Goal: Task Accomplishment & Management: Manage account settings

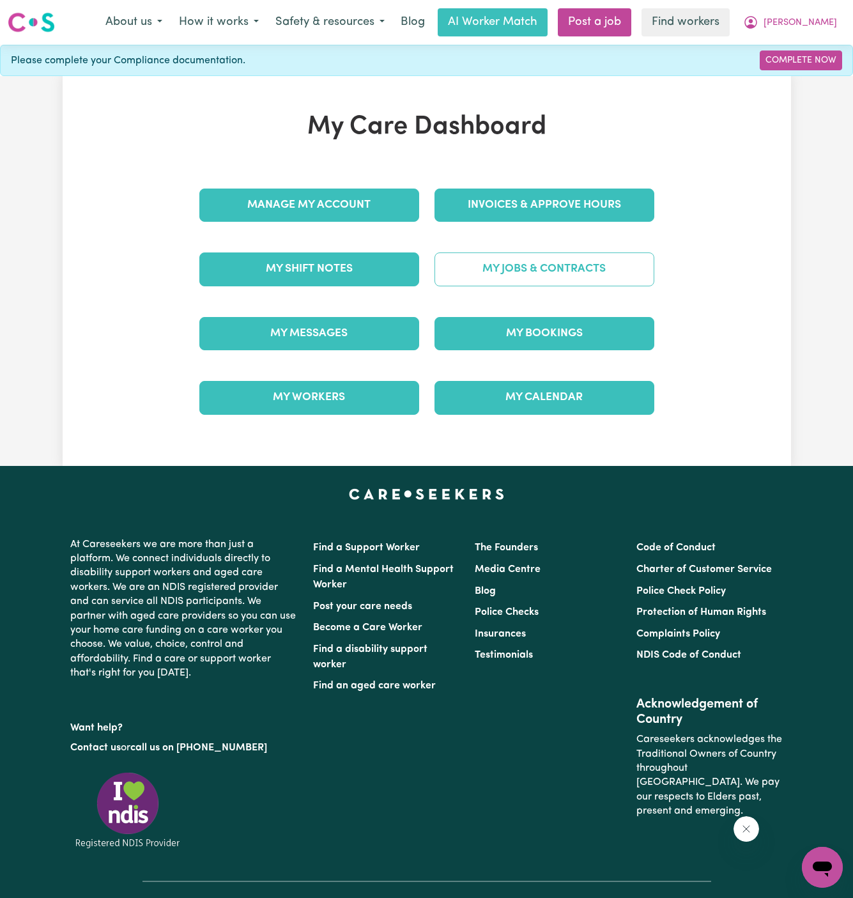
click at [545, 269] on link "My Jobs & Contracts" at bounding box center [544, 268] width 220 height 33
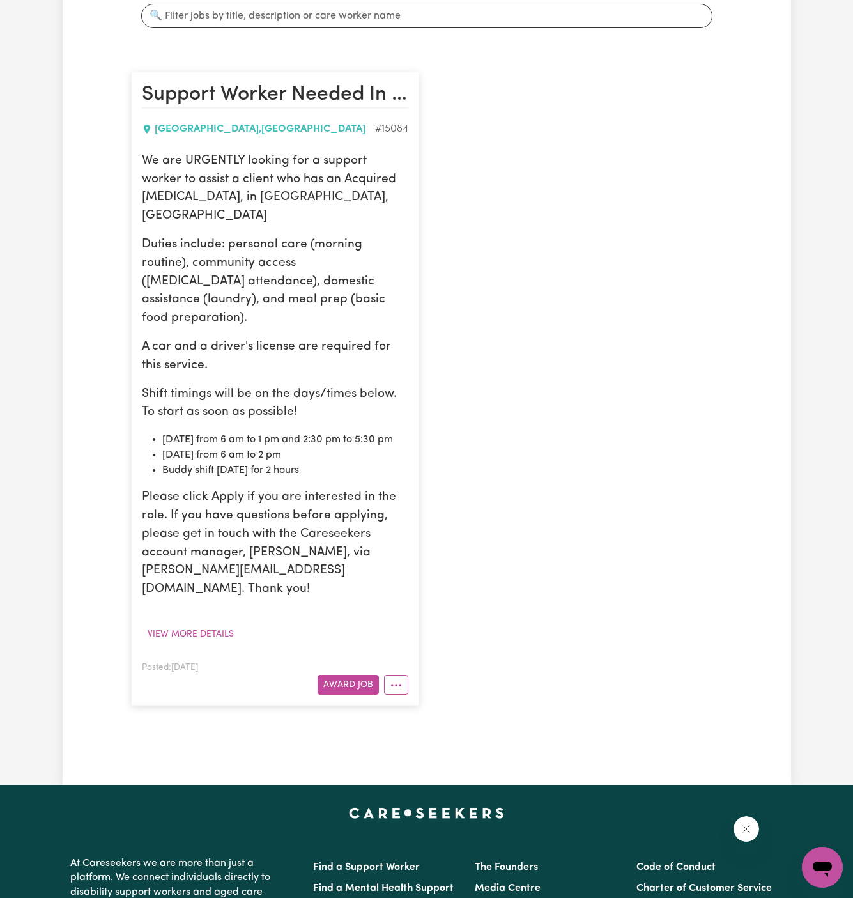
scroll to position [277, 0]
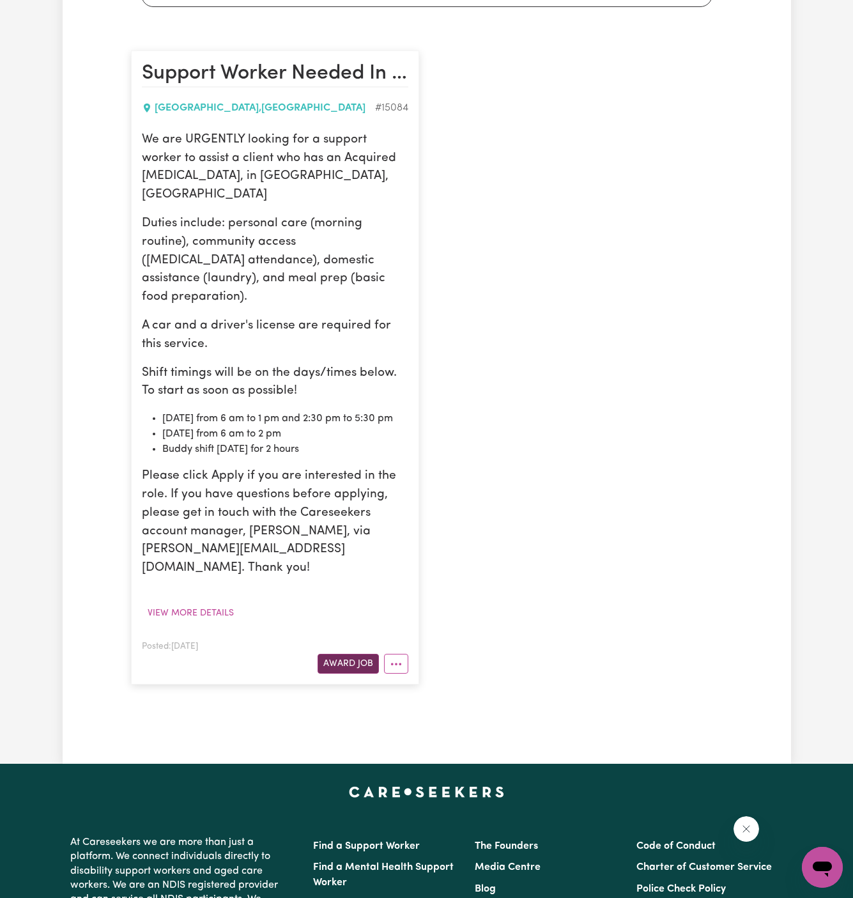
click at [360, 654] on button "Award Job" at bounding box center [348, 664] width 61 height 20
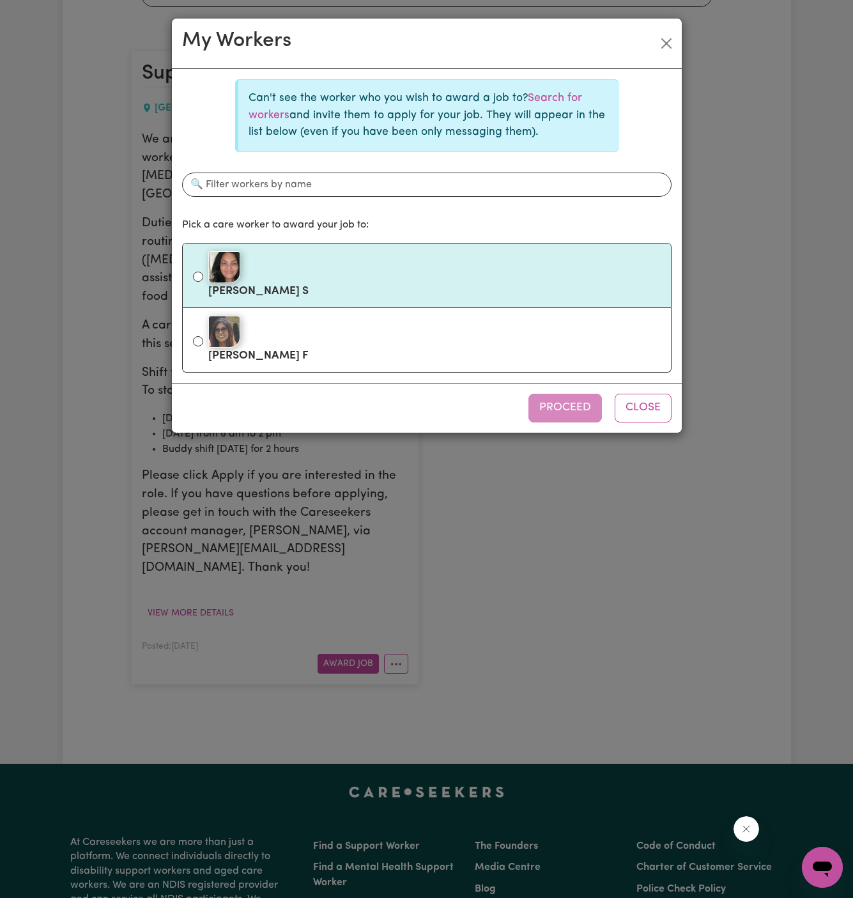
click at [329, 278] on div at bounding box center [434, 267] width 452 height 32
click at [203, 278] on input "[PERSON_NAME]" at bounding box center [198, 277] width 10 height 10
radio input "true"
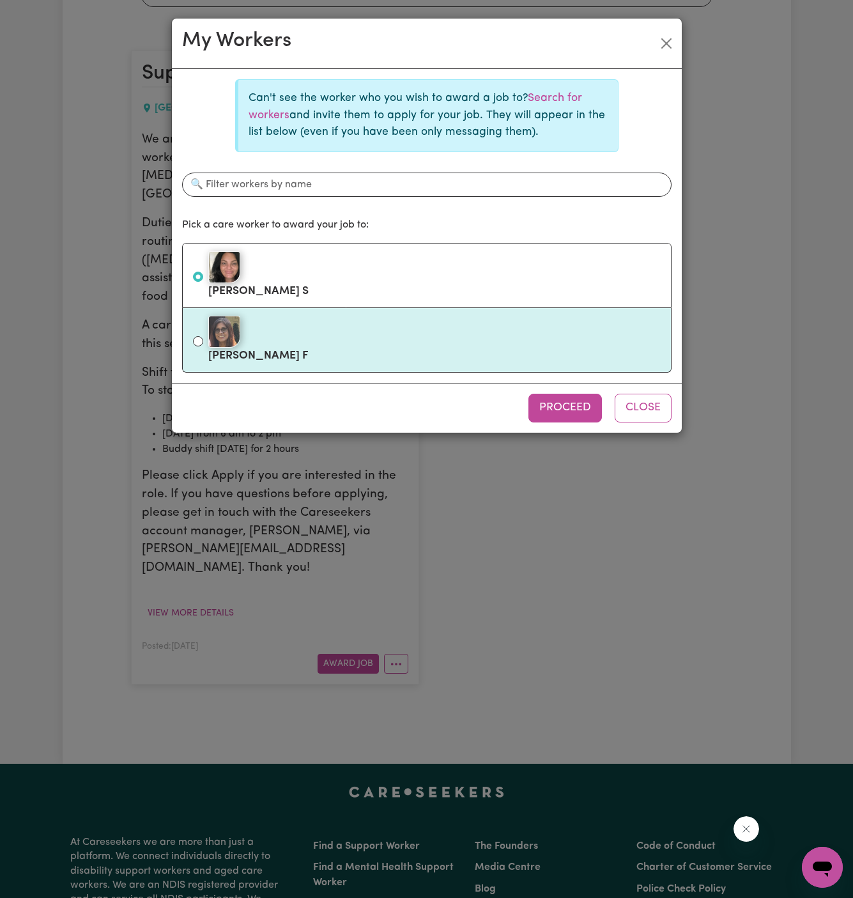
click at [329, 338] on div at bounding box center [434, 332] width 452 height 32
click at [203, 338] on input "[PERSON_NAME]" at bounding box center [198, 341] width 10 height 10
radio input "true"
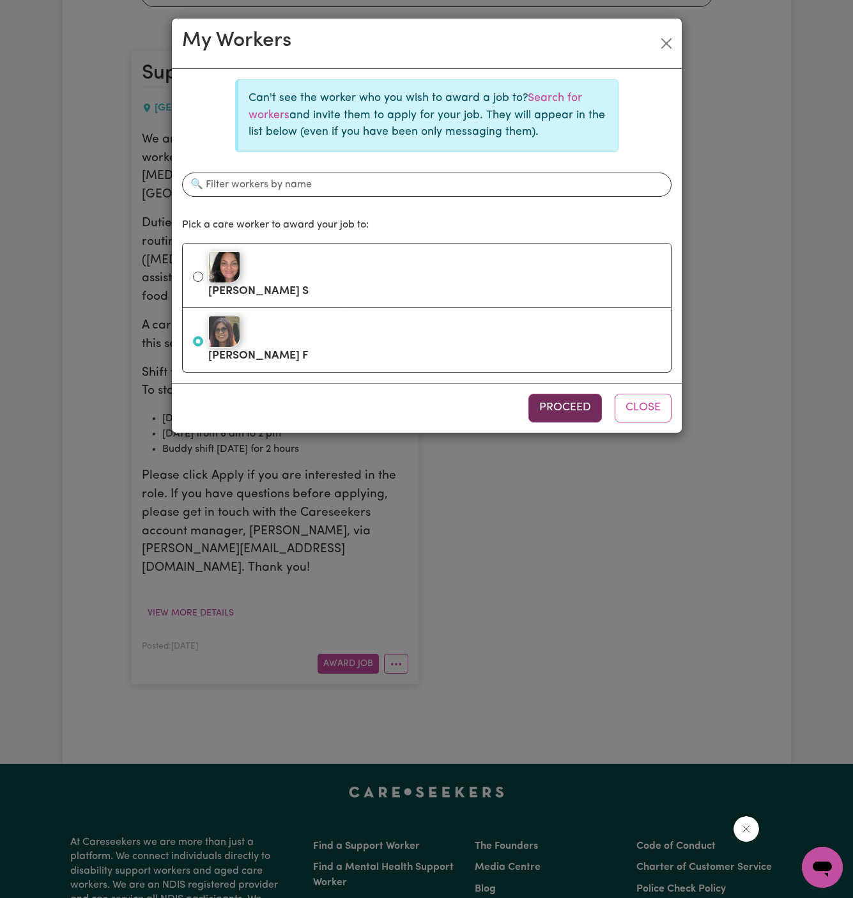
click at [561, 401] on button "Proceed" at bounding box center [564, 408] width 73 height 28
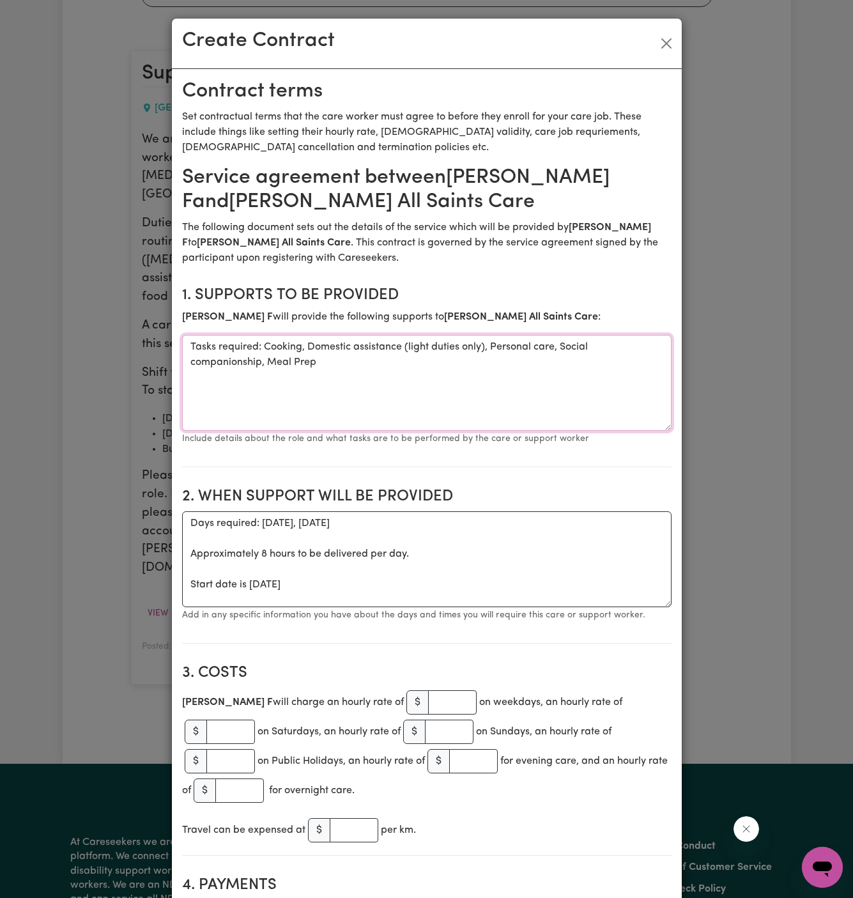
drag, startPoint x: 263, startPoint y: 346, endPoint x: 138, endPoint y: 346, distance: 125.2
click at [138, 346] on div "Create Contract Contract terms Set contractual terms that the care worker must …" at bounding box center [426, 449] width 853 height 898
type textarea "Cooking, Domestic assistance (light duties only), Personal care, Social compani…"
drag, startPoint x: 190, startPoint y: 579, endPoint x: 188, endPoint y: 527, distance: 52.4
click at [188, 527] on textarea "Days required: [DATE], [DATE] Approximately 8 hours to be delivered per day. St…" at bounding box center [426, 559] width 489 height 96
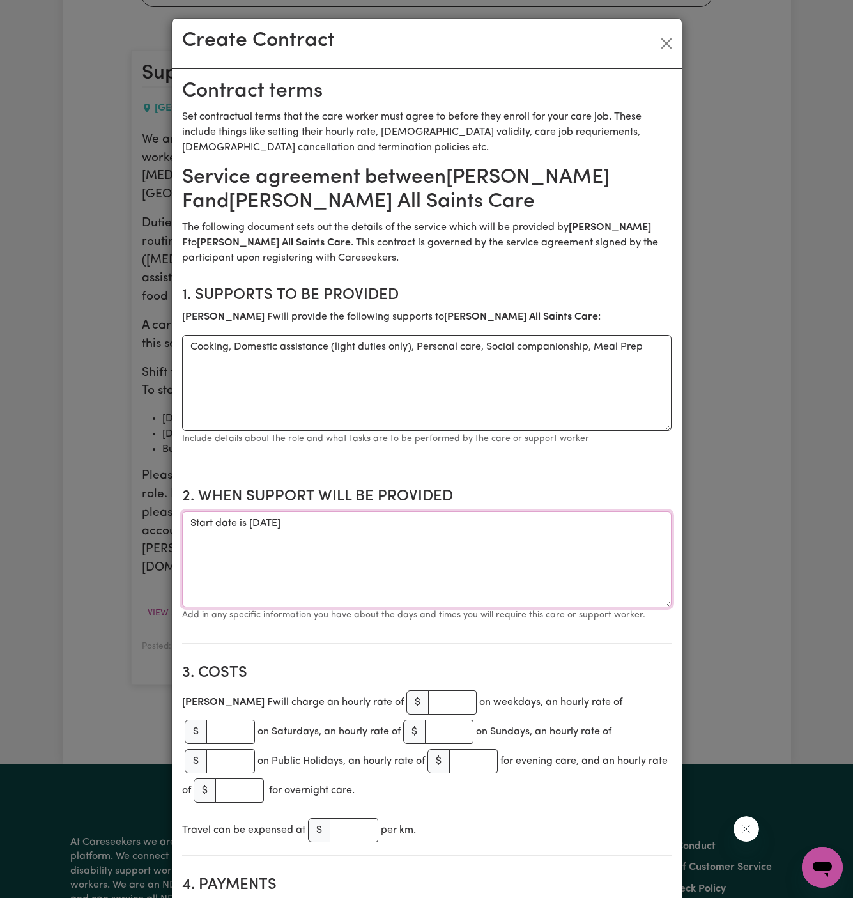
click at [273, 526] on textarea "Start date is [DATE]" at bounding box center [426, 559] width 489 height 96
click at [294, 522] on textarea "Start date is [DATE]" at bounding box center [426, 559] width 489 height 96
click at [424, 521] on textarea "Start date is [DATE]" at bounding box center [426, 559] width 489 height 96
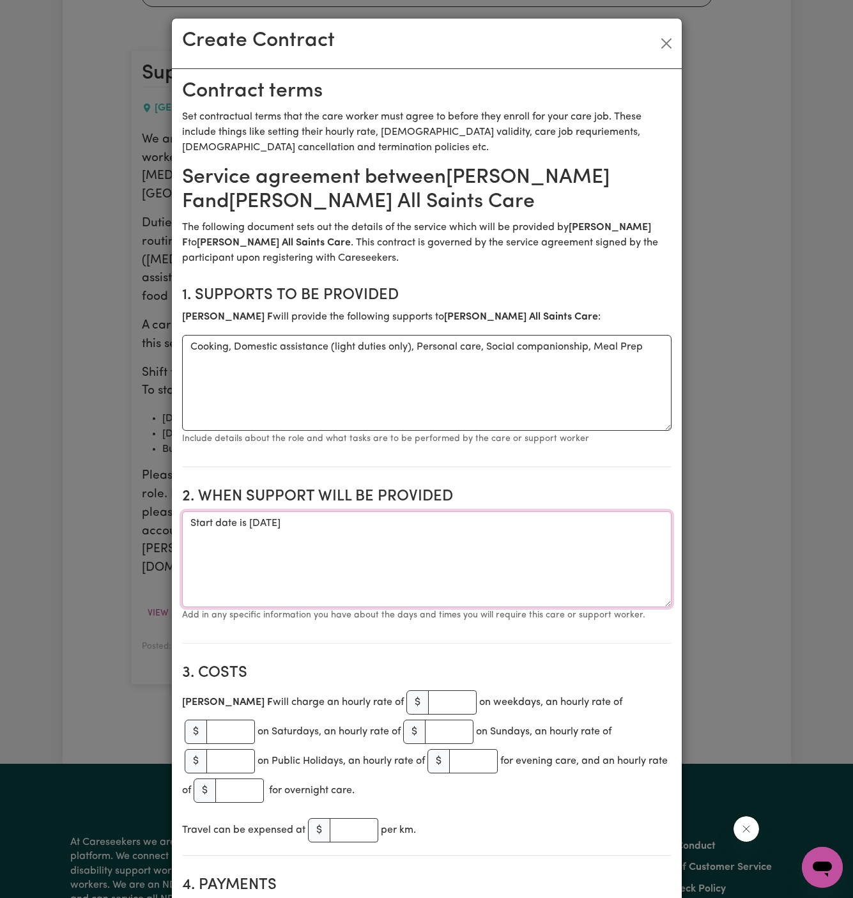
paste textarea "[DATE] 6am - 1pm and 2:30pm - 5:30pm [DATE] 6am - 2pm"
click at [227, 549] on textarea "Start date is [DATE] [DATE] 6am - 1pm and 2:30pm - 5:30pm [DATE] 6am - 2pm" at bounding box center [426, 559] width 489 height 96
click at [189, 539] on textarea "Start date is [DATE] [DATE] 6am - 1pm and 2:30pm - 5:30pm [DATE] 6am - 2pm" at bounding box center [426, 559] width 489 height 96
click at [192, 551] on textarea "Start date is [DATE] Weekly [DATE] 6am - 1pm and 2:30pm - 5:30pm [DATE] 6am - 2…" at bounding box center [426, 559] width 489 height 96
click at [259, 556] on textarea "Start date is [DATE] Weekly [DATE] 6am - 1pm and 2:30pm - 5:30pm Weekly [DATE] …" at bounding box center [426, 559] width 489 height 96
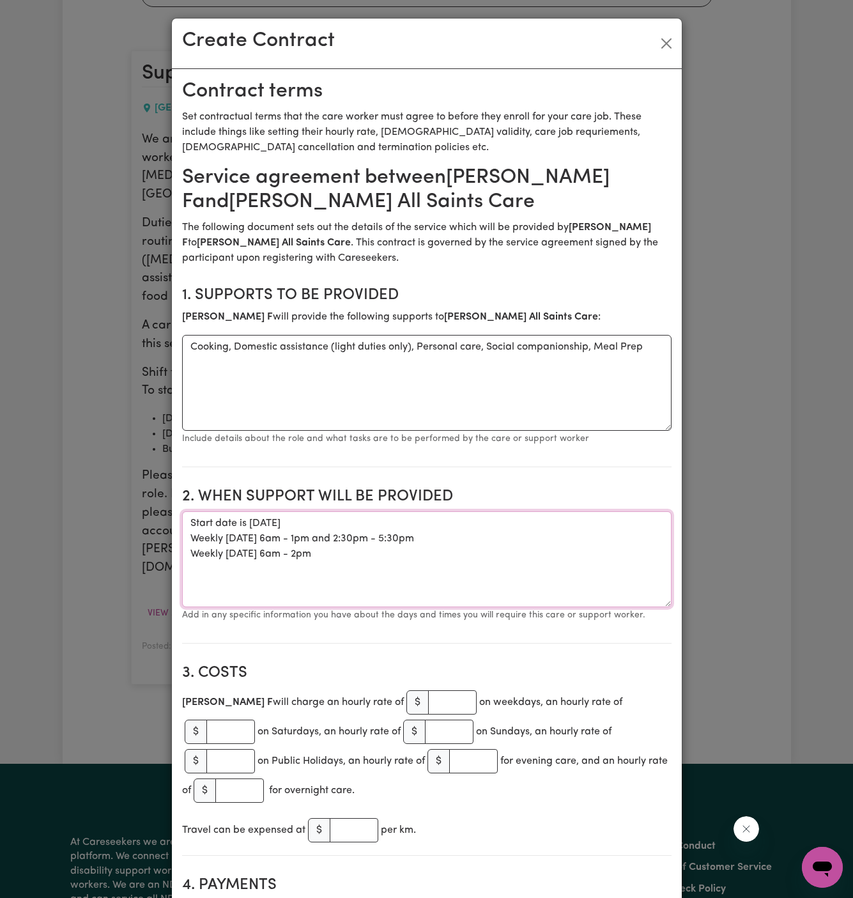
click at [254, 555] on textarea "Start date is [DATE] Weekly [DATE] 6am - 1pm and 2:30pm - 5:30pm Weekly [DATE] …" at bounding box center [426, 559] width 489 height 96
click at [291, 554] on textarea "Start date is [DATE] Weekly [DATE] 6am - 1pm and 2:30pm - 5:30pm Weekly [DATE] …" at bounding box center [426, 559] width 489 height 96
click at [326, 553] on textarea "Start date is [DATE] Weekly [DATE] 6am - 1pm and 2:30pm - 5:30pm Weekly [DATE] …" at bounding box center [426, 559] width 489 height 96
click at [362, 555] on textarea "Start date is [DATE] Weekly [DATE] 6am - 1pm and 2:30pm - 5:30pm Weekly [DATE] …" at bounding box center [426, 559] width 489 height 96
click at [266, 541] on textarea "Start date is [DATE] Weekly [DATE] 6am - 1pm and 2:30pm - 5:30pm Weekly [DATE] …" at bounding box center [426, 559] width 489 height 96
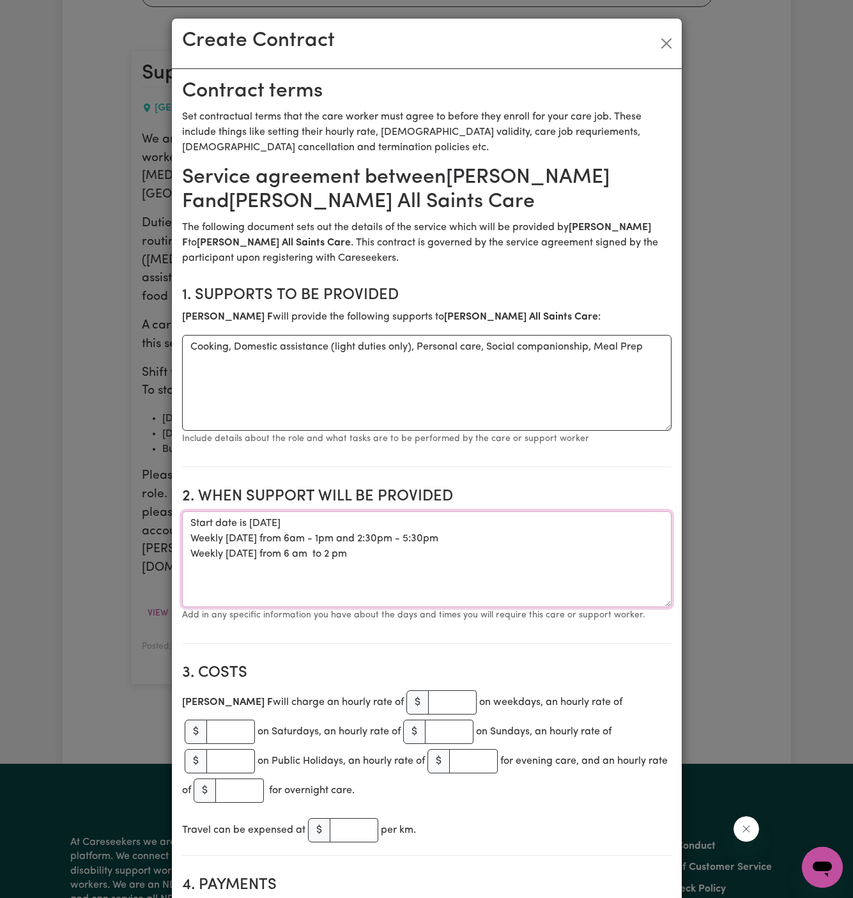
click at [296, 538] on textarea "Start date is [DATE] Weekly [DATE] from 6am - 1pm and 2:30pm - 5:30pm Weekly [D…" at bounding box center [426, 559] width 489 height 96
click at [318, 540] on textarea "Start date is [DATE] Weekly [DATE] from 6 am - 1pm and 2:30pm - 5:30pm Weekly […" at bounding box center [426, 559] width 489 height 96
click at [324, 539] on textarea "Start date is [DATE] Weekly [DATE] from 6 am - 1pm and 2:30pm - 5:30pm Weekly […" at bounding box center [426, 559] width 489 height 96
click at [321, 539] on textarea "Start date is [DATE] Weekly [DATE] from 6 am - 1pm and 2:30pm - 5:30pm Weekly […" at bounding box center [426, 559] width 489 height 96
click at [332, 537] on textarea "Start date is [DATE] Weekly [DATE] from 6 am to 1pm and 2:30pm - 5:30pm Weekly …" at bounding box center [426, 559] width 489 height 96
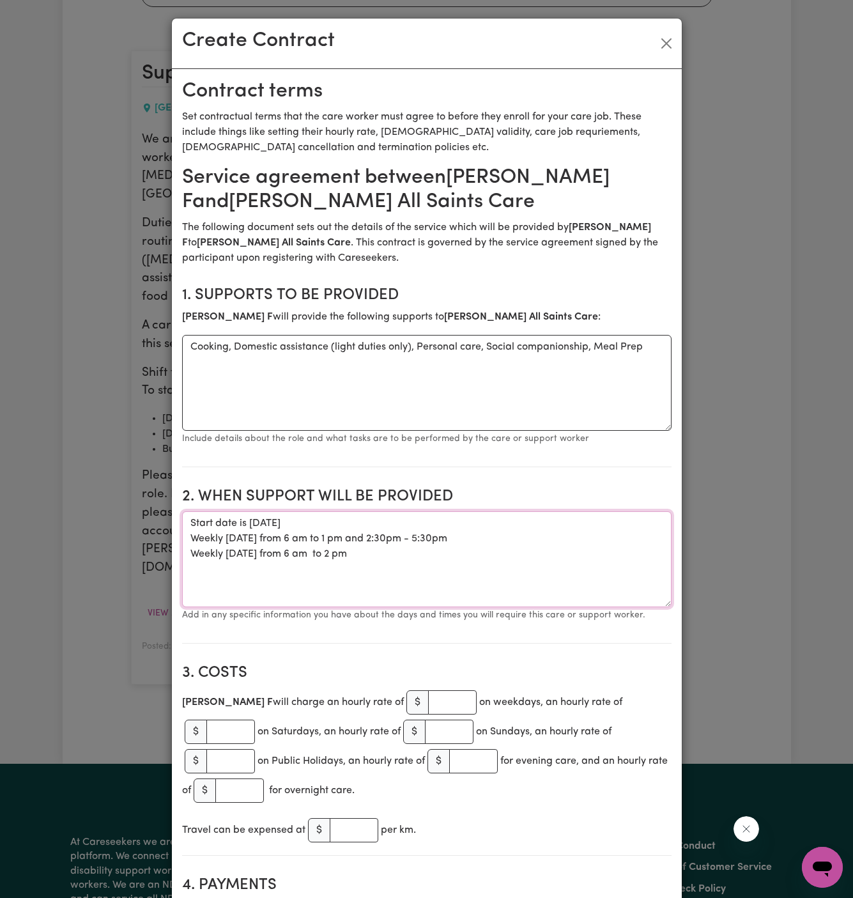
click at [375, 538] on textarea "Start date is [DATE] Weekly [DATE] from 6 am to 1 pm and 2:30pm - 5:30pm Weekly…" at bounding box center [426, 559] width 489 height 96
click at [395, 538] on textarea "Start date is [DATE] Weekly [DATE] from 6 am to 1 pm and 2:30pm - 5:30pm Weekly…" at bounding box center [426, 559] width 489 height 96
click at [423, 537] on textarea "Start date is [DATE] Weekly [DATE] from 6 am to 1 pm and 2:30 pm - 5:30pm Weekl…" at bounding box center [426, 559] width 489 height 96
click at [499, 509] on section "2. When support will be provided When support will be provided Start date is [D…" at bounding box center [426, 560] width 489 height 166
click at [272, 523] on textarea "Start date is [DATE] Weekly [DATE] from 6 am to 1 pm and 2:30 pm to 5:30pm Week…" at bounding box center [426, 559] width 489 height 96
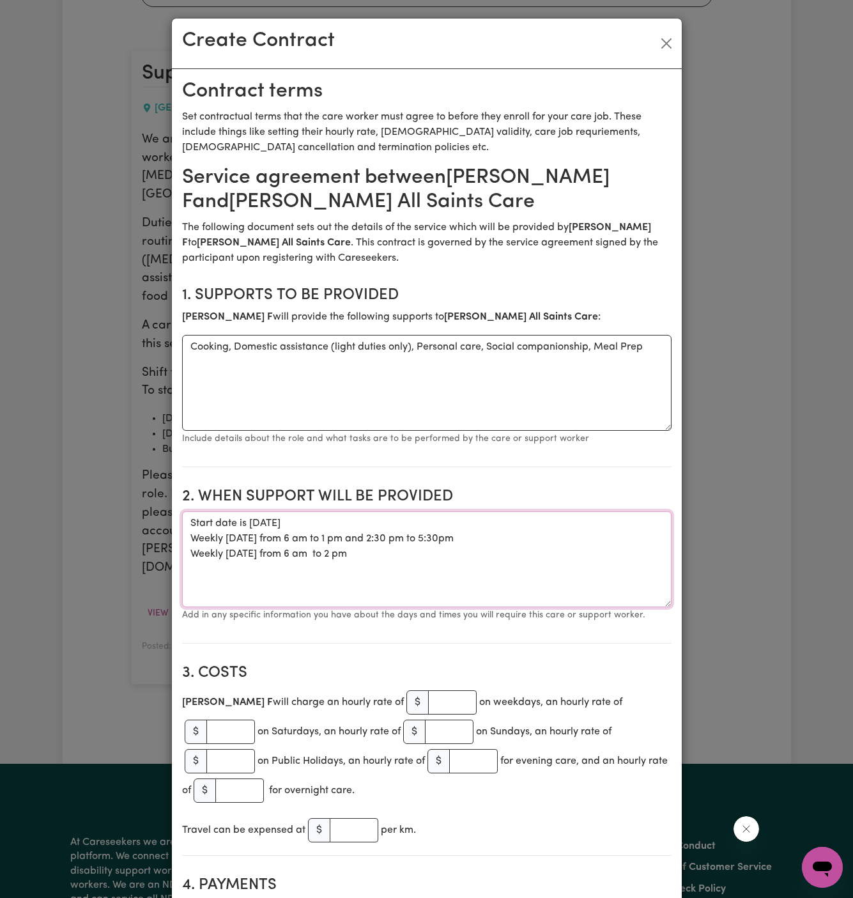
click at [267, 525] on textarea "Start date is [DATE] Weekly [DATE] from 6 am to 1 pm and 2:30 pm to 5:30pm Week…" at bounding box center [426, 559] width 489 height 96
click at [408, 528] on textarea "Start date is [DATE] Weekly [DATE] from 6 am to 1 pm and 2:30 pm to 5:30pm Week…" at bounding box center [426, 559] width 489 height 96
type textarea "Start date is [DATE] Weekly [DATE] from 6 am to 1 pm and 2:30 pm to 5:30pm Week…"
click at [454, 507] on section "2. When support will be provided When support will be provided Start date is [D…" at bounding box center [426, 560] width 489 height 166
click at [428, 698] on input "1" at bounding box center [452, 702] width 49 height 24
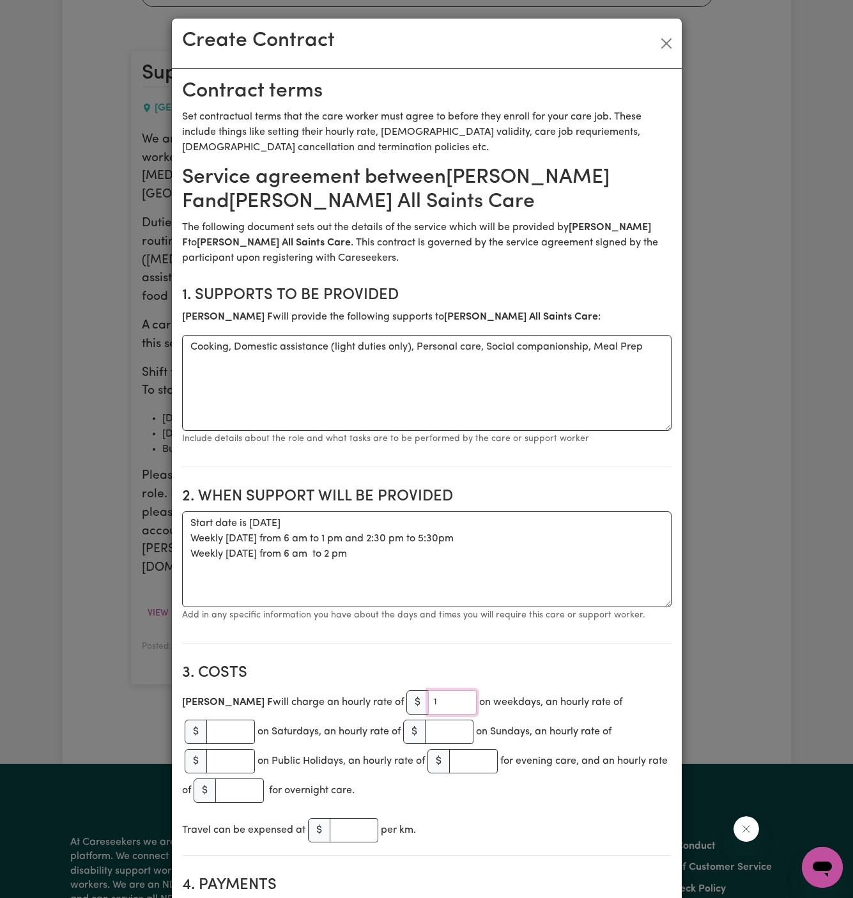
click at [428, 698] on input "1" at bounding box center [452, 702] width 49 height 24
click at [428, 699] on input "1" at bounding box center [452, 702] width 49 height 24
click at [479, 666] on h2 "3. Costs" at bounding box center [426, 673] width 489 height 19
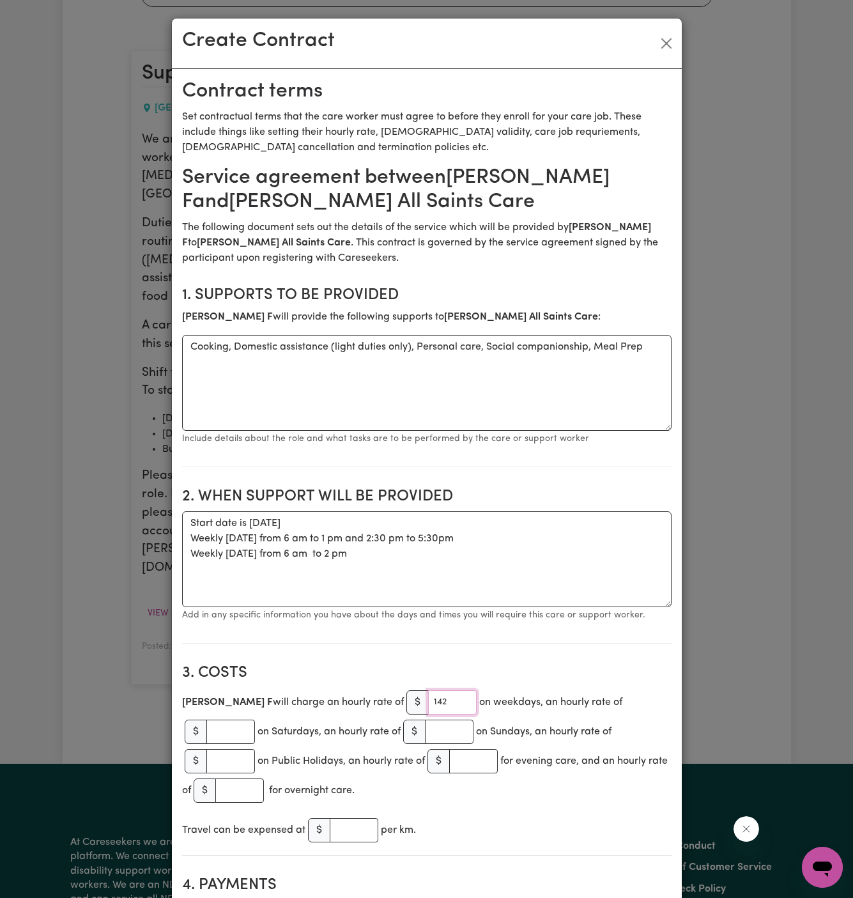
click at [428, 693] on input "142" at bounding box center [452, 702] width 49 height 24
type input "42"
click at [453, 654] on section "3. Costs [PERSON_NAME] will charge an hourly rate of $ 42 on weekdays, an hourl…" at bounding box center [426, 755] width 489 height 202
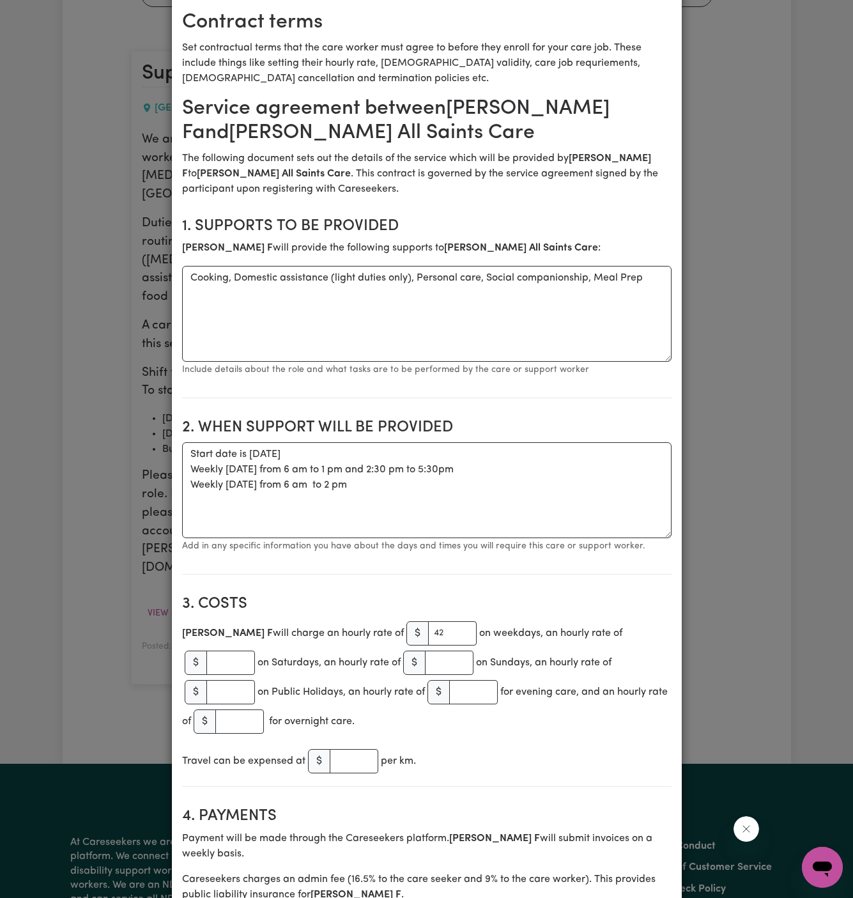
scroll to position [119, 0]
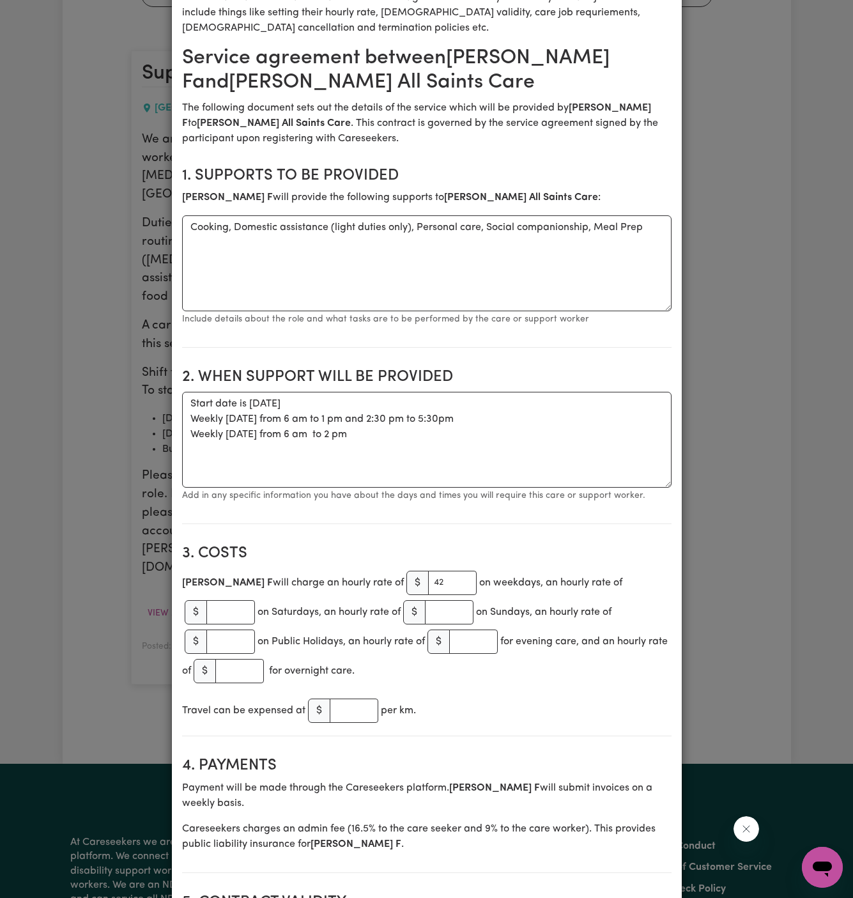
click at [446, 622] on div "[PERSON_NAME] will charge an hourly rate of $ 42 on weekdays, an hourly rate of…" at bounding box center [426, 627] width 489 height 118
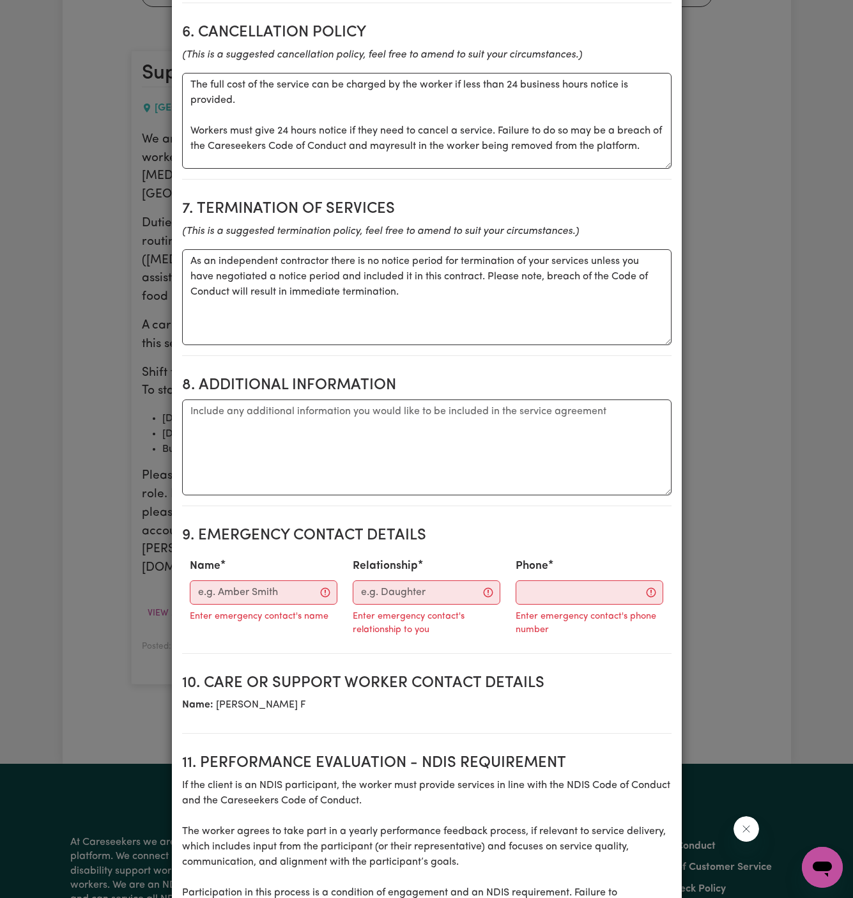
scroll to position [1130, 0]
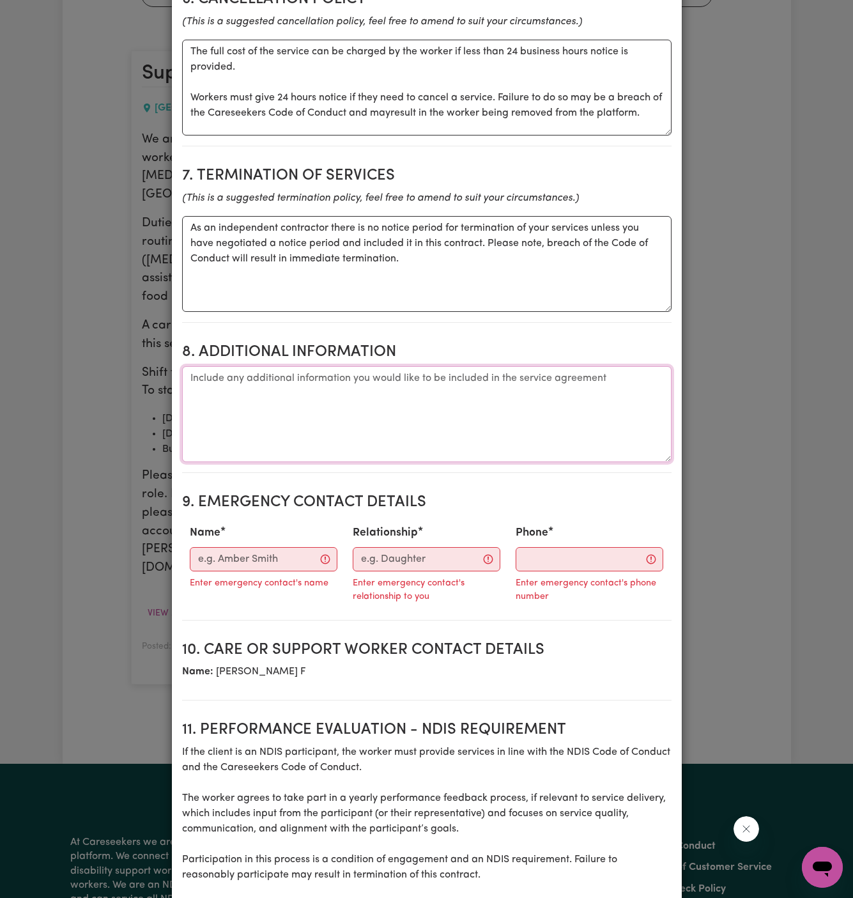
click at [254, 387] on textarea "Additional information" at bounding box center [426, 414] width 489 height 96
paste textarea "[STREET_ADDRESS]"
click at [557, 387] on textarea "Client's Address: [STREET_ADDRESS]" at bounding box center [426, 414] width 489 height 96
click at [409, 366] on textarea "Client's Address: [STREET_ADDRESS]" at bounding box center [426, 414] width 489 height 96
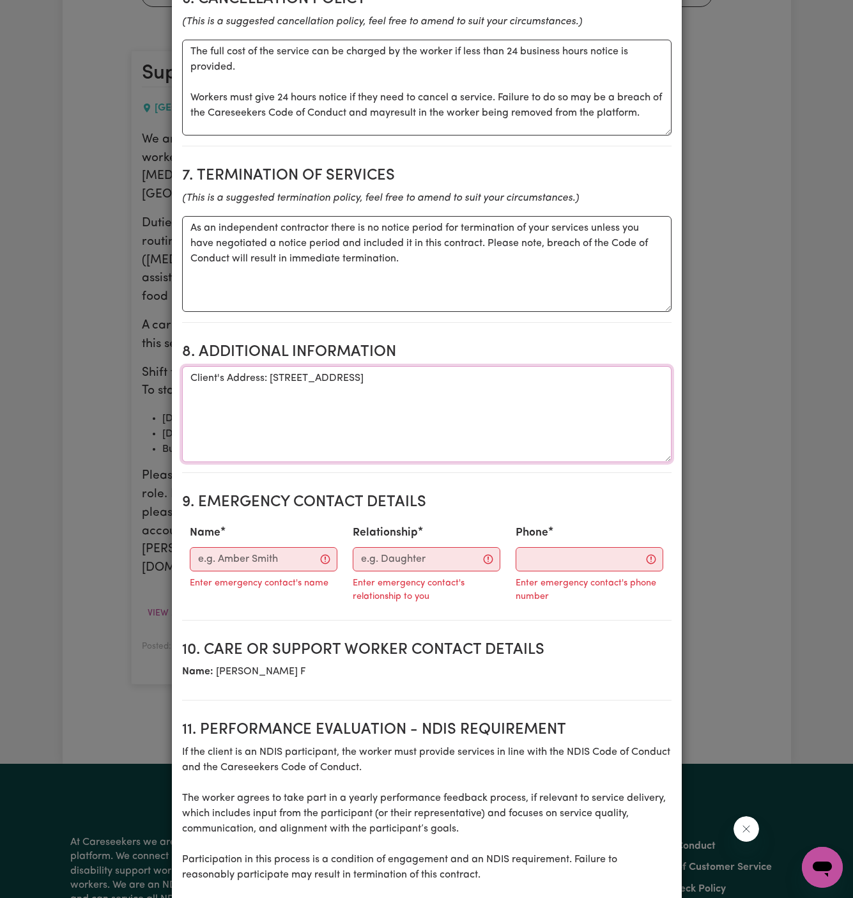
click at [472, 366] on textarea "Client's Address: [STREET_ADDRESS]" at bounding box center [426, 414] width 489 height 96
click at [528, 404] on textarea "Client's Address: [STREET_ADDRESS]" at bounding box center [426, 414] width 489 height 96
type textarea "Client's Address: [STREET_ADDRESS]"
click at [279, 547] on input "Name" at bounding box center [264, 559] width 148 height 24
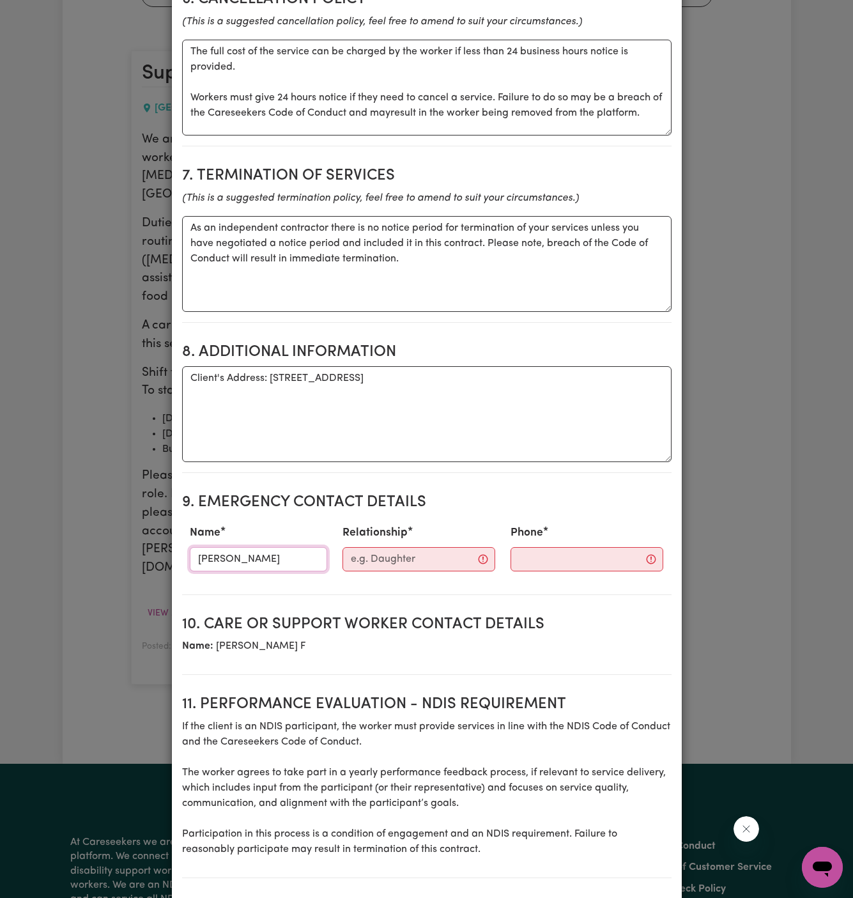
type input "[PERSON_NAME]"
click at [390, 547] on input "Relationship" at bounding box center [418, 559] width 153 height 24
paste input "All Saints Care"
type input "All Saints Care"
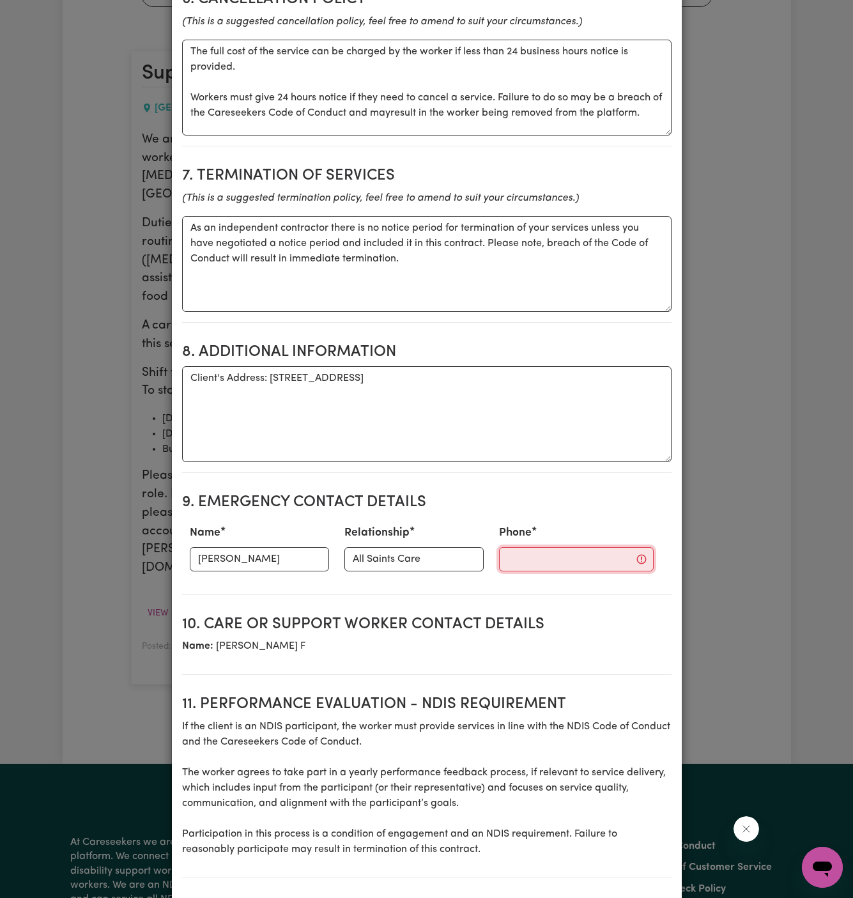
click at [545, 547] on input "Phone" at bounding box center [576, 559] width 155 height 24
paste input "0400 775 070"
type input "0400 775 070"
click at [555, 483] on section "9. Emergency Contact Details Name [PERSON_NAME] Relationship All Saints Care Ph…" at bounding box center [426, 538] width 489 height 111
click at [328, 420] on textarea "Client's Address: [STREET_ADDRESS]" at bounding box center [426, 414] width 489 height 96
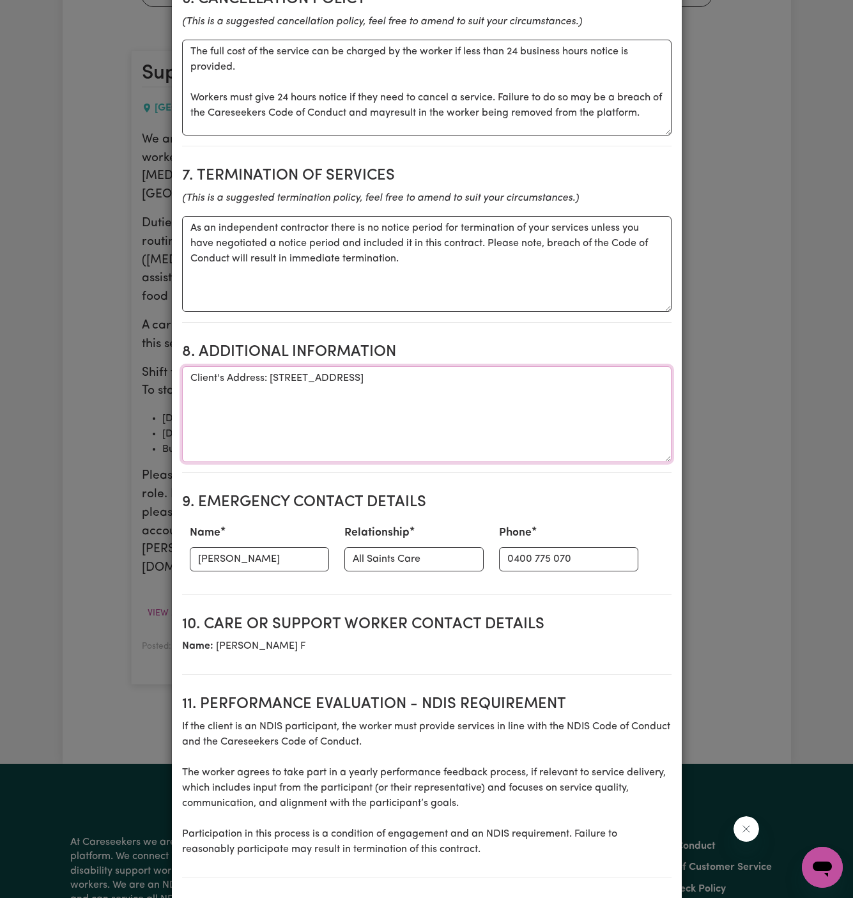
paste textarea "[PHONE_NUMBER] (SMS first please)"
click at [399, 366] on textarea "Client's Address: [STREET_ADDRESS] [PHONE_NUMBER] (SMS first please)" at bounding box center [426, 414] width 489 height 96
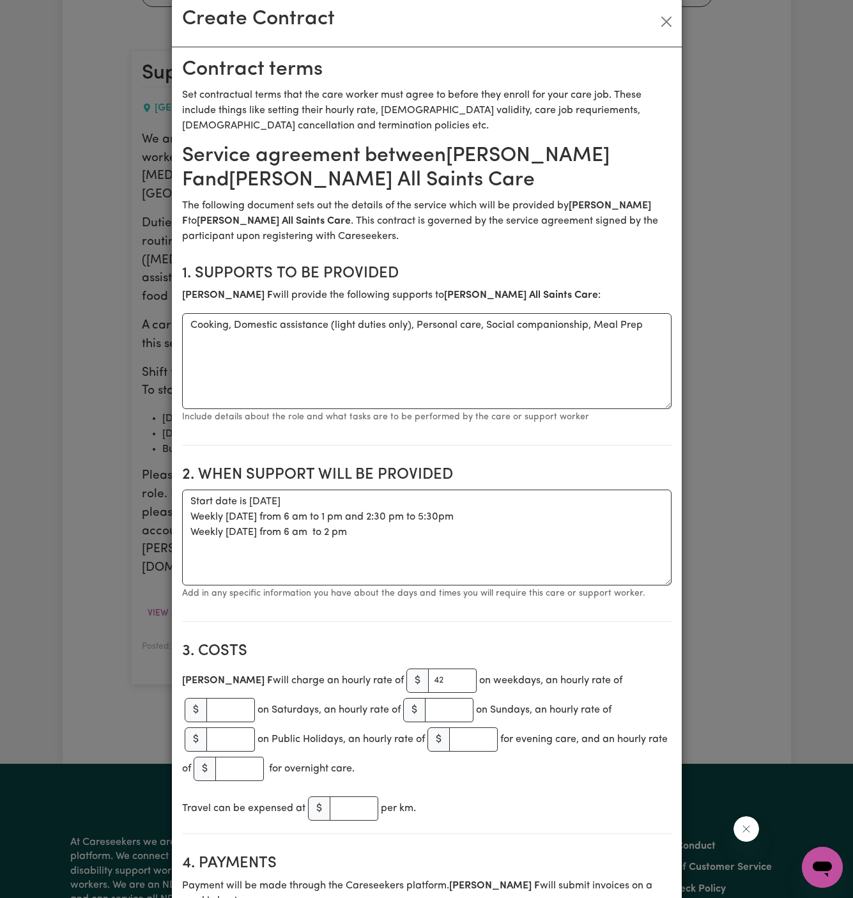
scroll to position [20, 0]
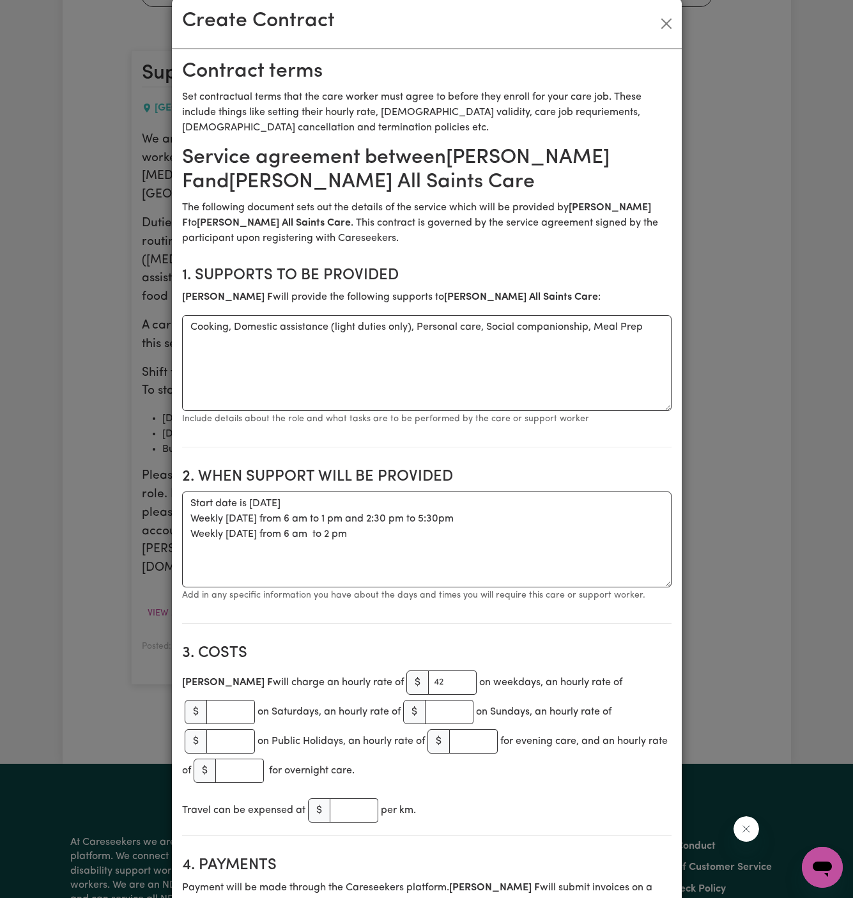
type textarea "Client's Address: [STREET_ADDRESS] [PHONE_NUMBER] (SMS first please)"
click at [436, 369] on textarea "Cooking, Domestic assistance (light duties only), Personal care, Social compani…" at bounding box center [426, 363] width 489 height 96
click at [478, 369] on textarea "Cooking, Domestic assistance (light duties only), Personal care, Social compani…" at bounding box center [426, 363] width 489 height 96
click at [449, 528] on textarea "Start date is [DATE] Weekly [DATE] from 6 am to 1 pm and 2:30 pm to 5:30pm Week…" at bounding box center [426, 539] width 489 height 96
click at [508, 528] on textarea "Start date is [DATE] Weekly [DATE] from 6 am to 1 pm and 2:30 pm to 5:30pm Week…" at bounding box center [426, 539] width 489 height 96
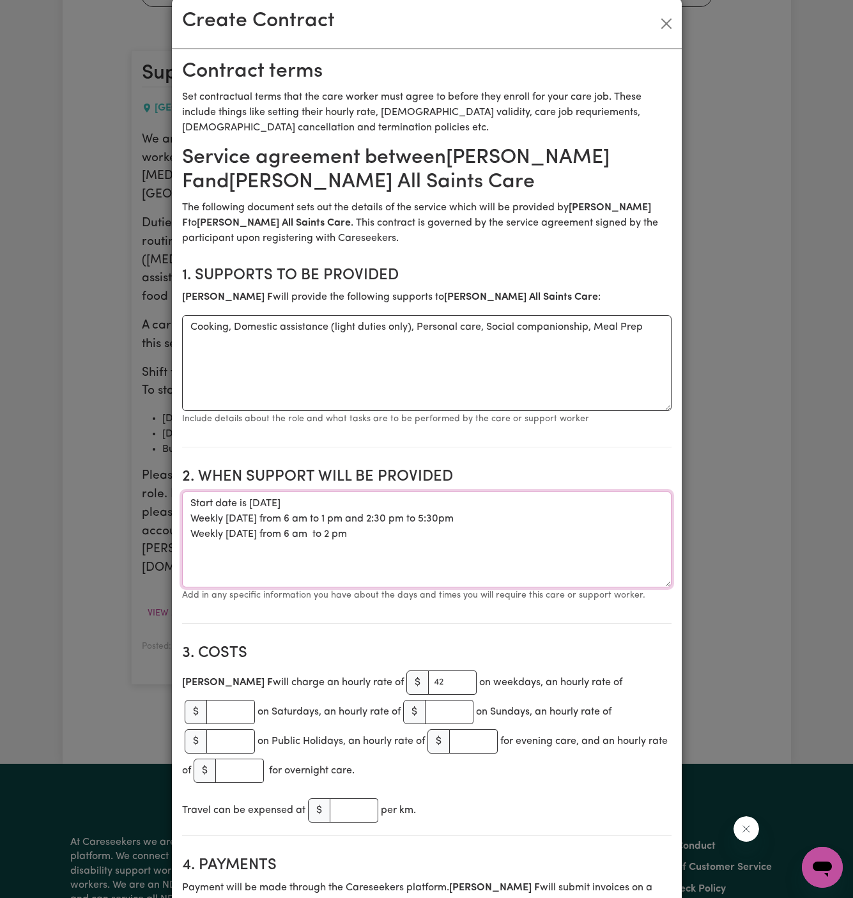
scroll to position [73, 0]
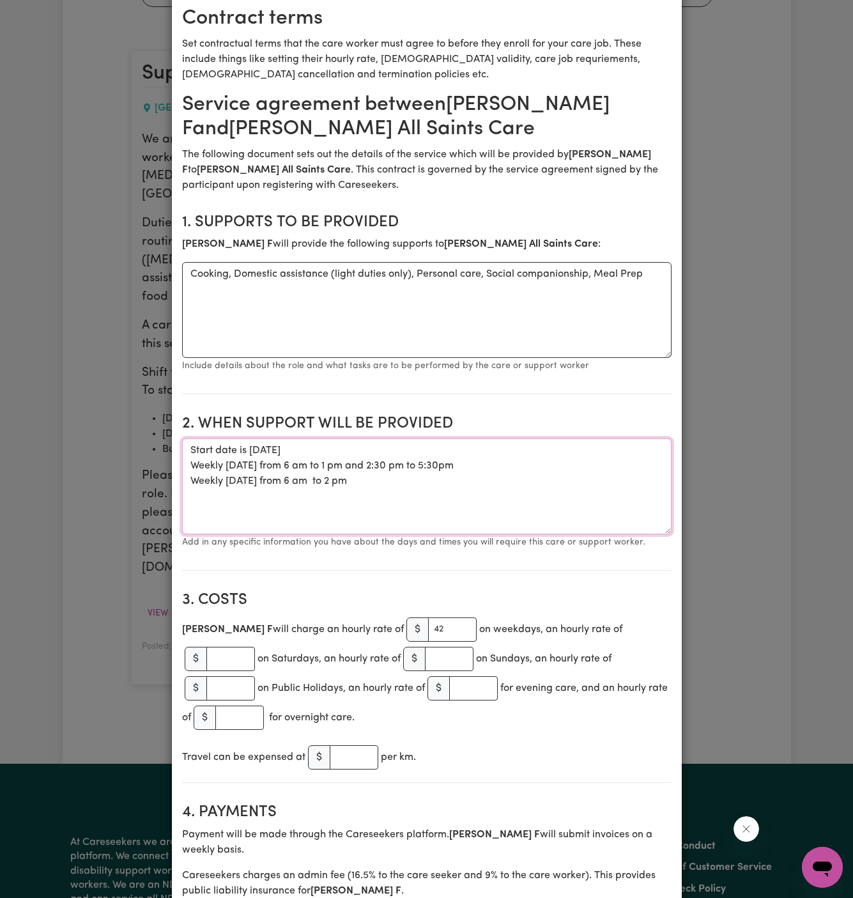
click at [445, 467] on textarea "Start date is [DATE] Weekly [DATE] from 6 am to 1 pm and 2:30 pm to 5:30pm Week…" at bounding box center [426, 486] width 489 height 96
click at [259, 471] on textarea "Start date is [DATE] Weekly [DATE] from 6 am to 1 pm and 2:30 pm to 5:30 pm Wee…" at bounding box center [426, 486] width 489 height 96
click at [239, 484] on textarea "Start date is [DATE] Weekly [DATE] from 6 am to 1 pm and 2:30 pm to 5:30 pm Wee…" at bounding box center [426, 486] width 489 height 96
click at [327, 486] on textarea "Start date is [DATE] Weekly [DATE] from 6 am to 1 pm and 2:30 pm to 5:30 pm Wee…" at bounding box center [426, 486] width 489 height 96
click at [492, 482] on textarea "Start date is [DATE] Weekly [DATE] from 6 am to 1 pm and 2:30 pm to 5:30 pm Wee…" at bounding box center [426, 486] width 489 height 96
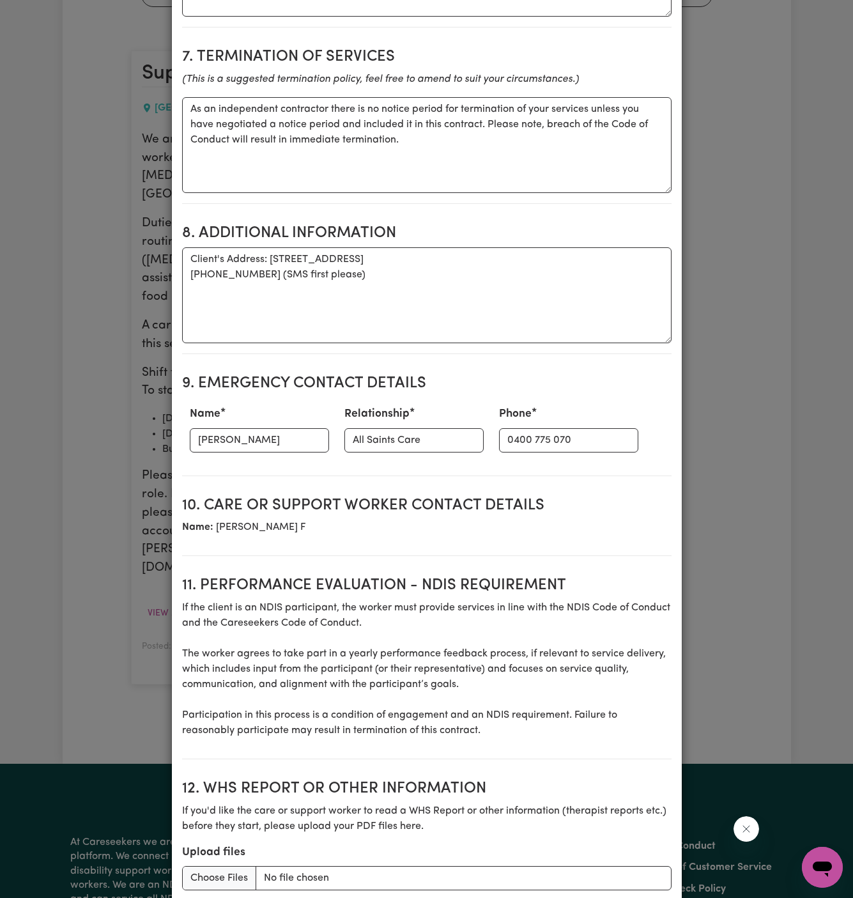
scroll to position [1343, 0]
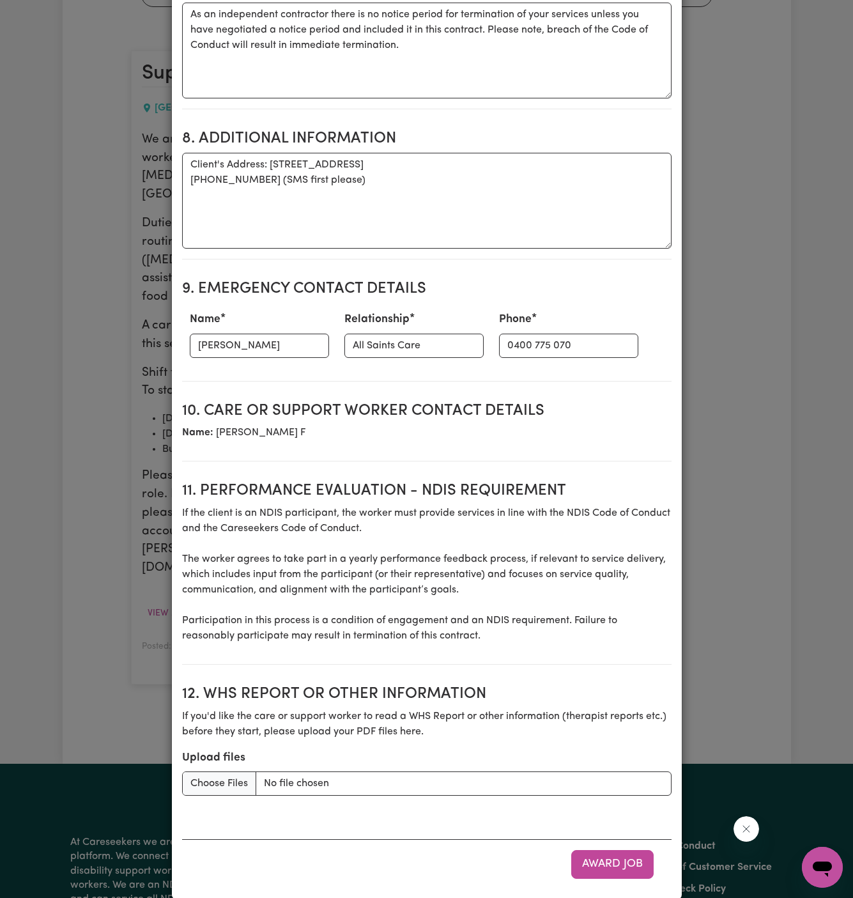
type textarea "Start date is [DATE] Weekly [DATE] from 6 am to 1 pm and 2:30 pm to 5:30 pm Wee…"
click at [495, 482] on h2 "11. Performance evaluation - NDIS requirement" at bounding box center [426, 491] width 489 height 19
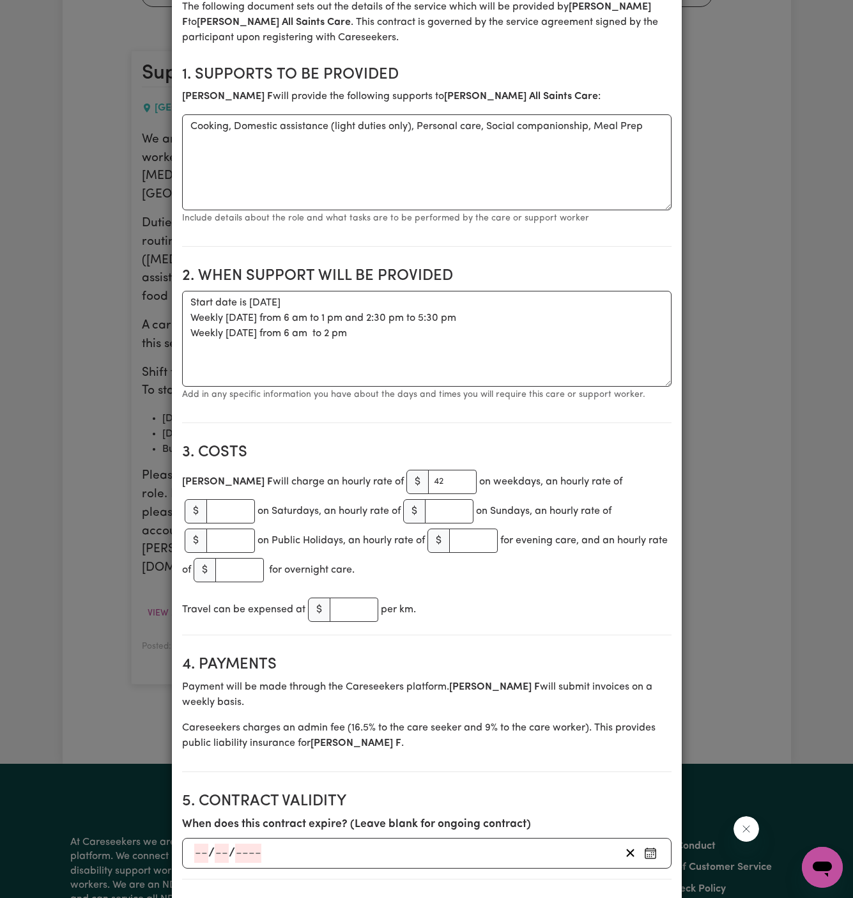
scroll to position [221, 0]
click at [280, 125] on textarea "Cooking, Domestic assistance (light duties only), Personal care, Social compani…" at bounding box center [426, 162] width 489 height 96
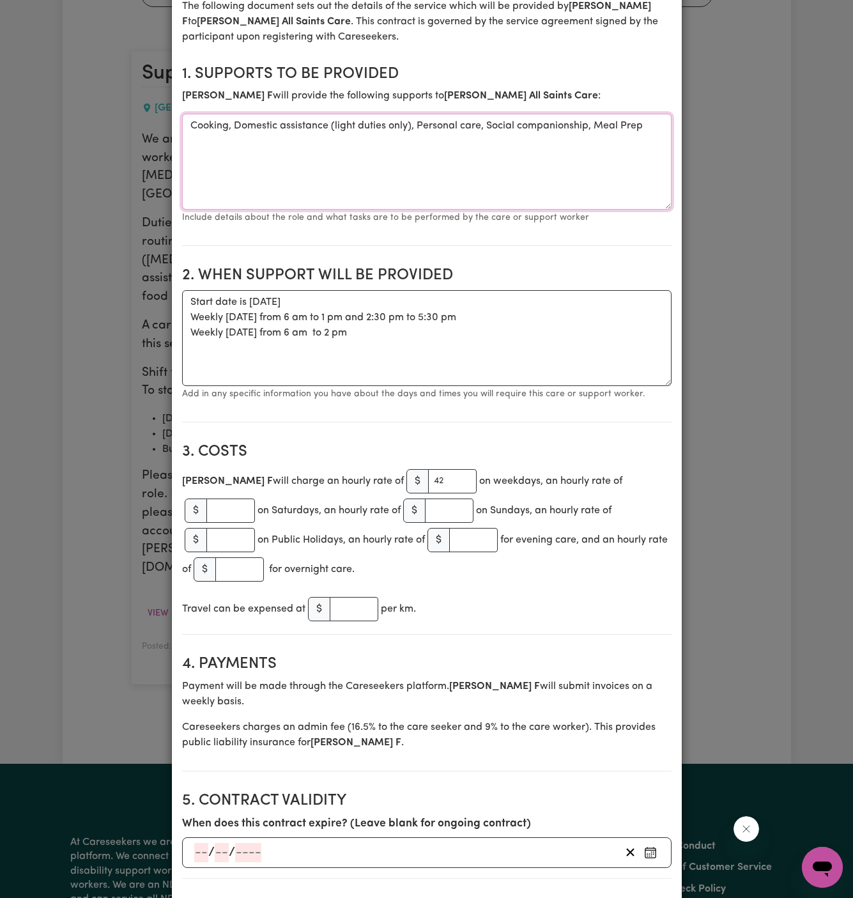
paste textarea "personal care (morning routine), community access ([MEDICAL_DATA] attendance), …"
click at [335, 183] on textarea "personal care (morning routine), community access ([MEDICAL_DATA] attendance), …" at bounding box center [426, 162] width 489 height 96
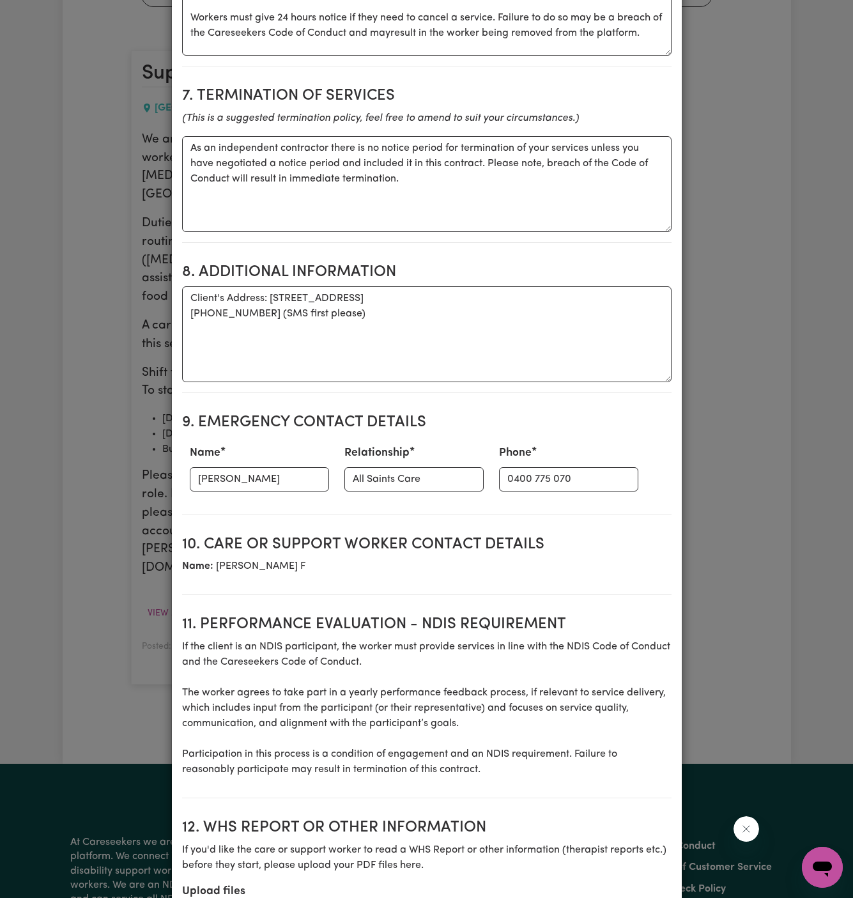
scroll to position [1343, 0]
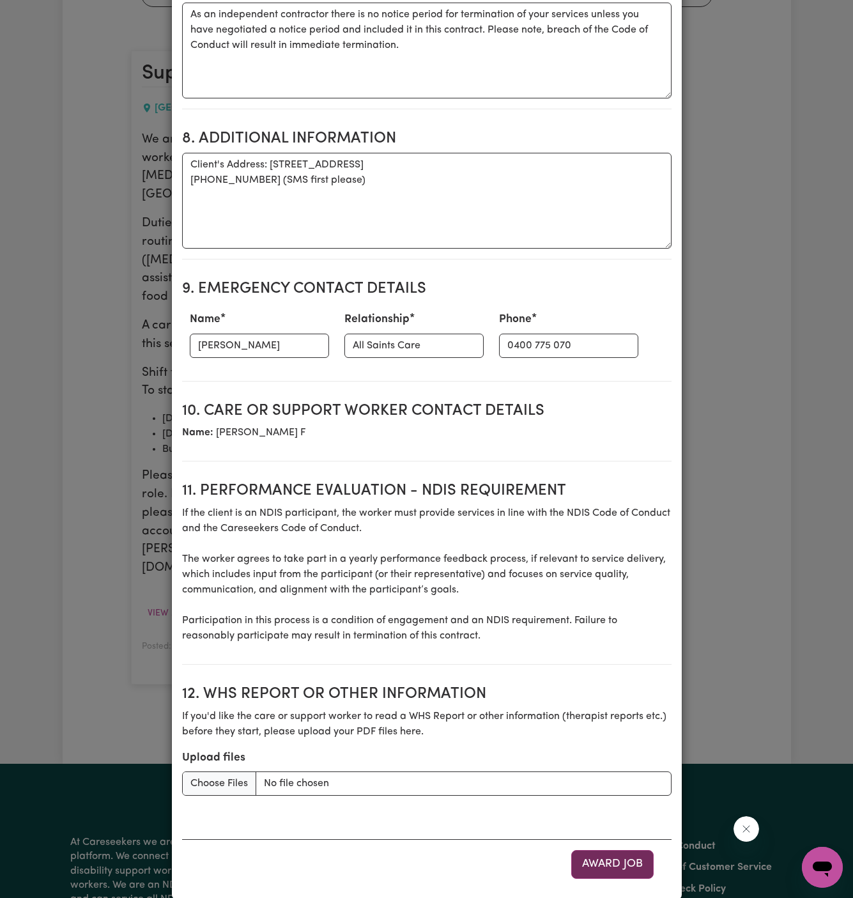
click at [638, 850] on button "Award Job" at bounding box center [612, 864] width 82 height 28
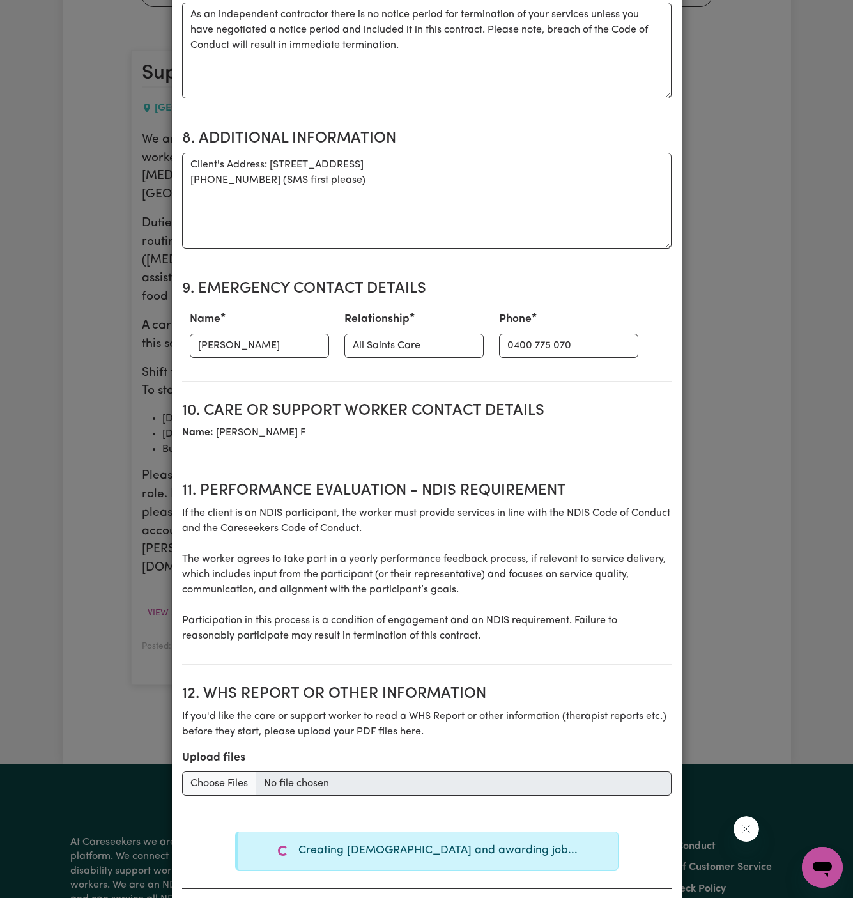
type textarea "Tasks required: Cooking, Domestic assistance (light duties only), Personal care…"
type textarea "Days required: [DATE], [DATE] Approximately 8 hours to be delivered per day. St…"
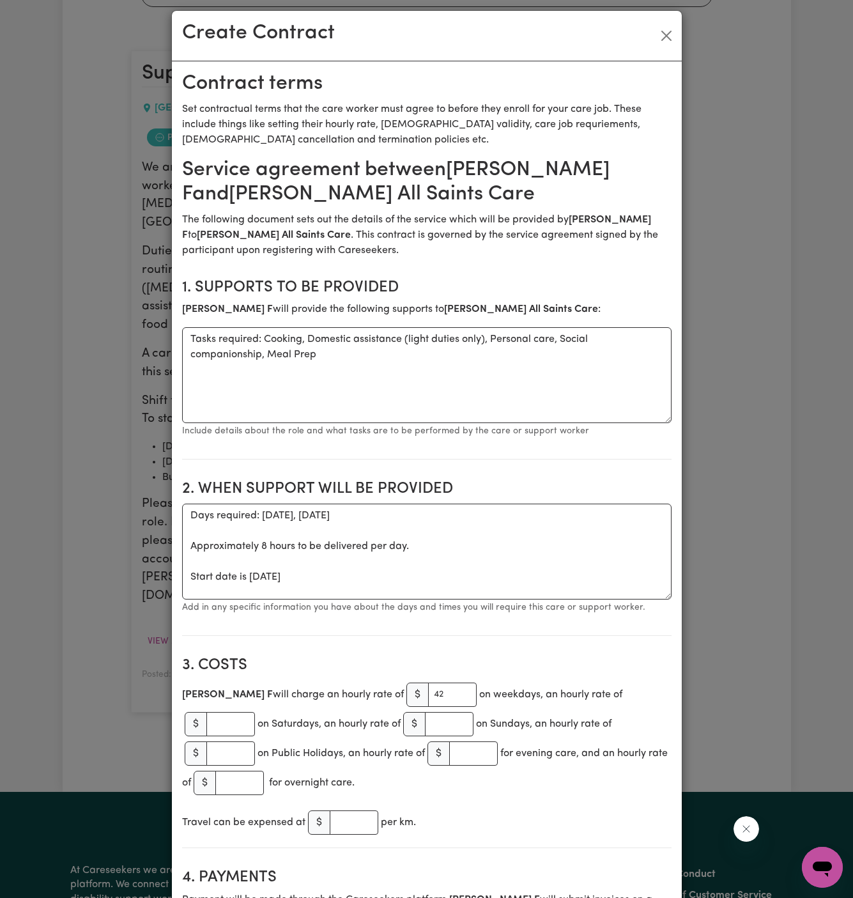
scroll to position [0, 0]
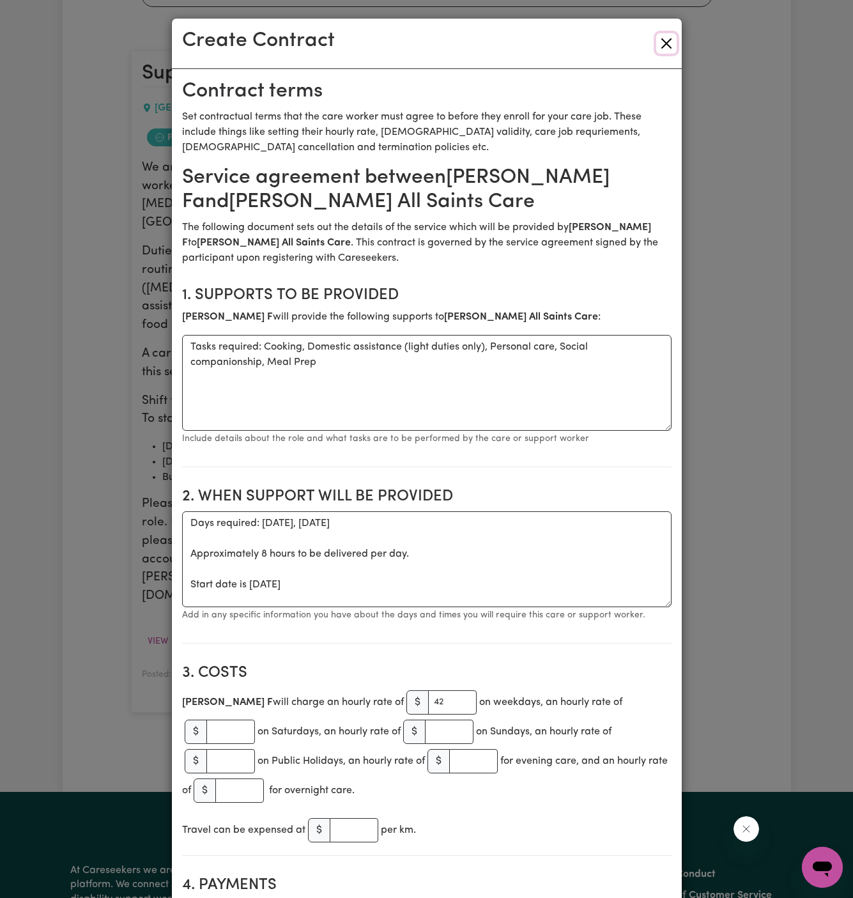
click at [664, 43] on button "Close" at bounding box center [666, 43] width 20 height 20
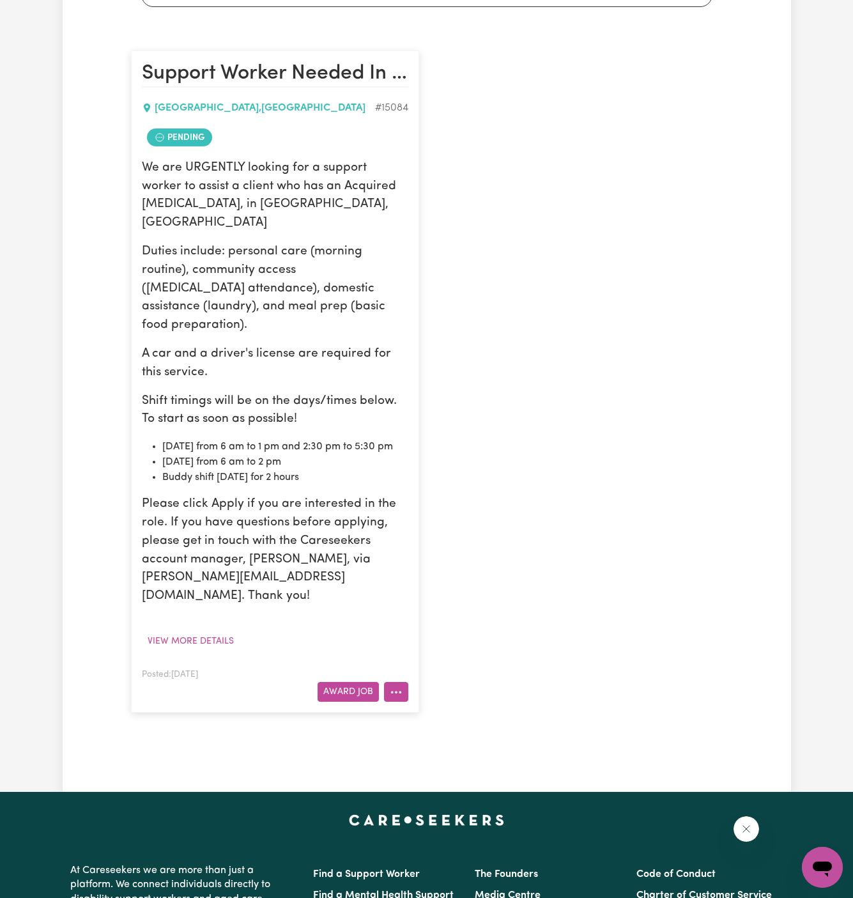
click at [400, 682] on button "More options" at bounding box center [396, 692] width 24 height 20
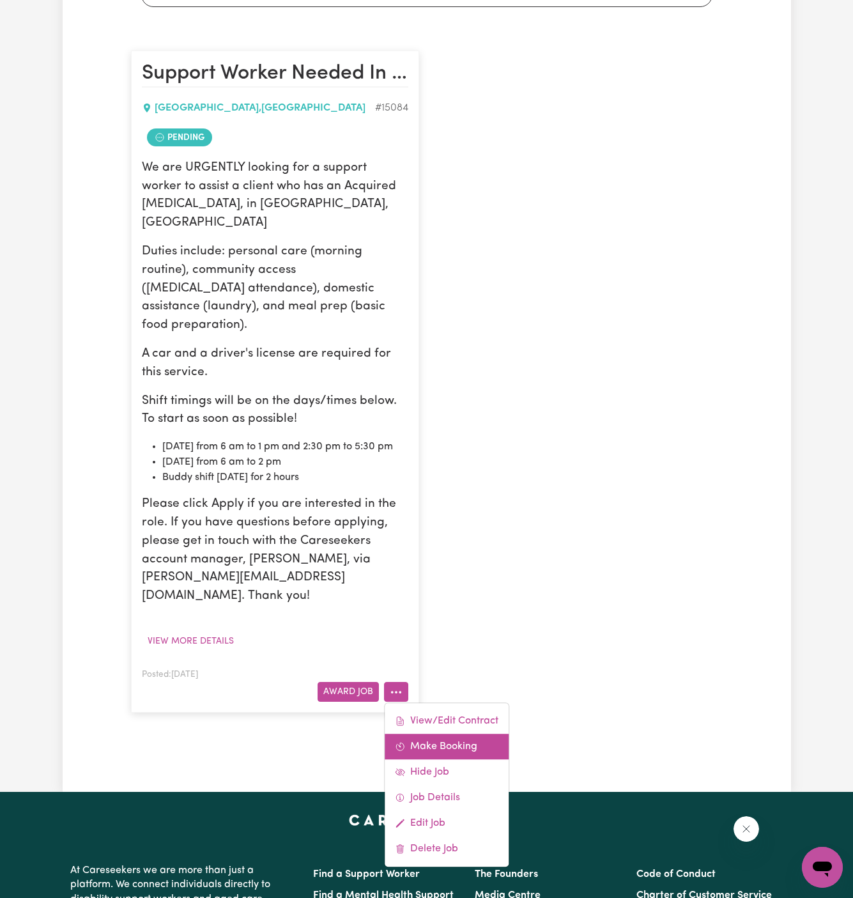
click at [473, 733] on link "Make Booking" at bounding box center [447, 746] width 124 height 26
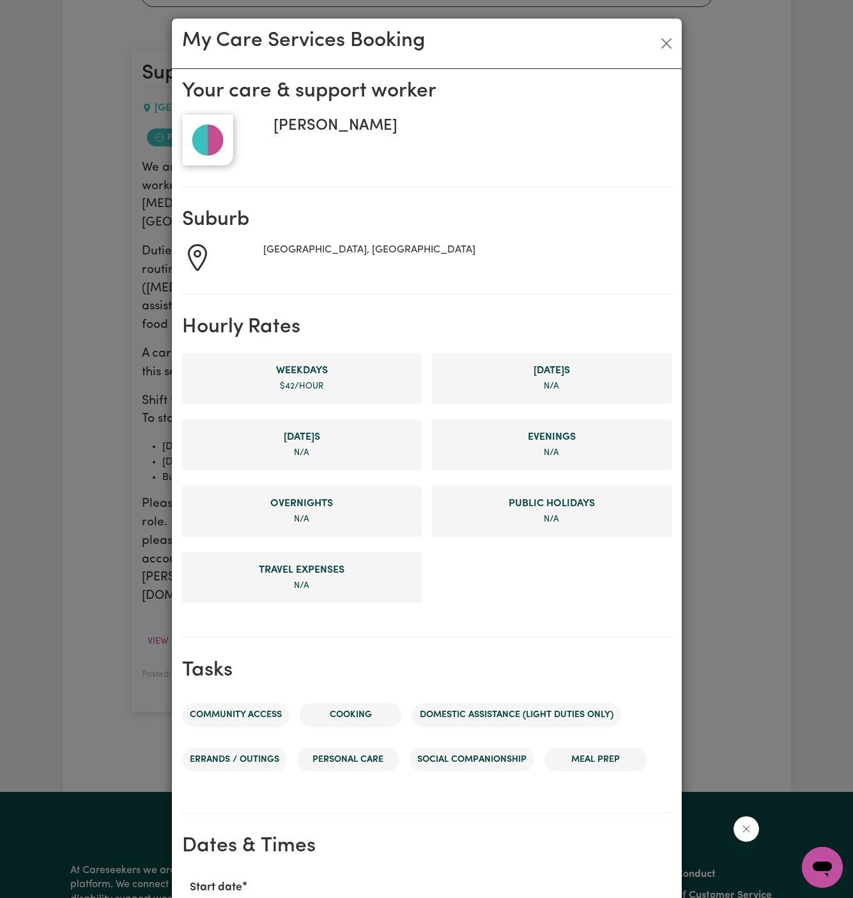
scroll to position [338, 0]
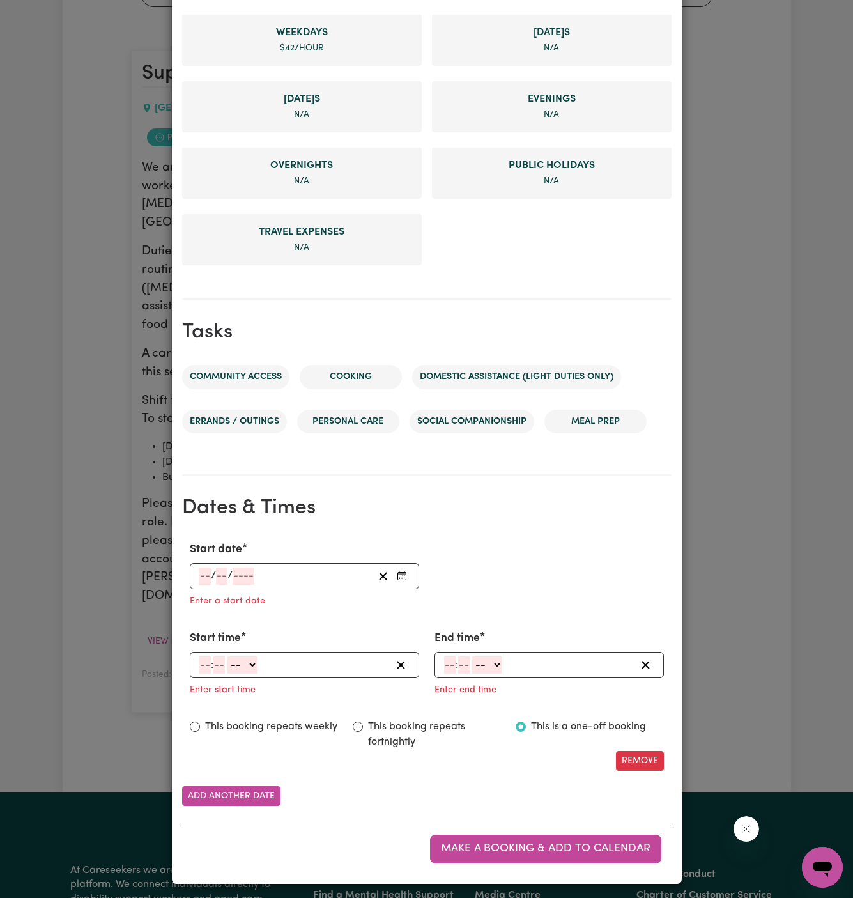
click at [207, 578] on input "number" at bounding box center [205, 575] width 12 height 17
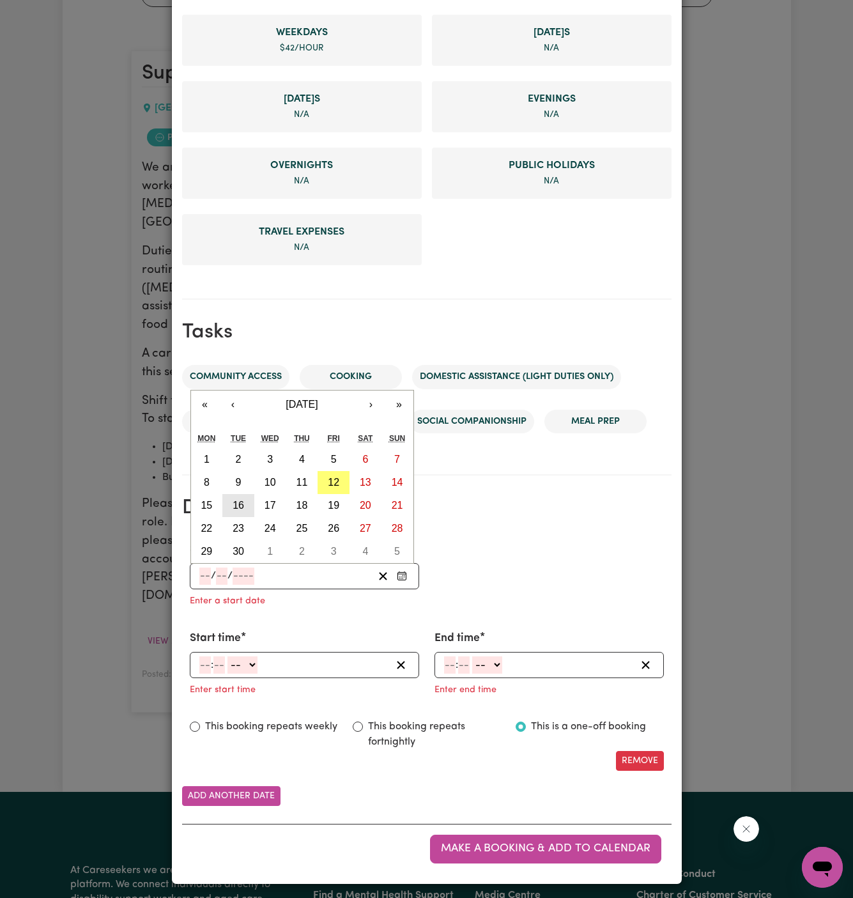
click at [243, 499] on button "16" at bounding box center [238, 505] width 32 height 23
type input "[DATE]"
type input "16"
type input "9"
type input "2025"
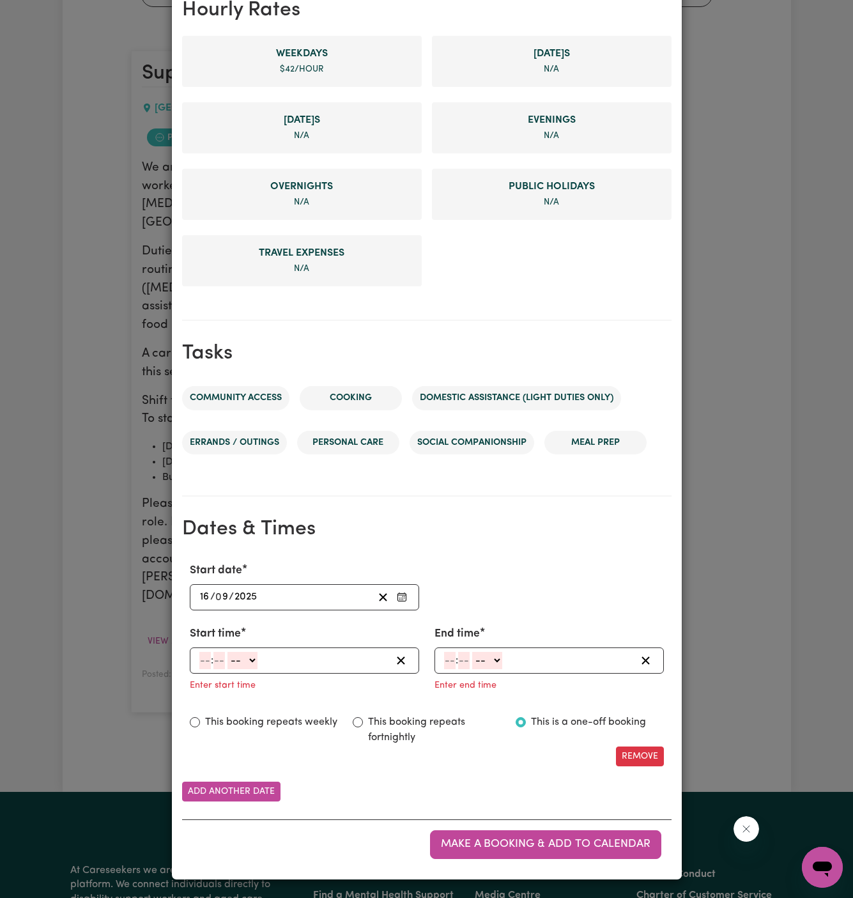
scroll to position [312, 0]
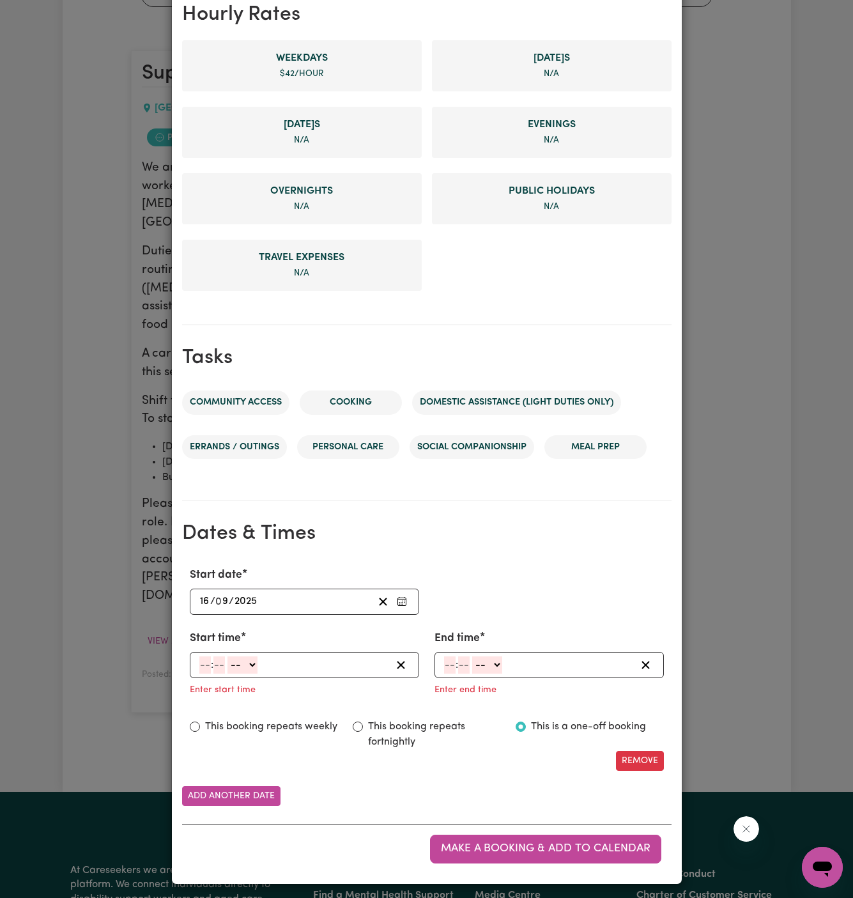
click at [199, 671] on div ": -- AM PM" at bounding box center [304, 665] width 229 height 26
click at [200, 660] on input "number" at bounding box center [205, 664] width 12 height 17
type input "6"
type input "00"
click at [245, 661] on select "-- AM PM" at bounding box center [241, 664] width 30 height 17
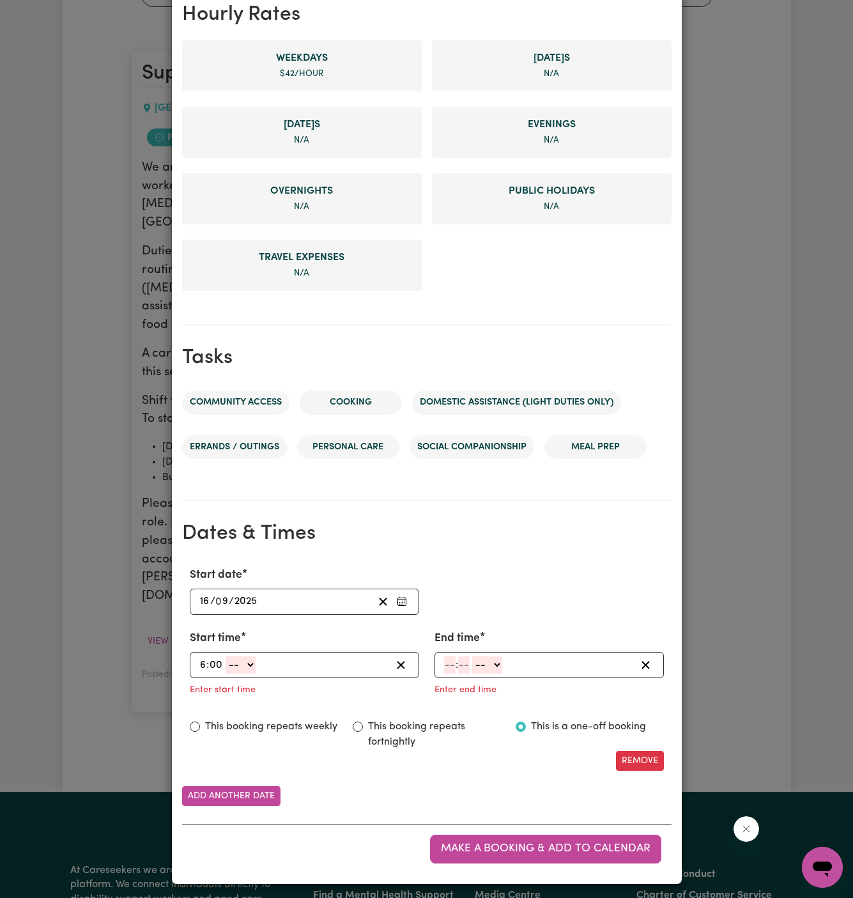
select select "am"
click at [226, 656] on select "-- AM PM" at bounding box center [241, 664] width 30 height 17
type input "06:00"
type input "0"
click at [447, 657] on input "number" at bounding box center [450, 664] width 12 height 17
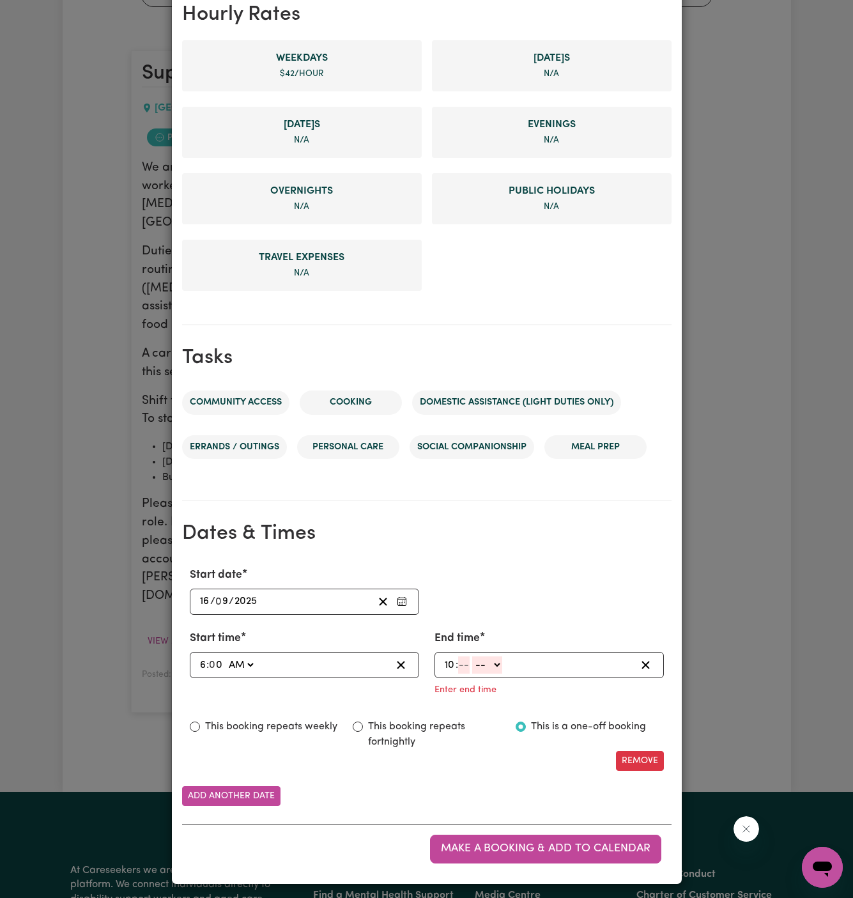
type input "10"
type input "0"
click at [451, 663] on input "10" at bounding box center [450, 664] width 12 height 17
type input "1"
click at [479, 668] on select "-- AM PM" at bounding box center [485, 664] width 30 height 17
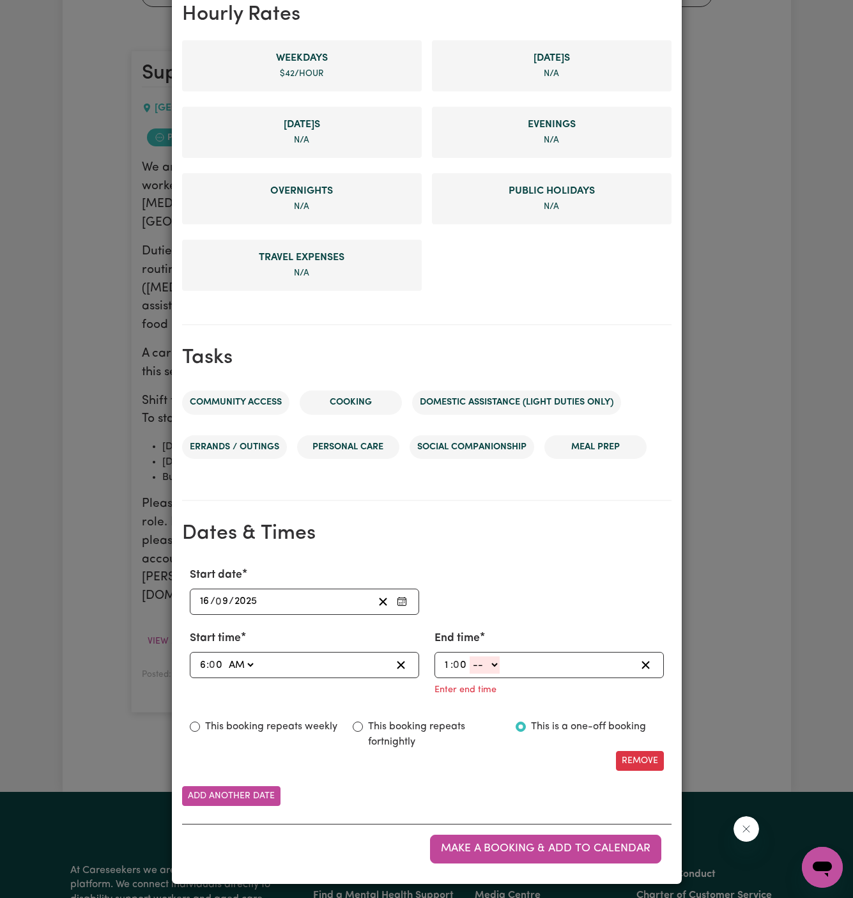
select select "pm"
click at [470, 673] on select "-- AM PM" at bounding box center [485, 664] width 30 height 17
type input "13:00"
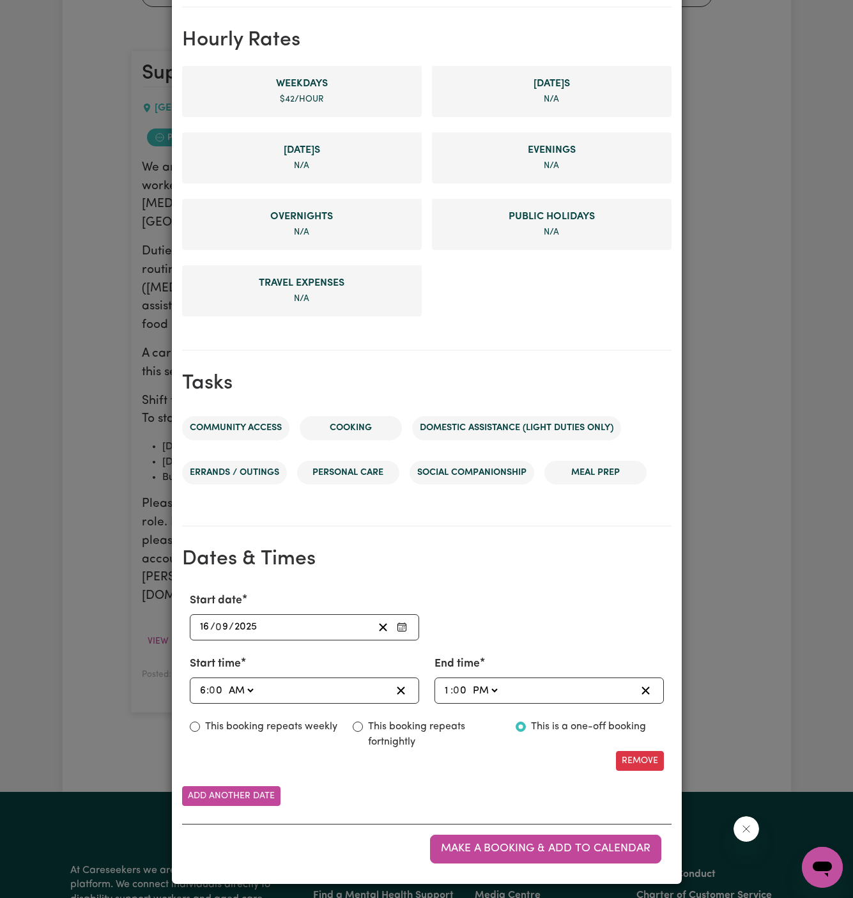
click at [301, 719] on label "This booking repeats weekly" at bounding box center [271, 726] width 132 height 15
click at [200, 721] on input "This booking repeats weekly" at bounding box center [195, 726] width 10 height 10
radio input "true"
click at [249, 799] on button "Add another date" at bounding box center [231, 796] width 98 height 20
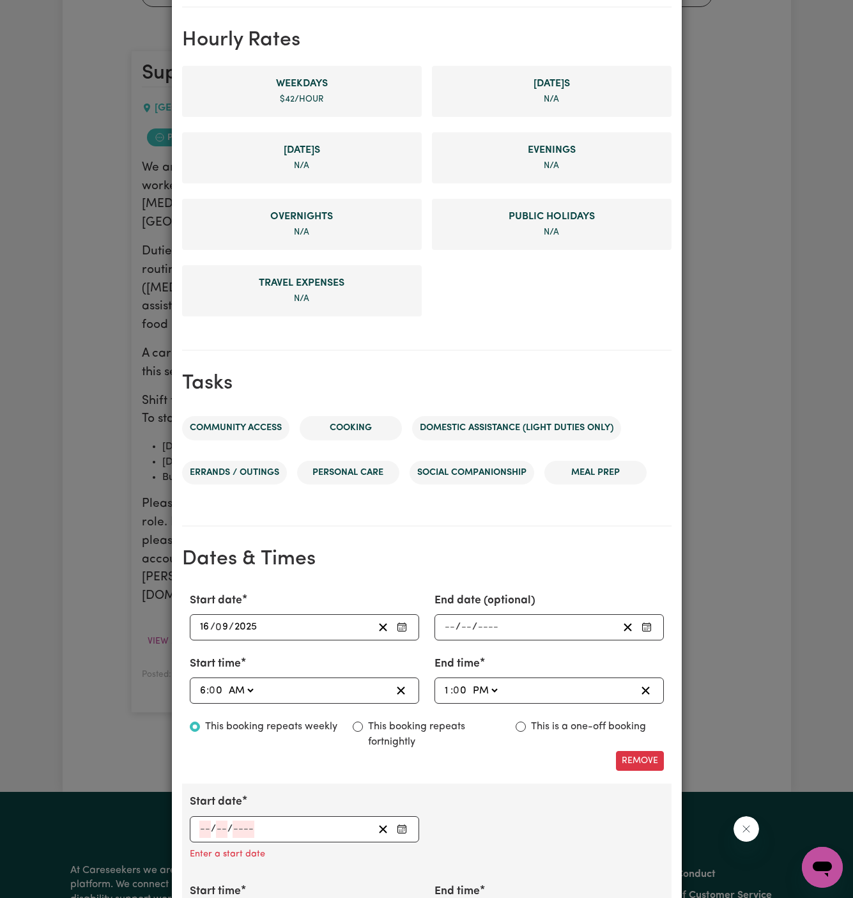
scroll to position [393, 0]
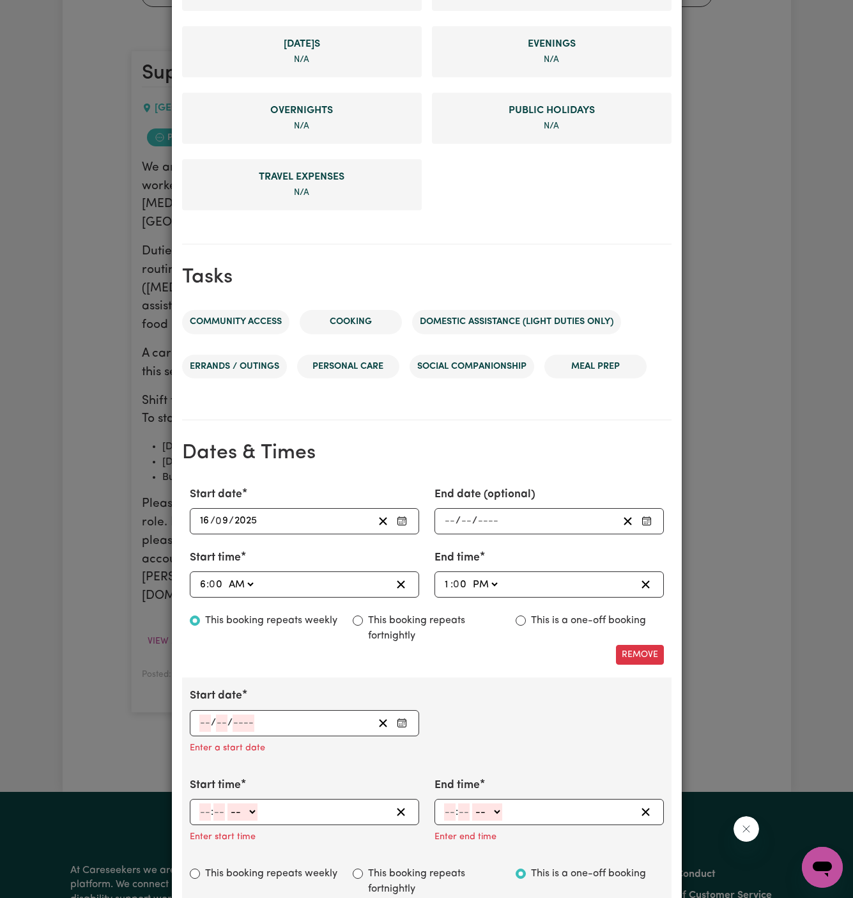
click at [207, 714] on input "number" at bounding box center [205, 722] width 12 height 17
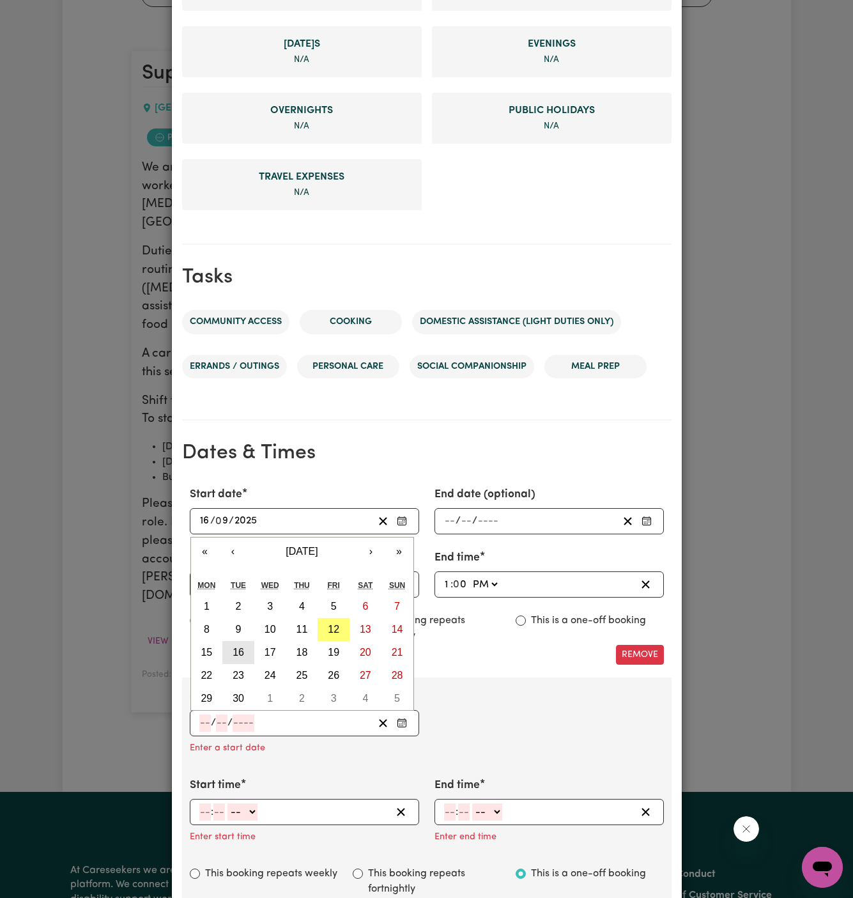
click at [238, 647] on abbr "16" at bounding box center [239, 652] width 12 height 11
type input "[DATE]"
type input "16"
type input "9"
type input "2025"
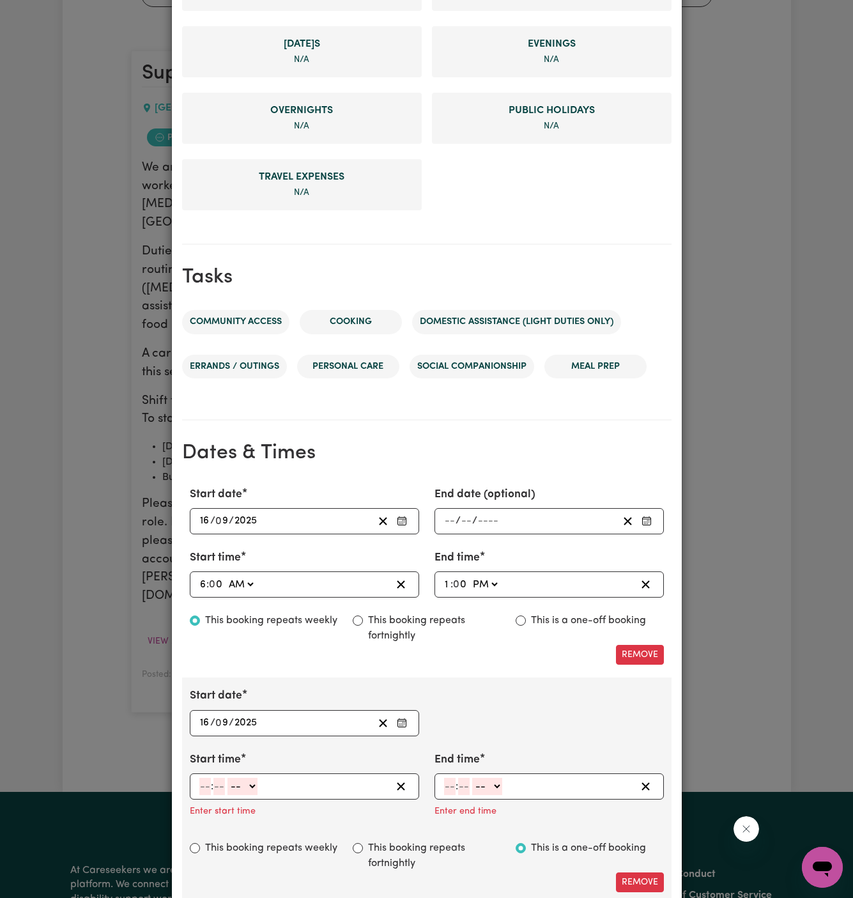
scroll to position [513, 0]
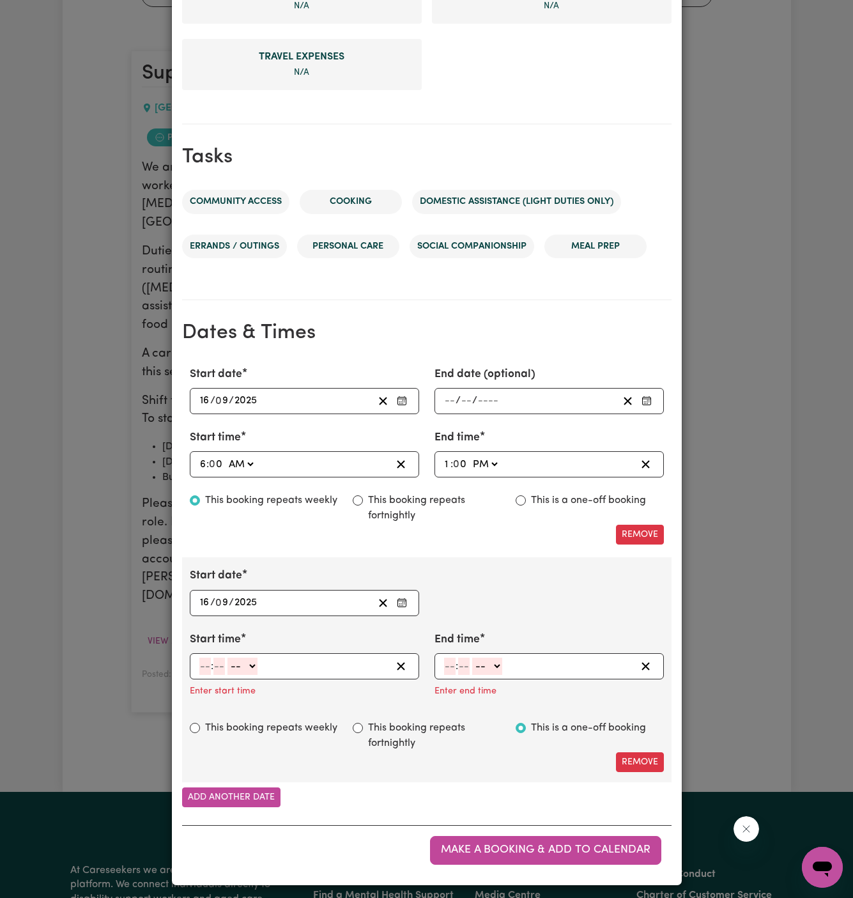
click at [203, 663] on input "number" at bounding box center [205, 665] width 12 height 17
type input "2"
type input "30"
click at [254, 660] on select "-- AM PM" at bounding box center [240, 665] width 30 height 17
select select "pm"
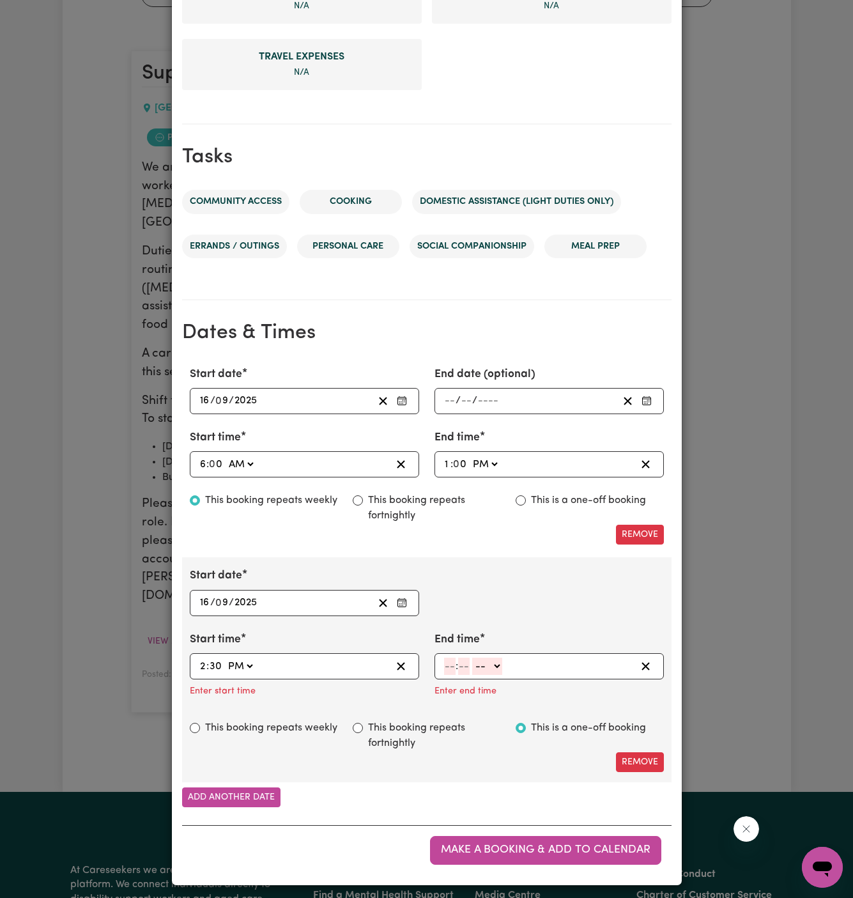
click at [225, 657] on select "-- AM PM" at bounding box center [240, 665] width 30 height 17
type input "14:30"
click at [452, 657] on input "number" at bounding box center [450, 665] width 12 height 17
type input "5"
type input "30"
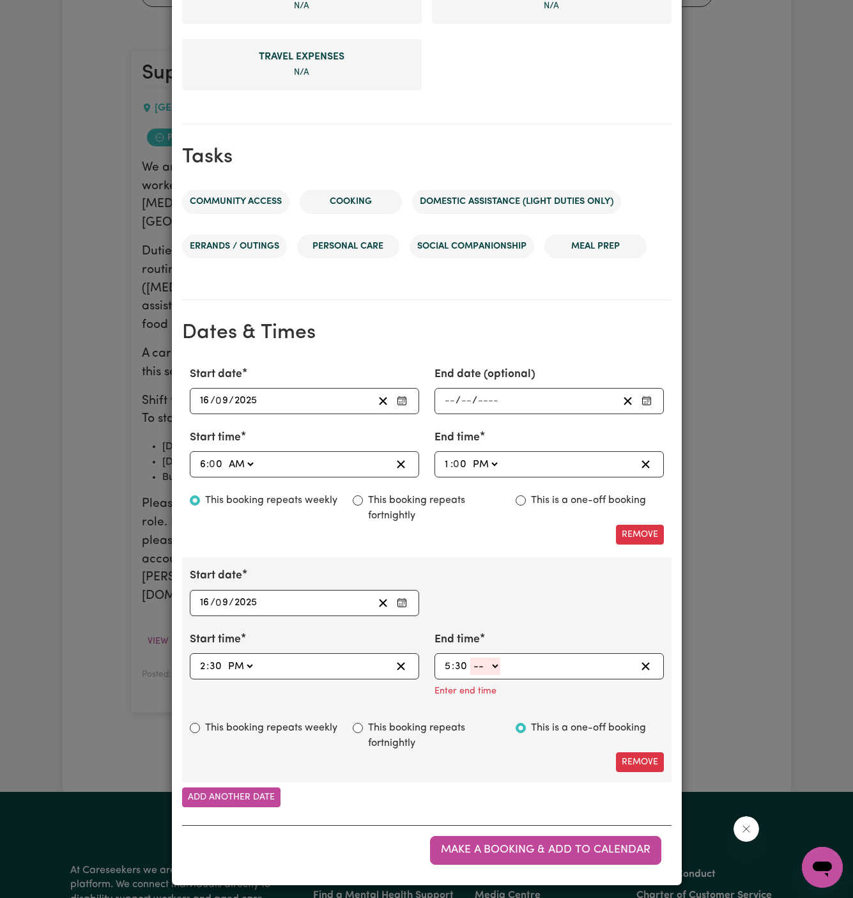
click at [498, 665] on select "-- AM PM" at bounding box center [485, 665] width 30 height 17
select select "pm"
click at [470, 675] on select "-- AM PM" at bounding box center [485, 665] width 30 height 17
type input "17:30"
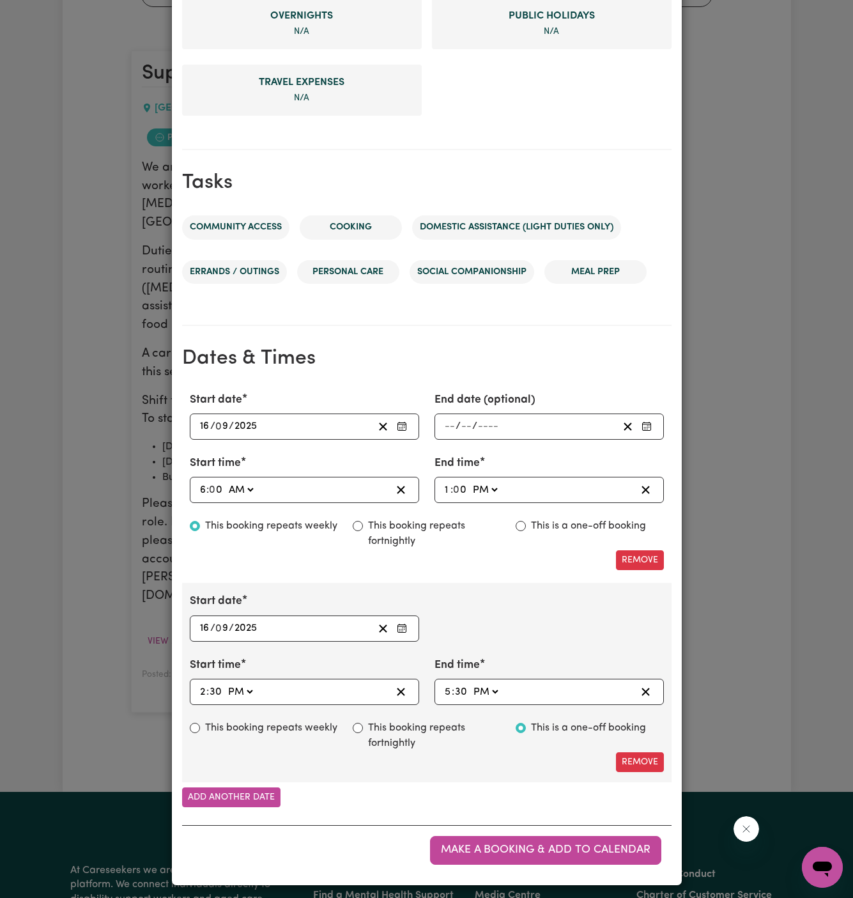
click at [287, 721] on label "This booking repeats weekly" at bounding box center [271, 727] width 132 height 15
click at [200, 723] on input "This booking repeats weekly" at bounding box center [195, 728] width 10 height 10
radio input "true"
click at [245, 777] on div "Start date [DATE] 16 / 0 9 / 2025 « ‹ [DATE] › » Mon Tue Wed Thu Fri Sat Sun 1 …" at bounding box center [426, 682] width 489 height 199
click at [243, 790] on button "Add another date" at bounding box center [231, 797] width 98 height 20
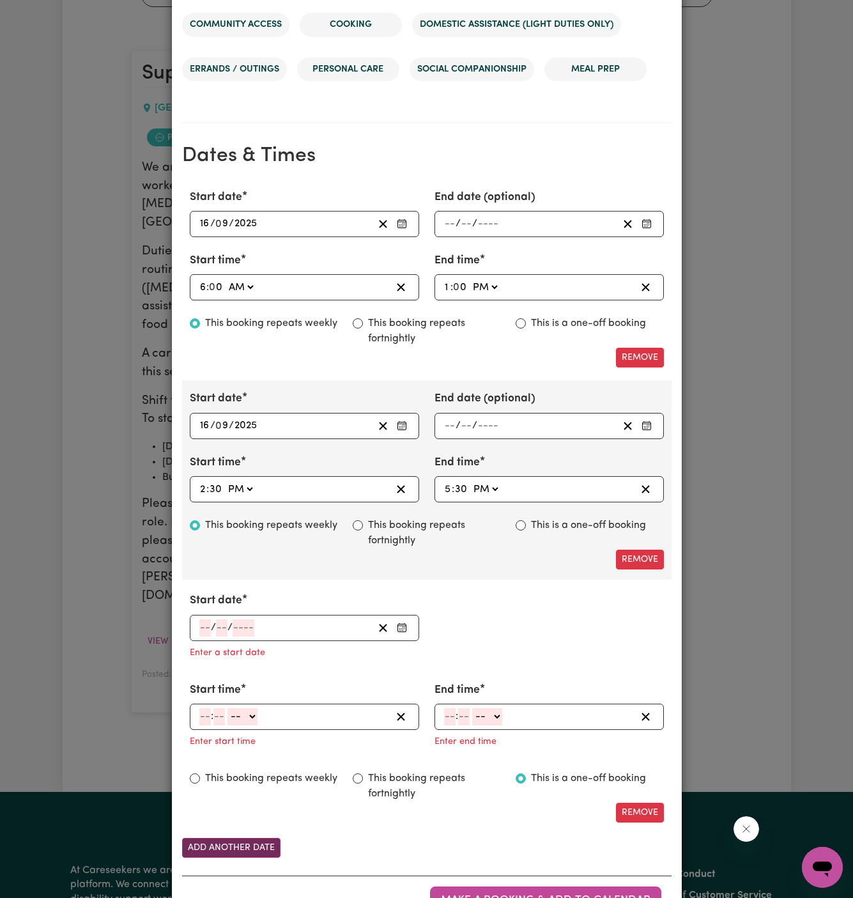
scroll to position [740, 0]
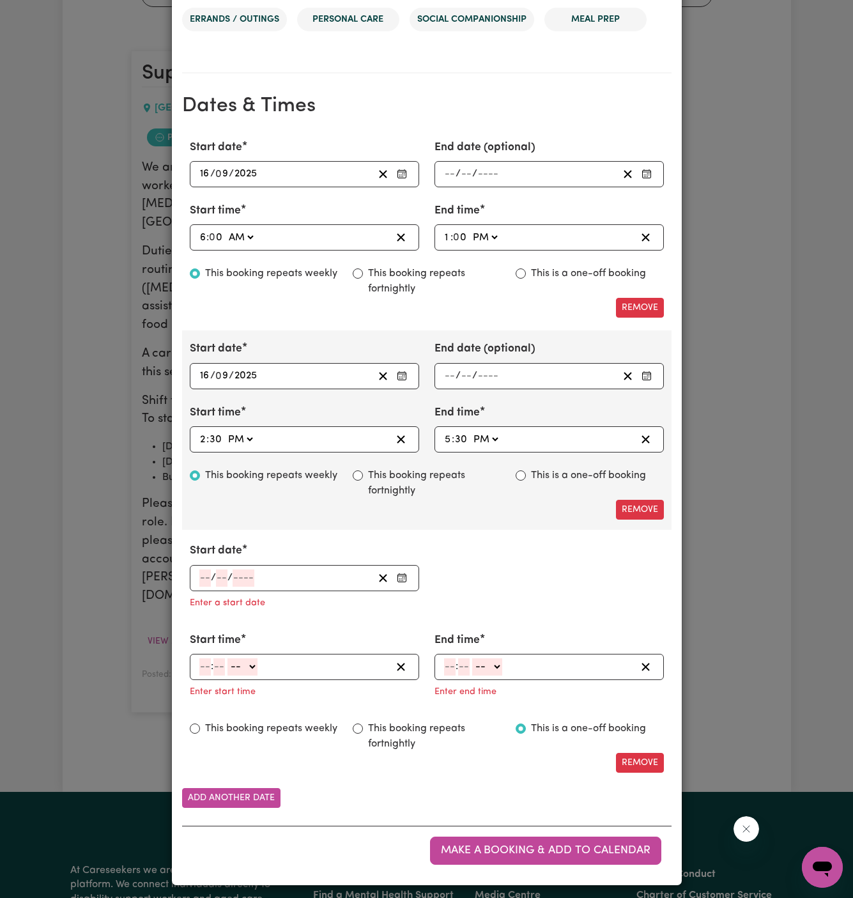
click at [209, 576] on input "number" at bounding box center [205, 577] width 12 height 17
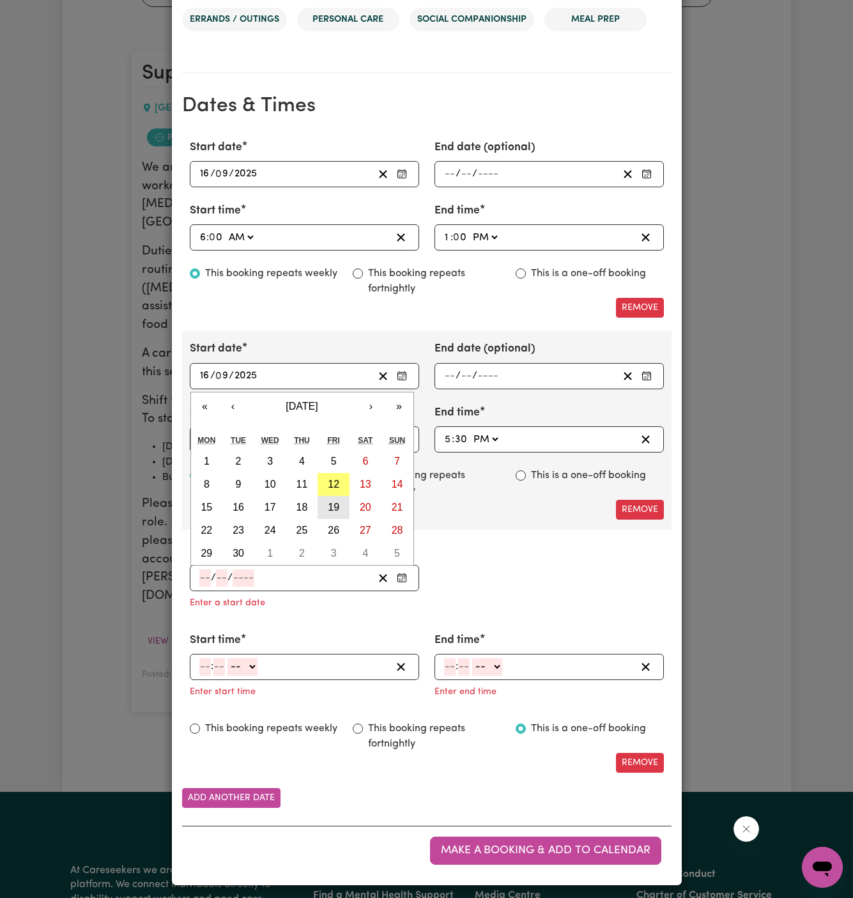
click at [334, 503] on abbr "19" at bounding box center [334, 507] width 12 height 11
type input "[DATE]"
type input "19"
type input "9"
type input "2025"
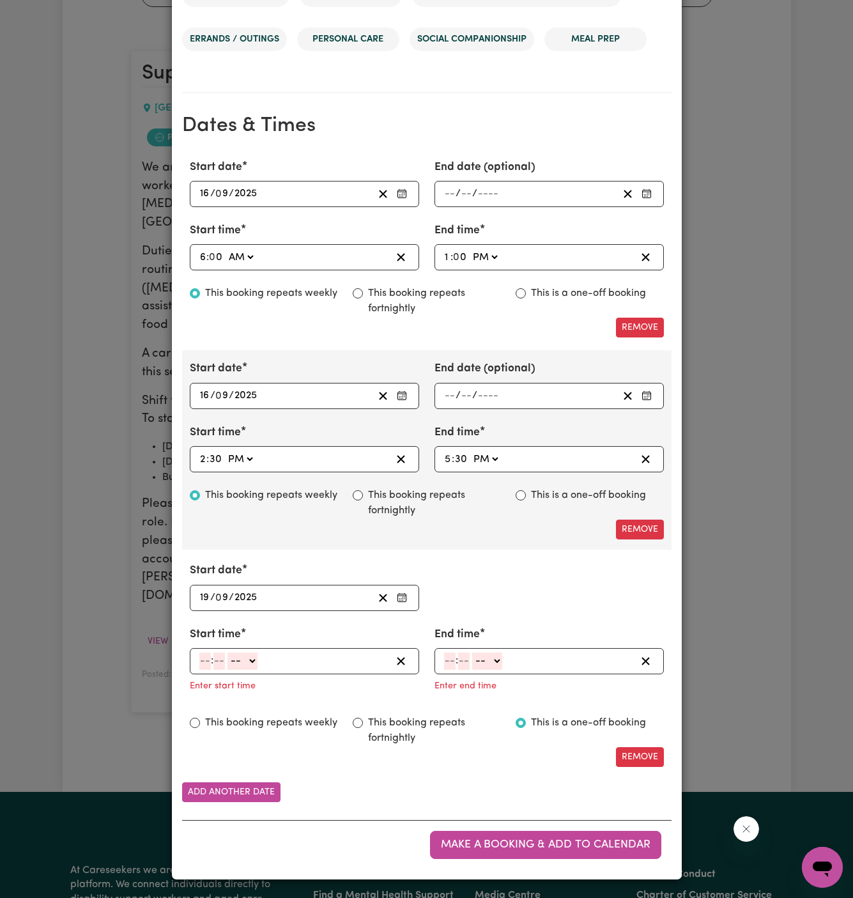
scroll to position [714, 0]
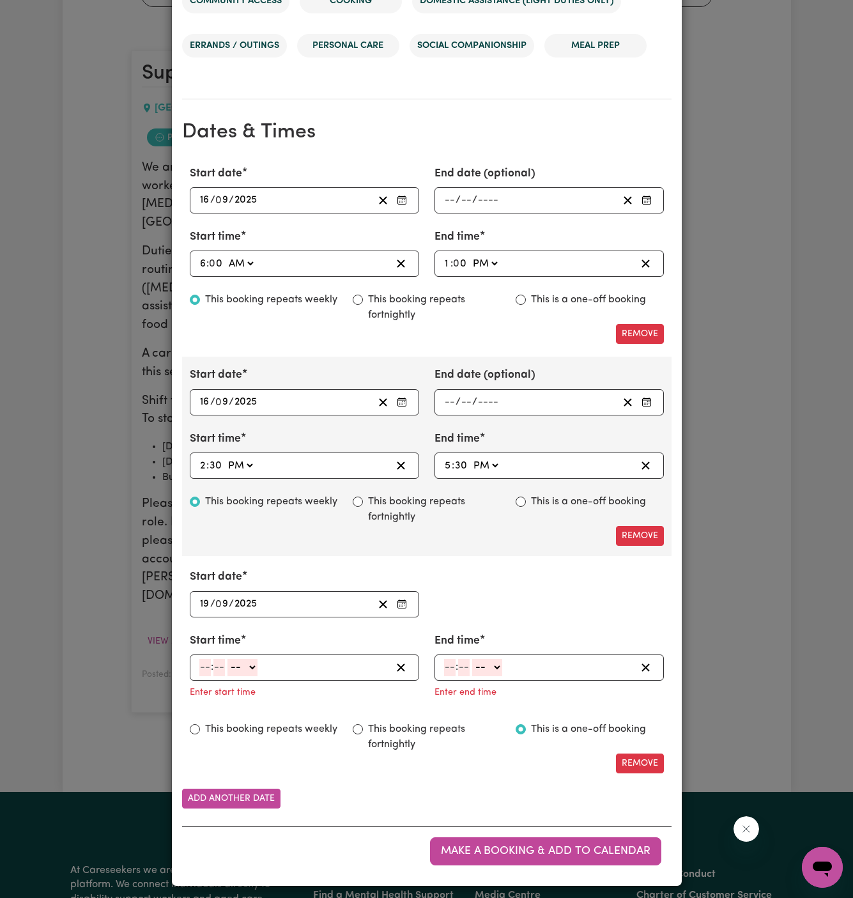
click at [202, 666] on input "number" at bounding box center [205, 667] width 12 height 17
type input "6"
type input "00"
click at [245, 663] on select "-- AM PM" at bounding box center [241, 667] width 30 height 17
select select "am"
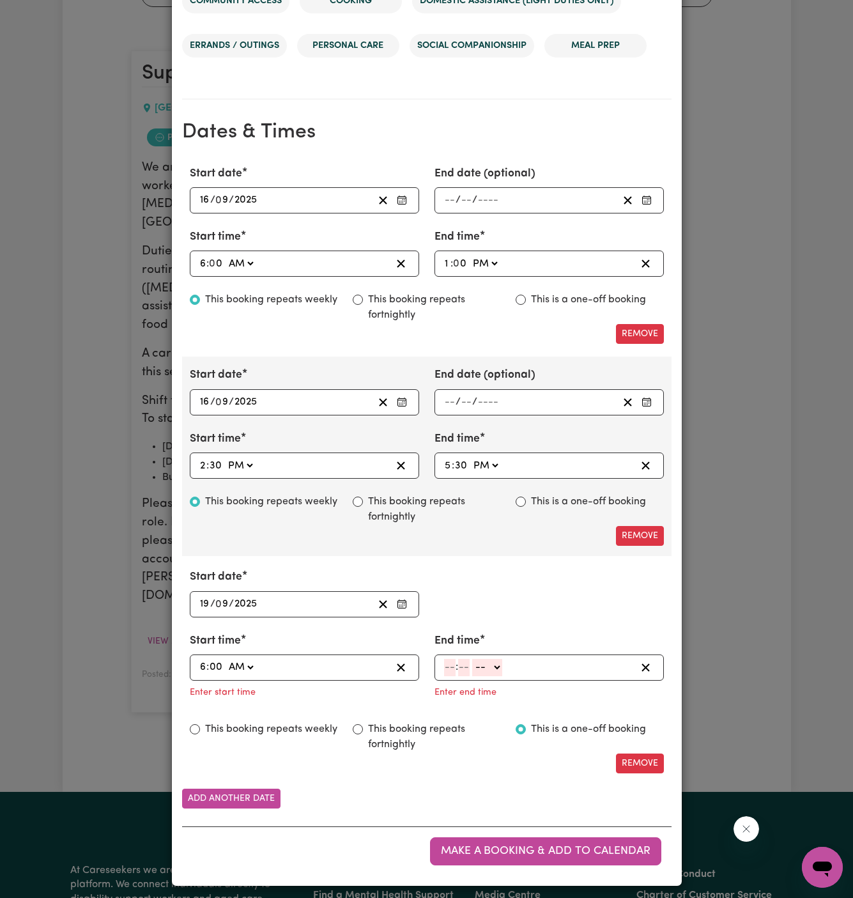
click at [226, 659] on select "-- AM PM" at bounding box center [241, 667] width 30 height 17
type input "06:00"
type input "0"
click at [452, 663] on input "number" at bounding box center [450, 667] width 12 height 17
type input "2"
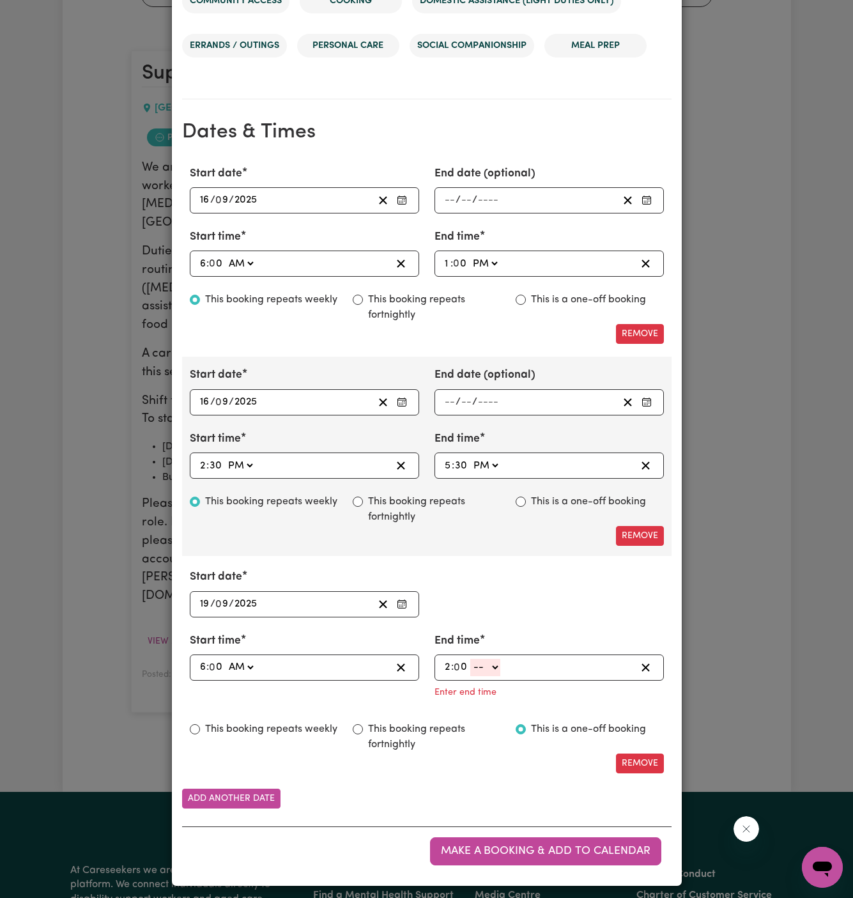
type input "0"
click at [498, 664] on select "-- AM PM" at bounding box center [485, 667] width 30 height 17
select select "pm"
click at [470, 676] on select "-- AM PM" at bounding box center [485, 667] width 30 height 17
type input "14:00"
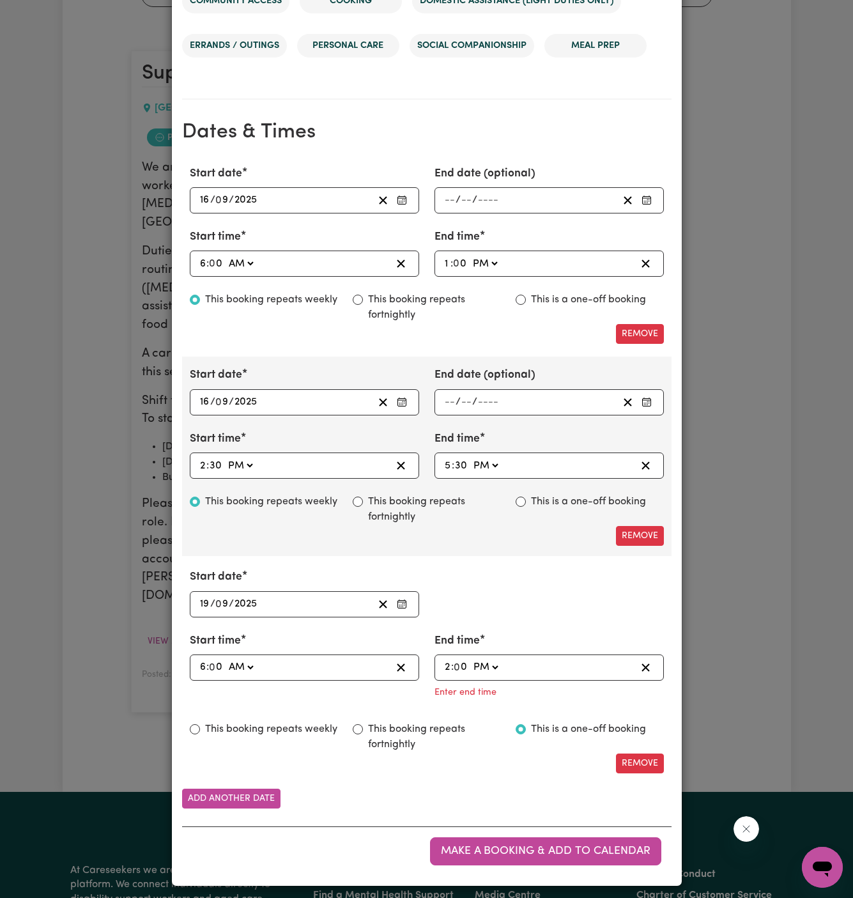
scroll to position [688, 0]
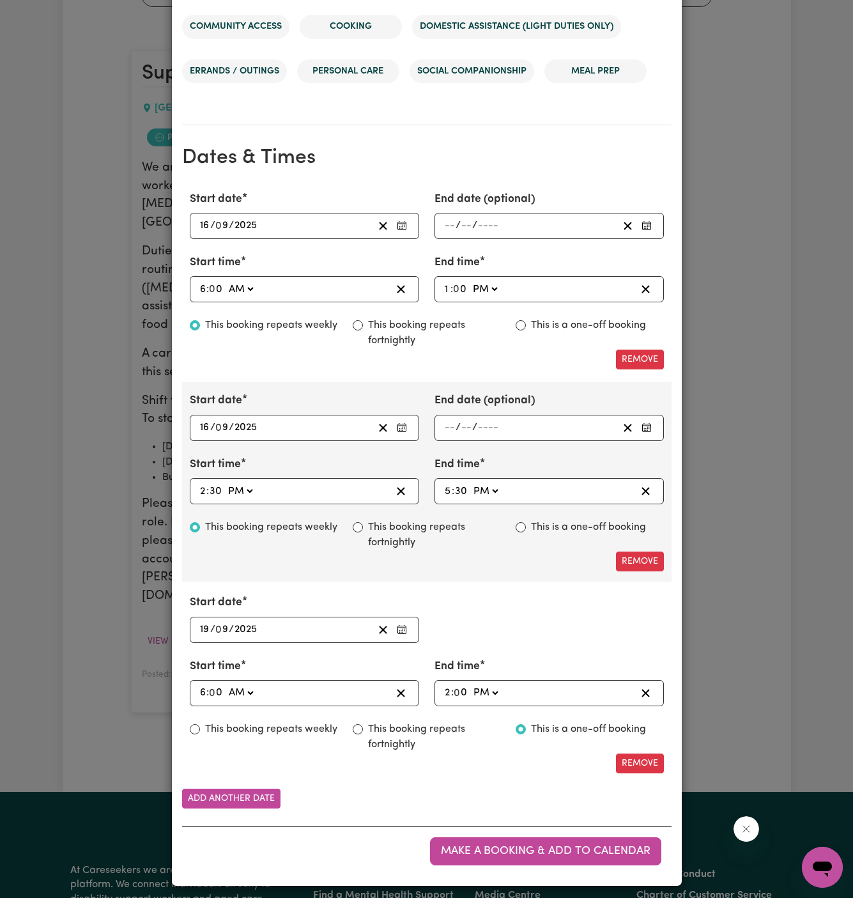
click at [291, 721] on label "This booking repeats weekly" at bounding box center [271, 728] width 132 height 15
click at [200, 724] on input "This booking repeats weekly" at bounding box center [195, 729] width 10 height 10
radio input "true"
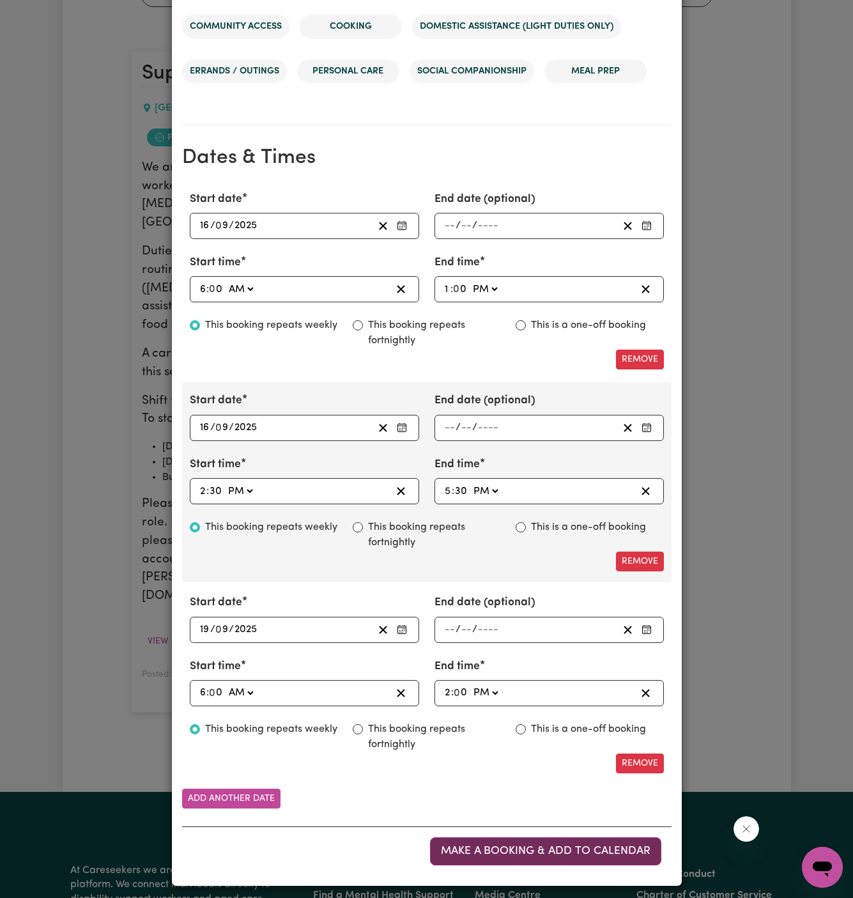
click at [536, 846] on span "Make a booking & add to calendar" at bounding box center [546, 850] width 210 height 11
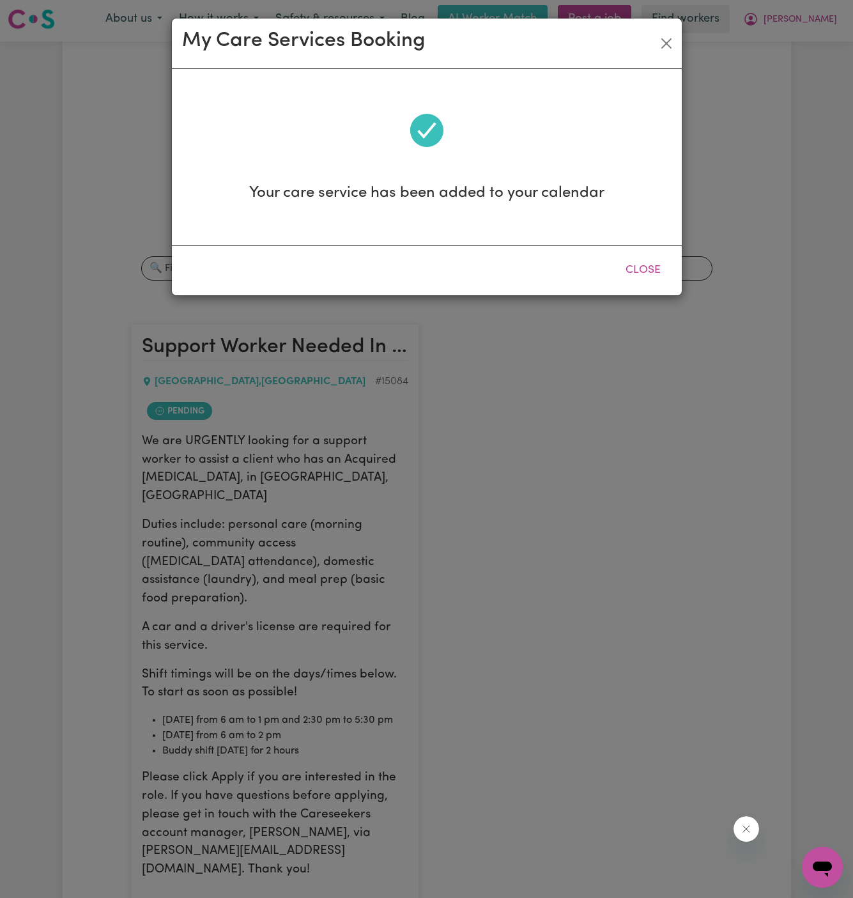
scroll to position [0, 0]
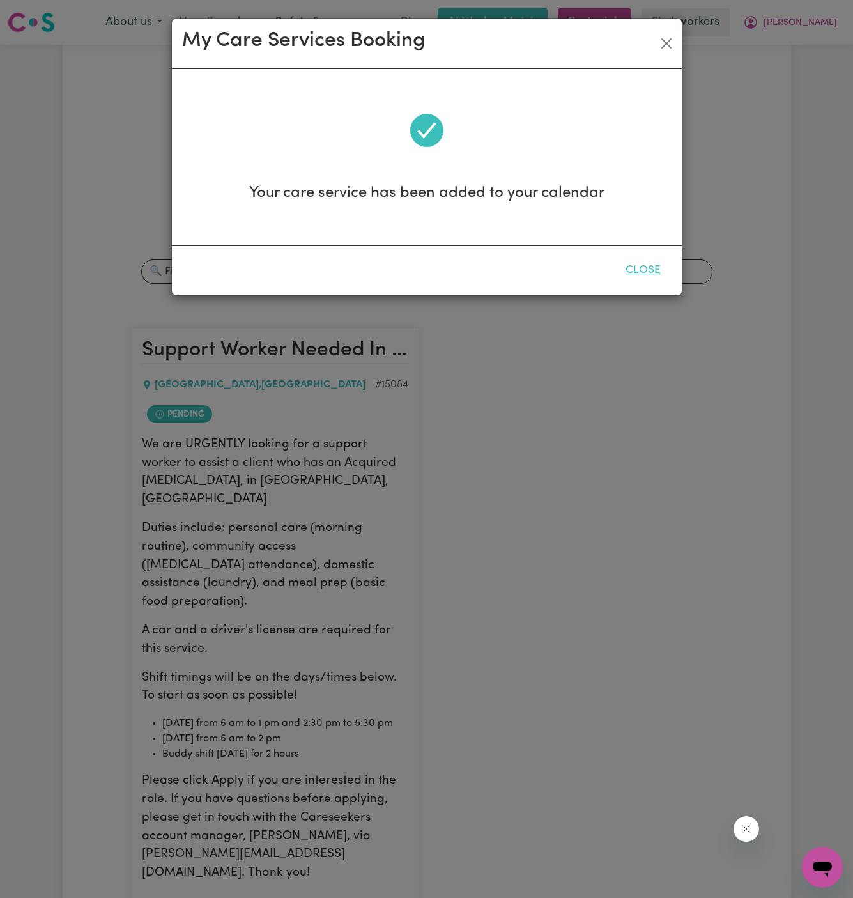
click at [643, 272] on button "Close" at bounding box center [643, 270] width 57 height 28
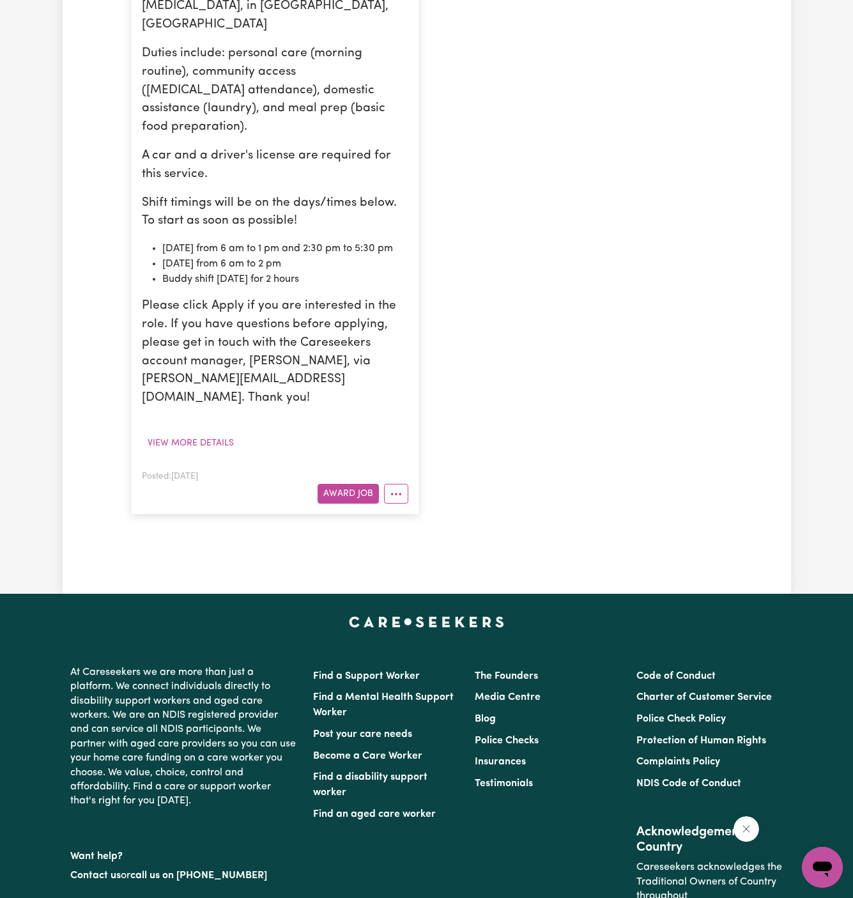
scroll to position [480, 0]
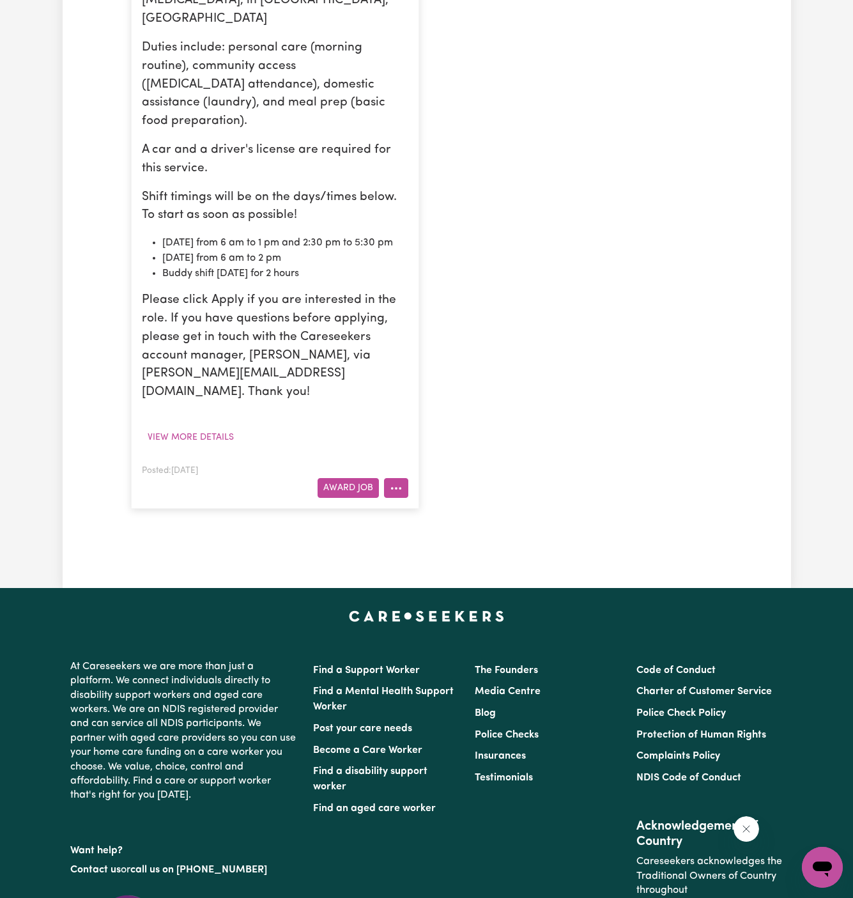
click at [393, 482] on icon "More options" at bounding box center [396, 488] width 13 height 13
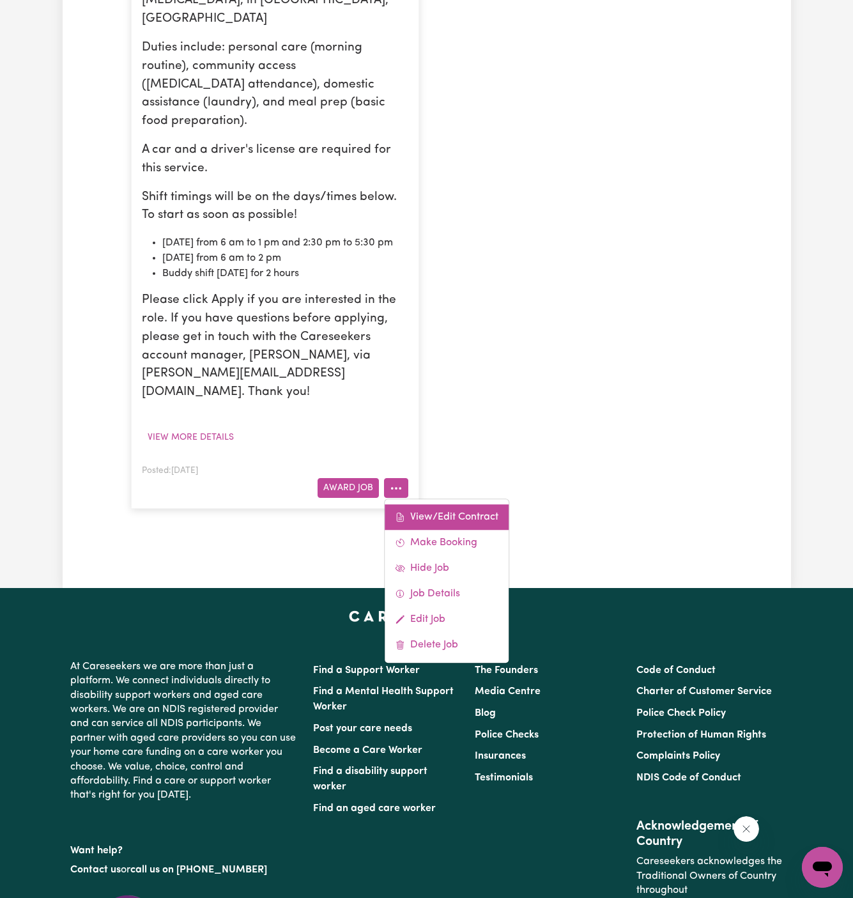
click at [421, 504] on link "View/Edit Contract" at bounding box center [447, 517] width 124 height 26
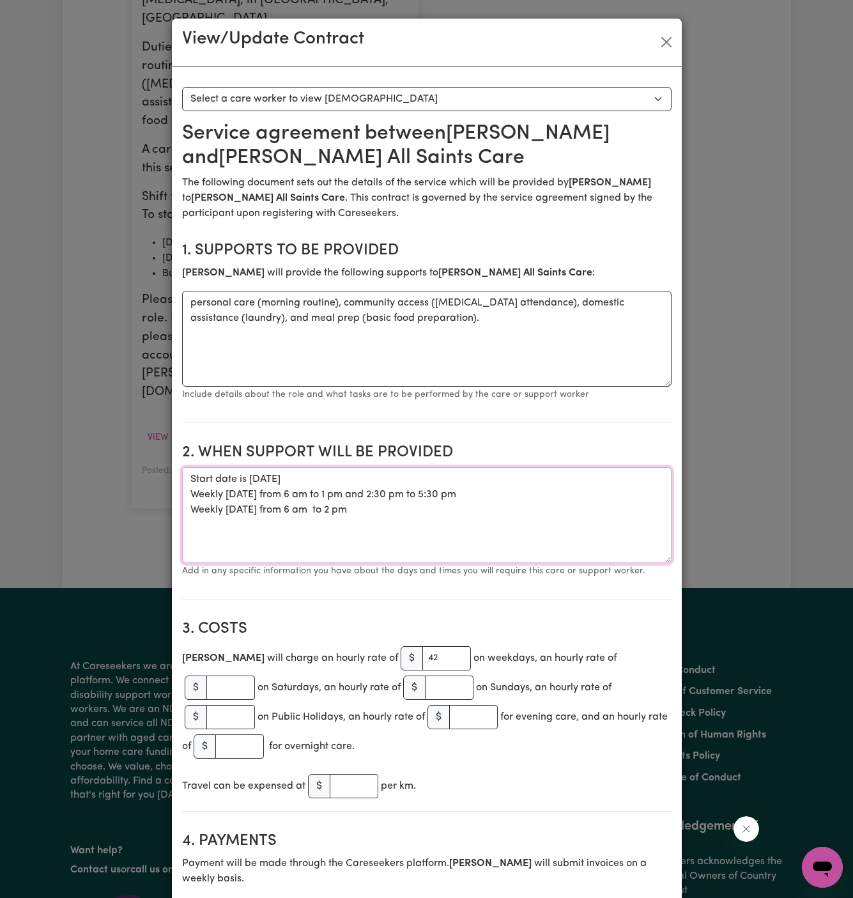
drag, startPoint x: 377, startPoint y: 521, endPoint x: 177, endPoint y: 474, distance: 205.5
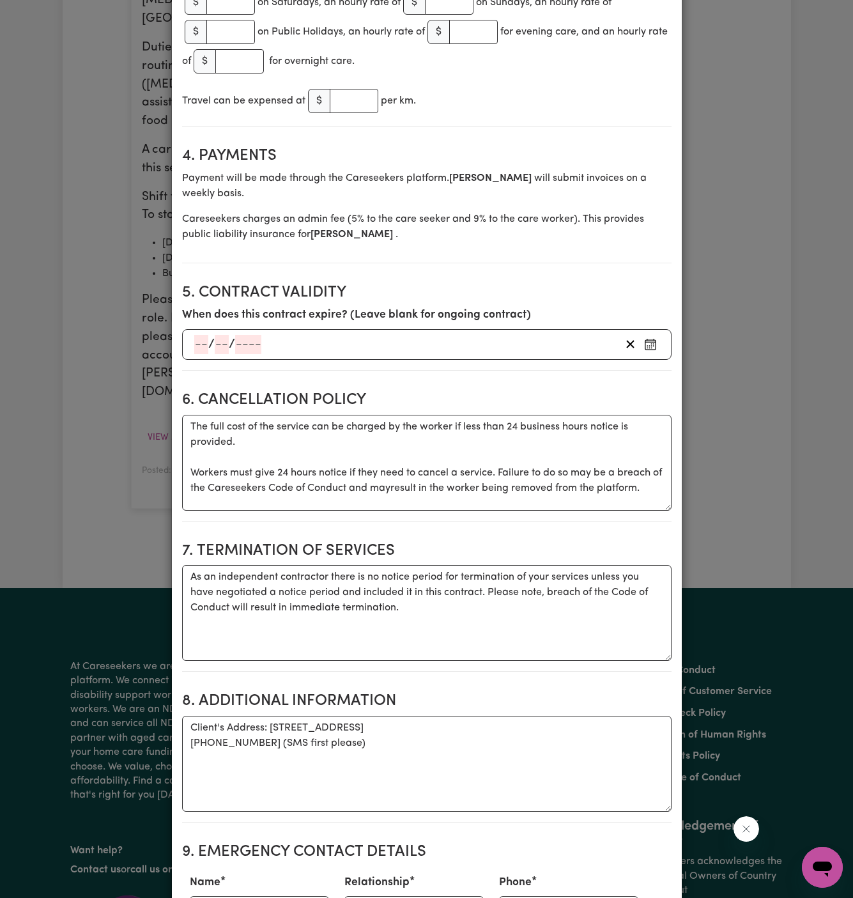
scroll to position [805, 0]
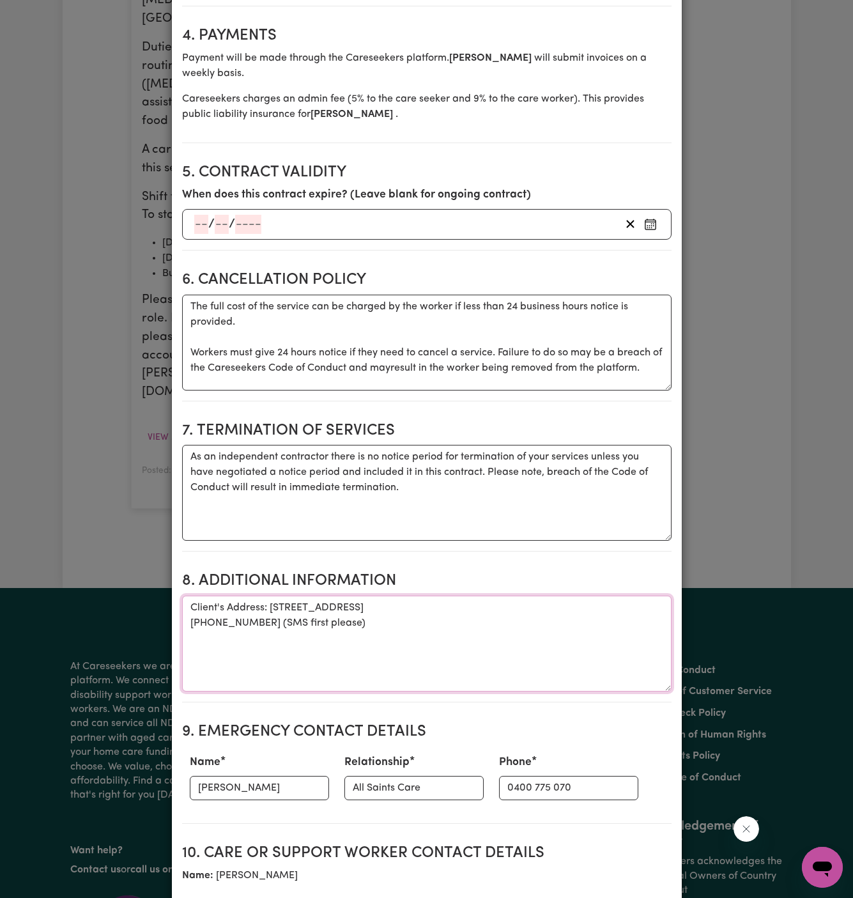
click at [321, 595] on textarea "Client's Address: [STREET_ADDRESS] [PHONE_NUMBER] (SMS first please)" at bounding box center [426, 643] width 489 height 96
paste textarea "from 6 am to 1 pm and 2:30 pm to 5:30 pm"
type textarea "Client's Address: [STREET_ADDRESS] [PHONE_NUMBER] (SMS first please)"
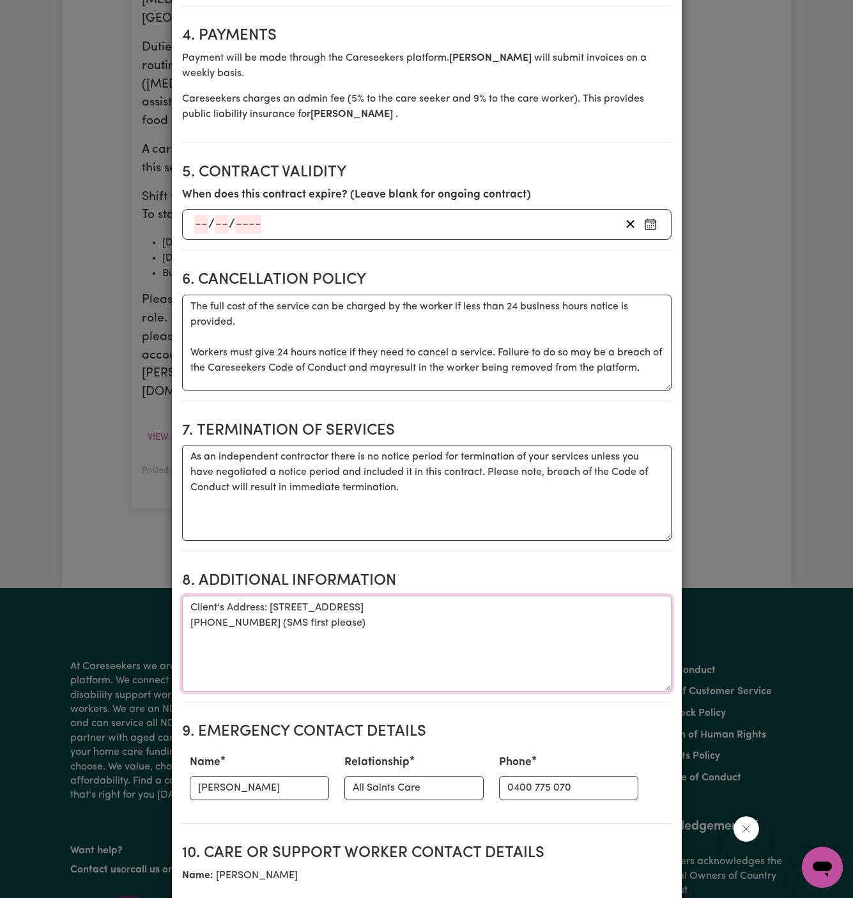
click at [320, 595] on textarea "Client's Address: [STREET_ADDRESS] [PHONE_NUMBER] (SMS first please)" at bounding box center [426, 643] width 489 height 96
drag, startPoint x: 270, startPoint y: 576, endPoint x: 697, endPoint y: 588, distance: 427.6
click at [697, 588] on div "View/Update Contract Select a contract to view Select a care worker to view [DE…" at bounding box center [426, 449] width 853 height 898
click at [560, 595] on textarea "Client's Address: [STREET_ADDRESS] [PHONE_NUMBER] (SMS first please)" at bounding box center [426, 643] width 489 height 96
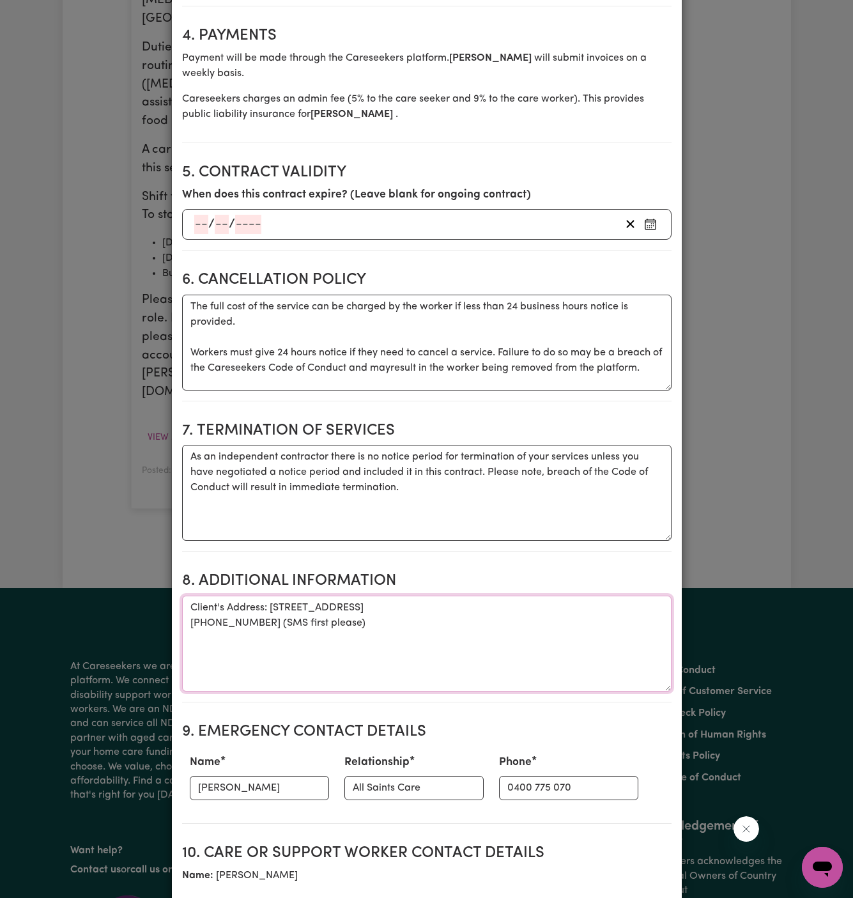
drag, startPoint x: 560, startPoint y: 573, endPoint x: 362, endPoint y: 566, distance: 197.5
click at [362, 595] on textarea "Client's Address: [STREET_ADDRESS] [PHONE_NUMBER] (SMS first please)" at bounding box center [426, 643] width 489 height 96
drag, startPoint x: 270, startPoint y: 574, endPoint x: 609, endPoint y: 578, distance: 339.3
click at [609, 595] on textarea "Client's Address: [STREET_ADDRESS] [PHONE_NUMBER] (SMS first please)" at bounding box center [426, 643] width 489 height 96
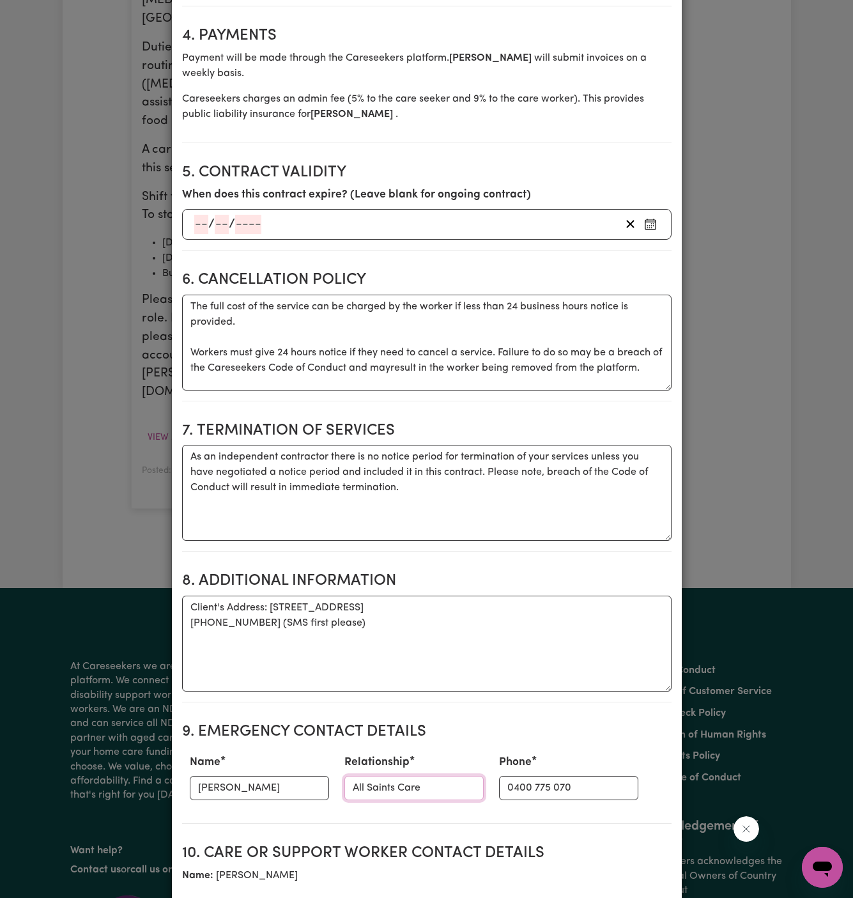
click at [376, 776] on input "All Saints Care" at bounding box center [413, 788] width 139 height 24
click at [507, 606] on textarea "Client's Address: [STREET_ADDRESS] [PHONE_NUMBER] (SMS first please)" at bounding box center [426, 643] width 489 height 96
click at [392, 595] on textarea "Client's Address: [STREET_ADDRESS] [PHONE_NUMBER] (SMS first please)" at bounding box center [426, 643] width 489 height 96
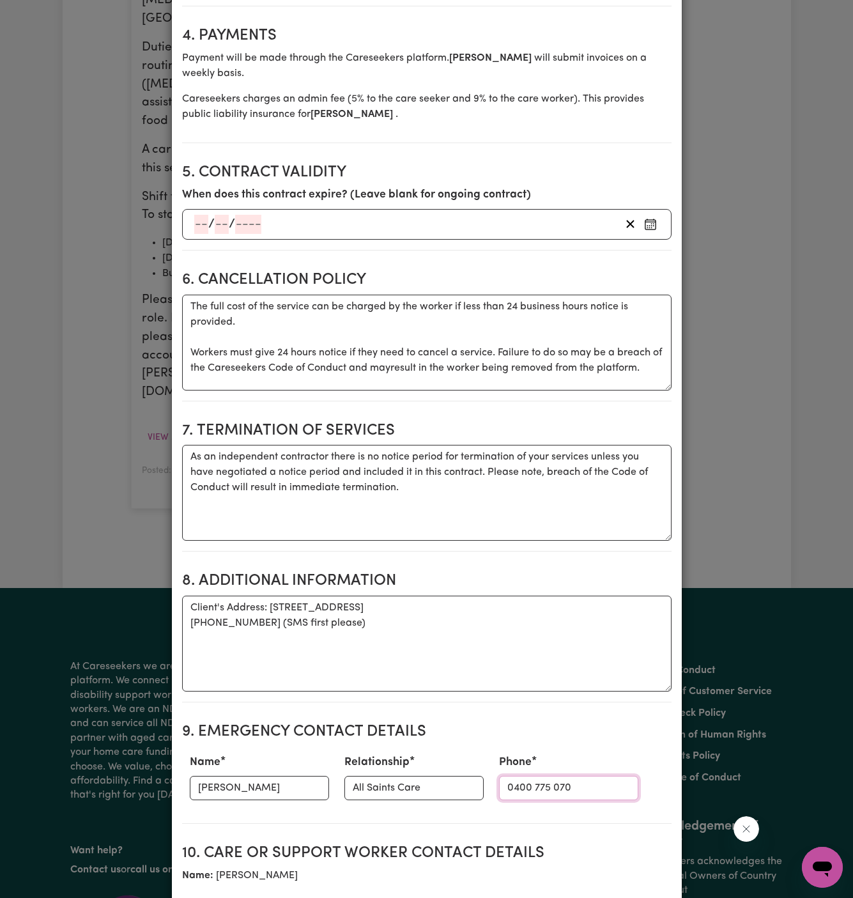
click at [509, 776] on input "0400 775 070" at bounding box center [568, 788] width 139 height 24
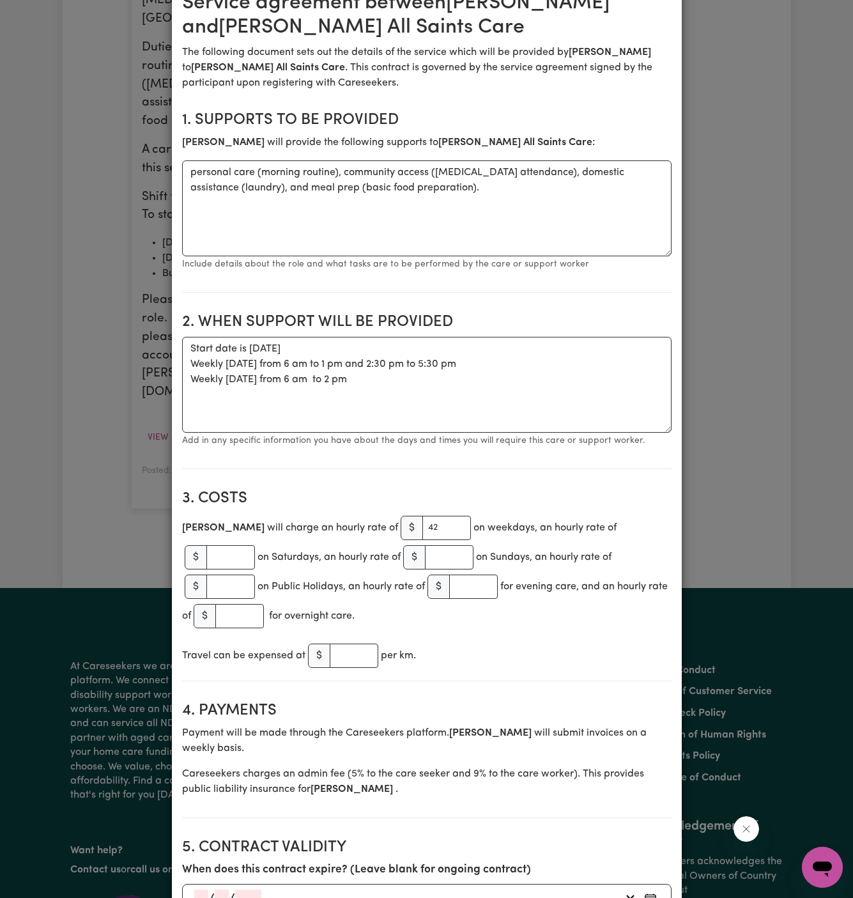
scroll to position [0, 0]
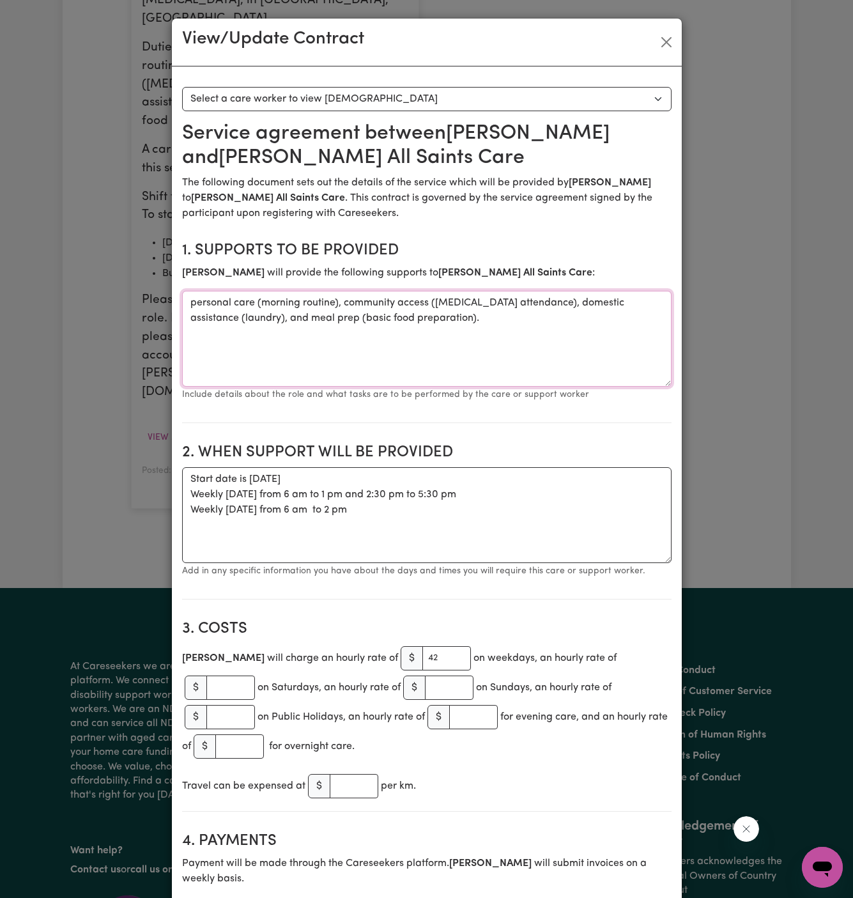
click at [302, 331] on textarea "personal care (morning routine), community access ([MEDICAL_DATA] attendance), …" at bounding box center [426, 339] width 489 height 96
click at [673, 40] on button "Close" at bounding box center [666, 42] width 20 height 20
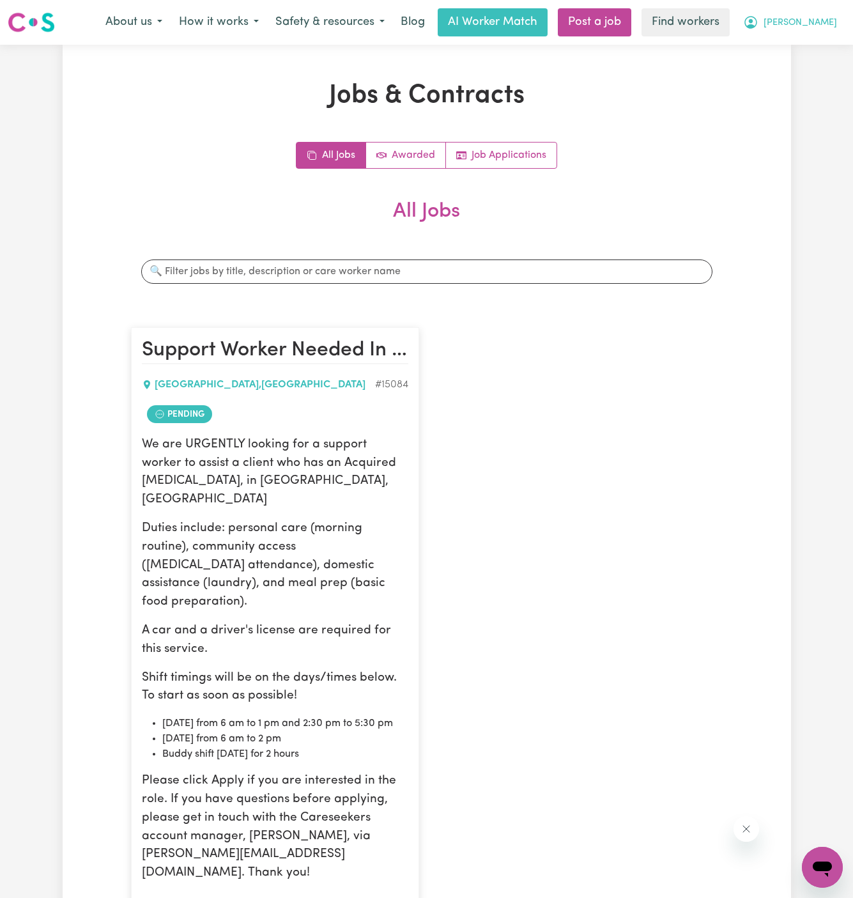
click at [824, 26] on span "[PERSON_NAME]" at bounding box center [799, 23] width 73 height 14
click at [824, 53] on link "My Dashboard" at bounding box center [794, 50] width 101 height 24
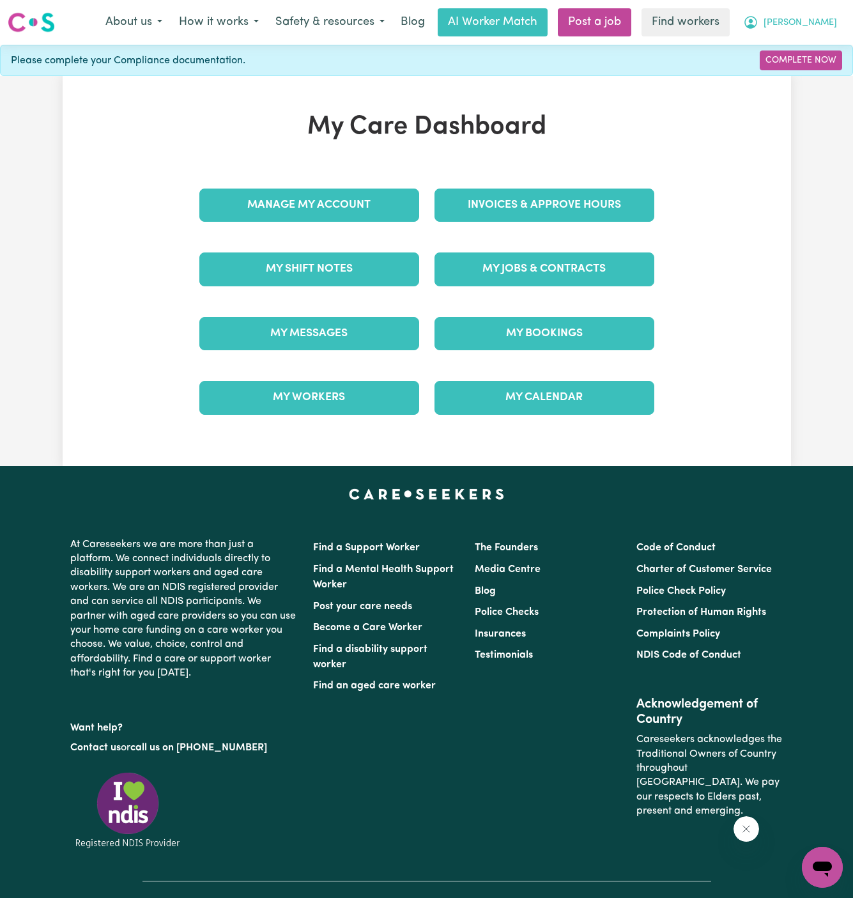
click at [824, 20] on span "[PERSON_NAME]" at bounding box center [799, 23] width 73 height 14
click at [824, 65] on link "Logout" at bounding box center [794, 73] width 101 height 24
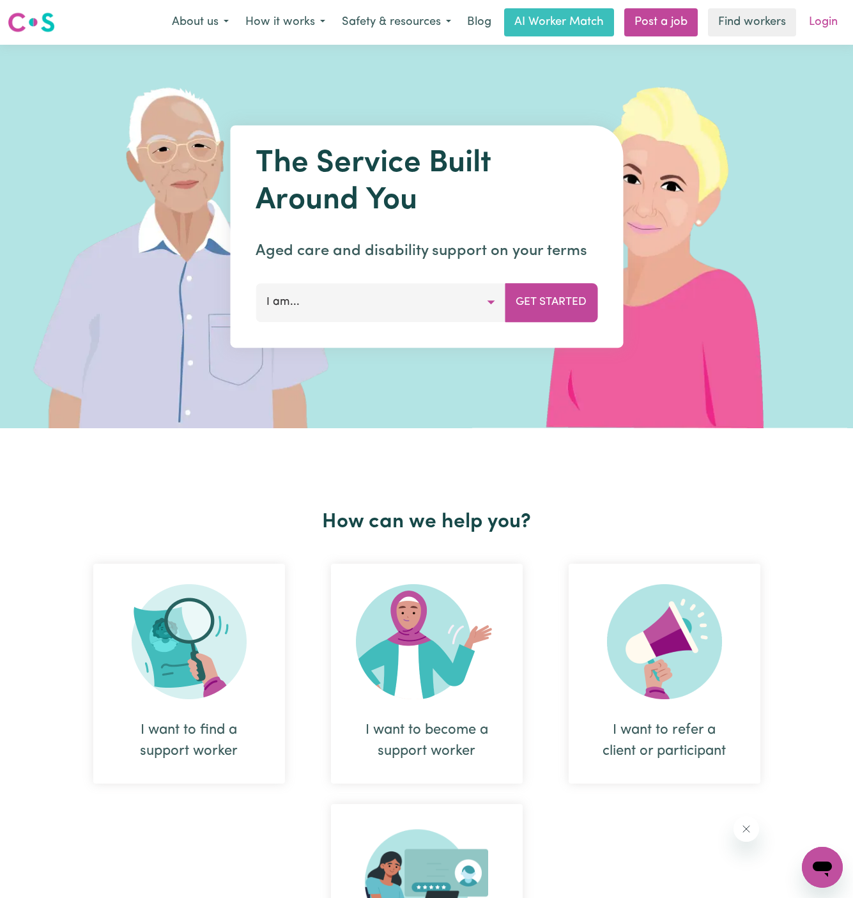
click at [827, 23] on link "Login" at bounding box center [823, 22] width 44 height 28
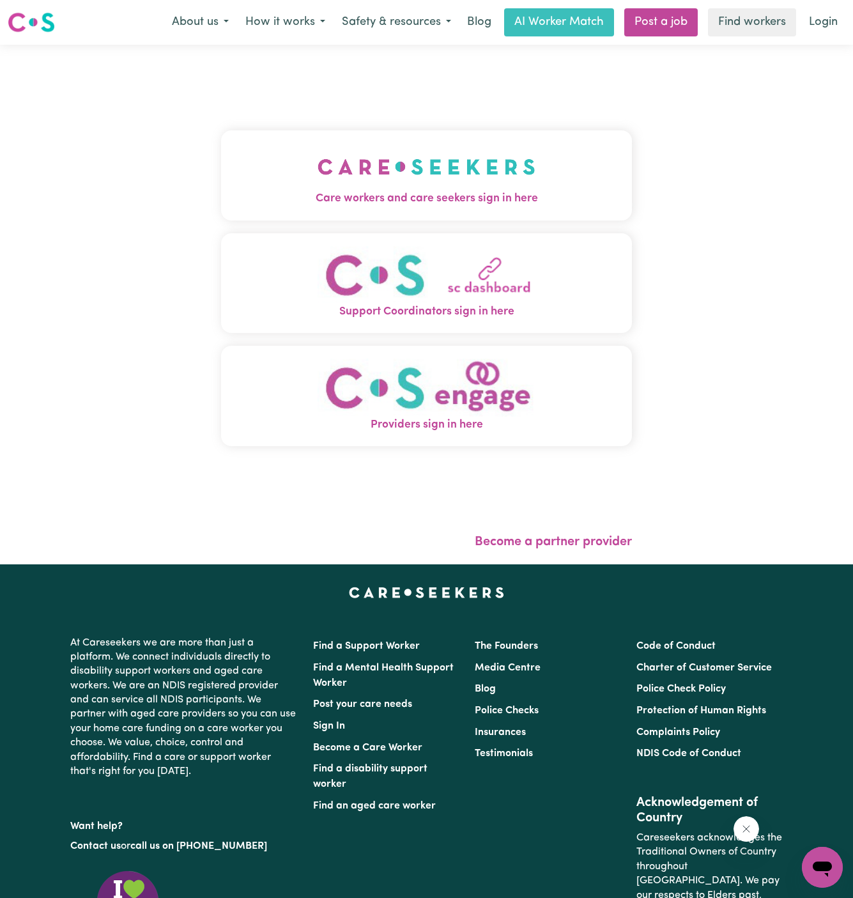
click at [431, 128] on div "Care workers and care seekers sign in here Support Coordinators sign in here Pr…" at bounding box center [426, 294] width 411 height 449
click at [431, 171] on img "Care workers and care seekers sign in here" at bounding box center [427, 166] width 218 height 47
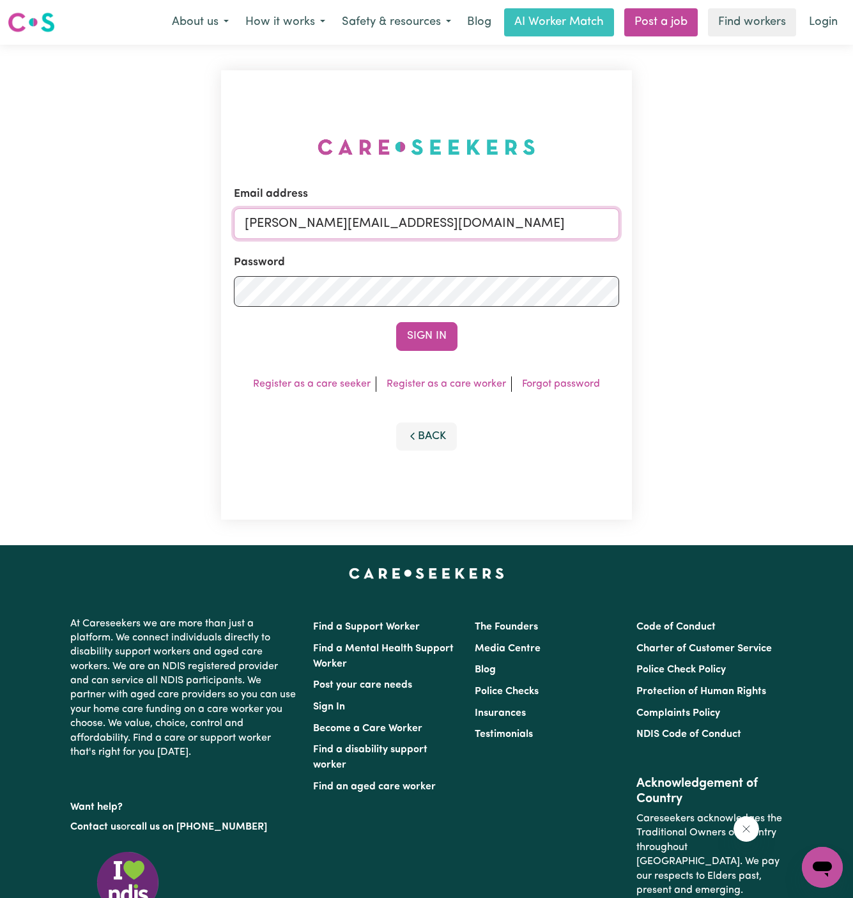
click at [375, 233] on input "[PERSON_NAME][EMAIL_ADDRESS][DOMAIN_NAME]" at bounding box center [427, 223] width 386 height 31
drag, startPoint x: 312, startPoint y: 223, endPoint x: 774, endPoint y: 227, distance: 461.3
click at [774, 227] on div "Email address [EMAIL_ADDRESS][DOMAIN_NAME] Password Sign In Register as a care …" at bounding box center [426, 295] width 853 height 500
type input "[EMAIL_ADDRESS][DOMAIN_NAME]"
click at [396, 322] on button "Sign In" at bounding box center [426, 336] width 61 height 28
